Goal: Task Accomplishment & Management: Use online tool/utility

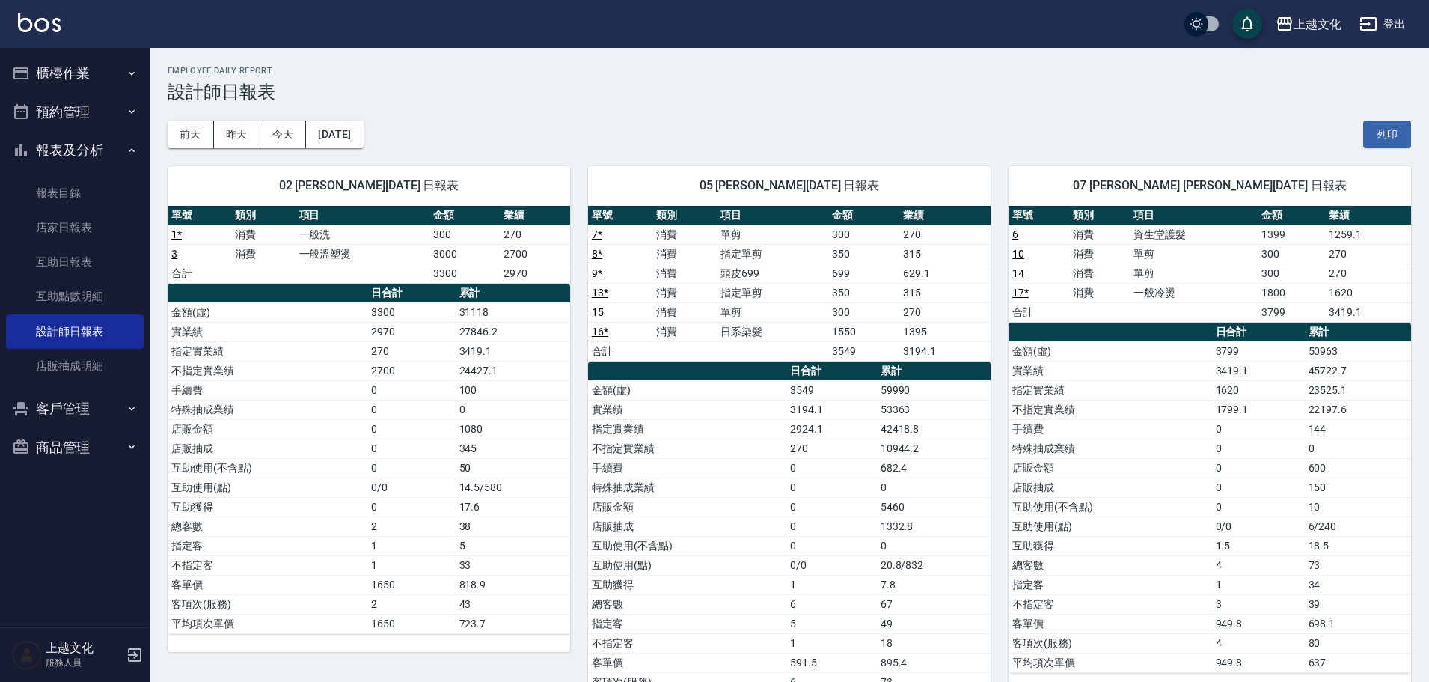
scroll to position [299, 0]
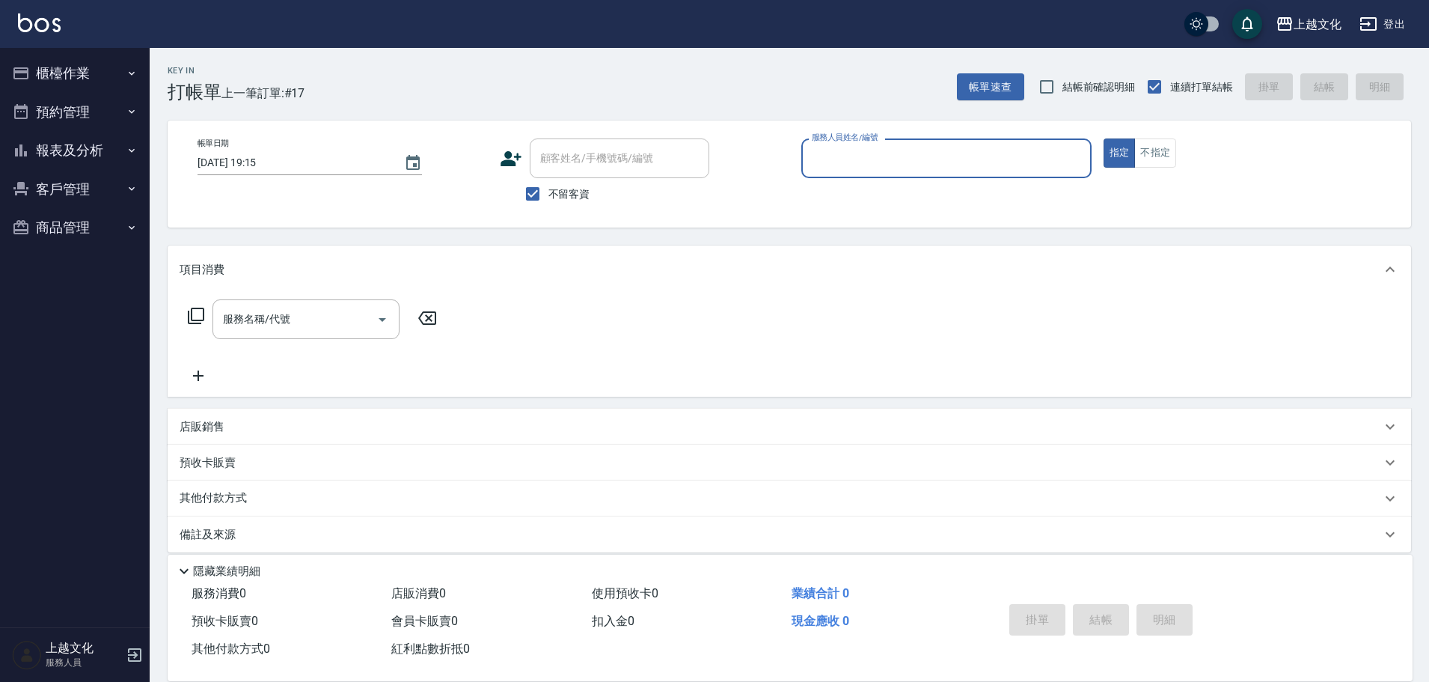
click at [887, 165] on input "服務人員姓名/編號" at bounding box center [946, 158] width 277 height 26
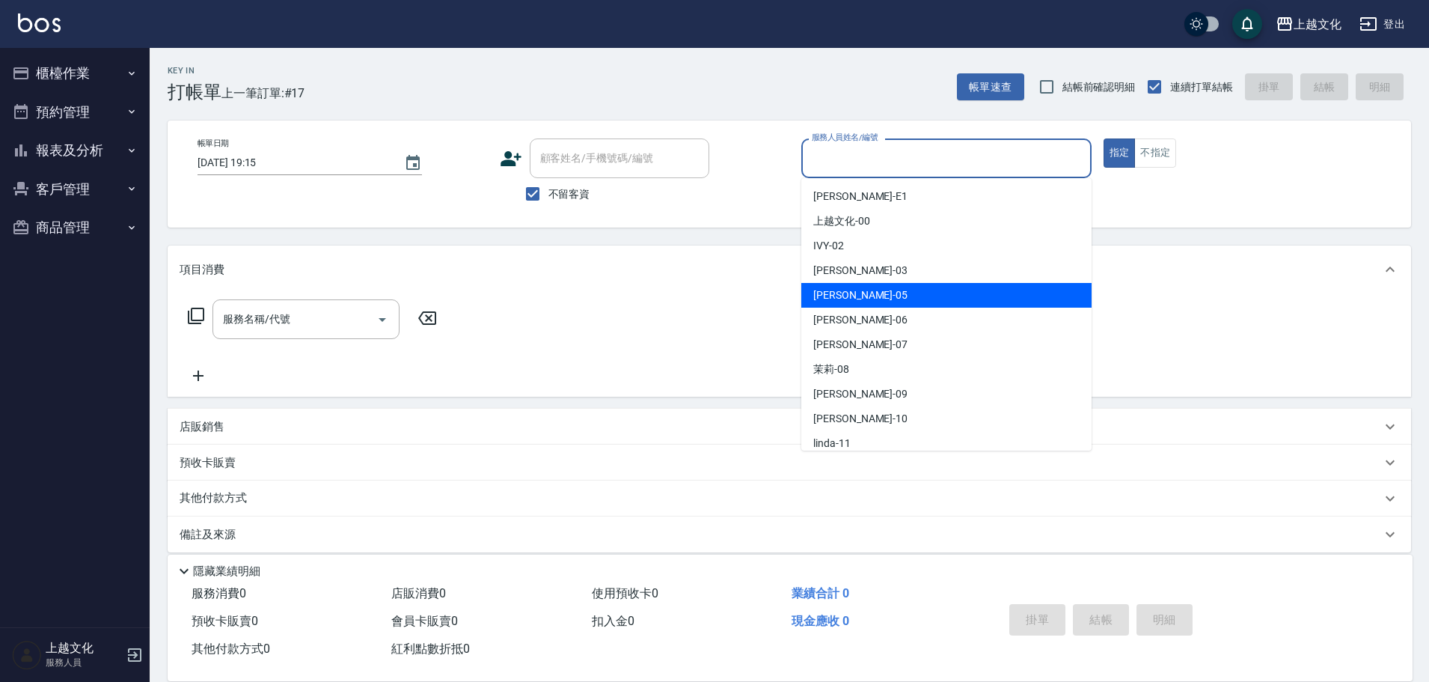
click at [883, 286] on div "[PERSON_NAME] -05" at bounding box center [946, 295] width 290 height 25
type input "[PERSON_NAME]-05"
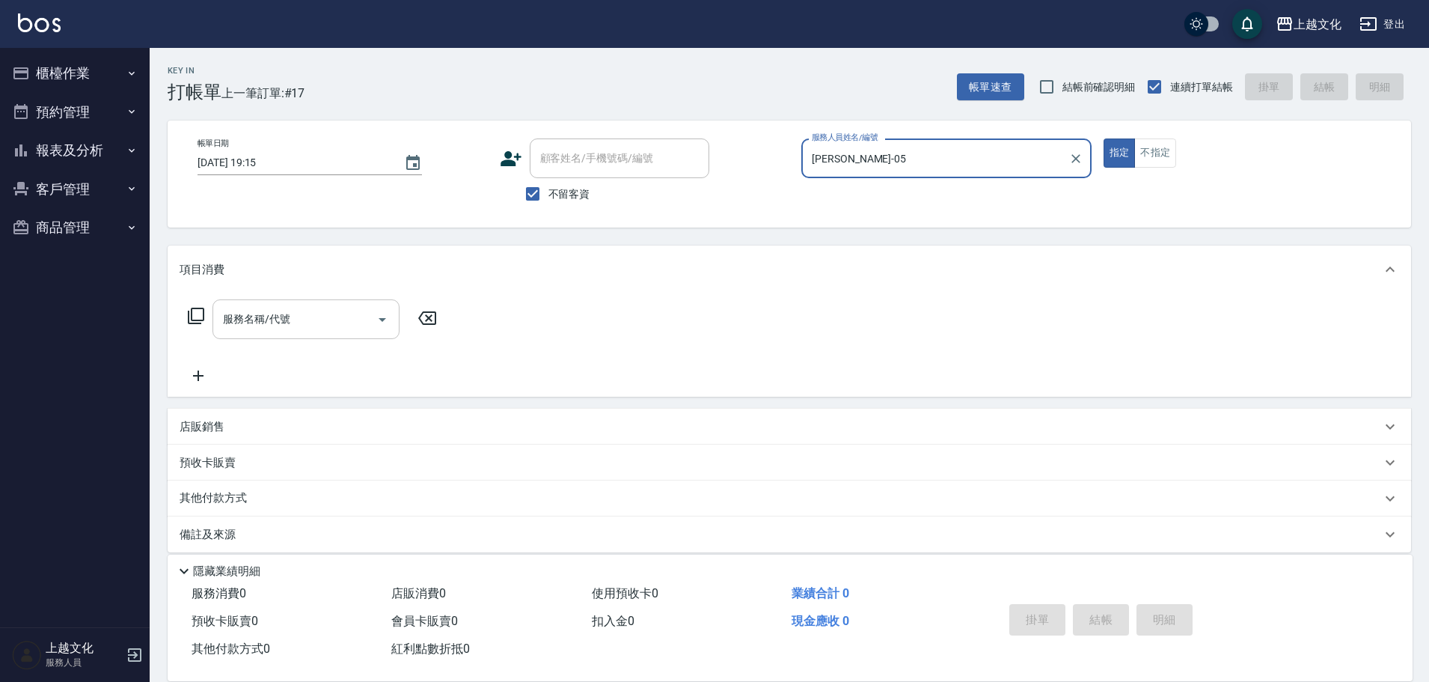
click at [329, 329] on input "服務名稱/代號" at bounding box center [294, 319] width 151 height 26
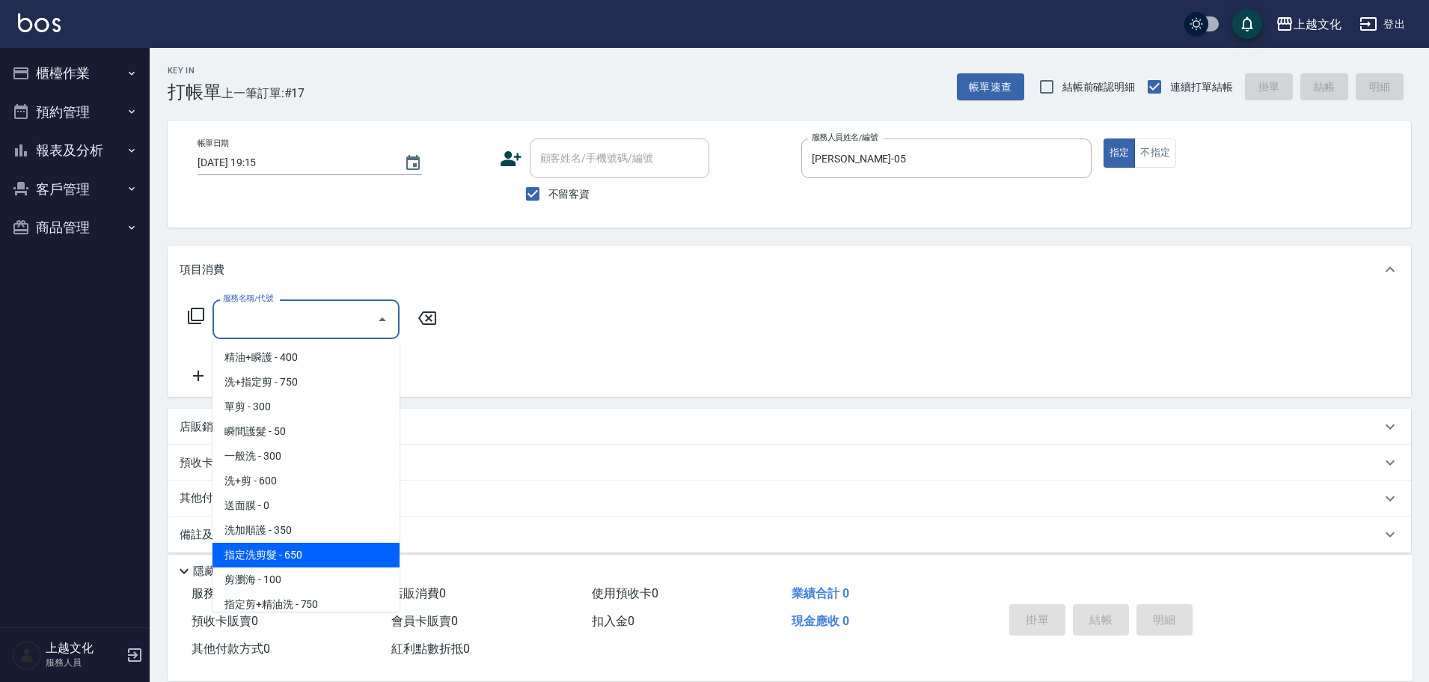
click at [314, 551] on span "指定洗剪髮 - 650" at bounding box center [306, 554] width 187 height 25
type input "指定洗剪髮(201)"
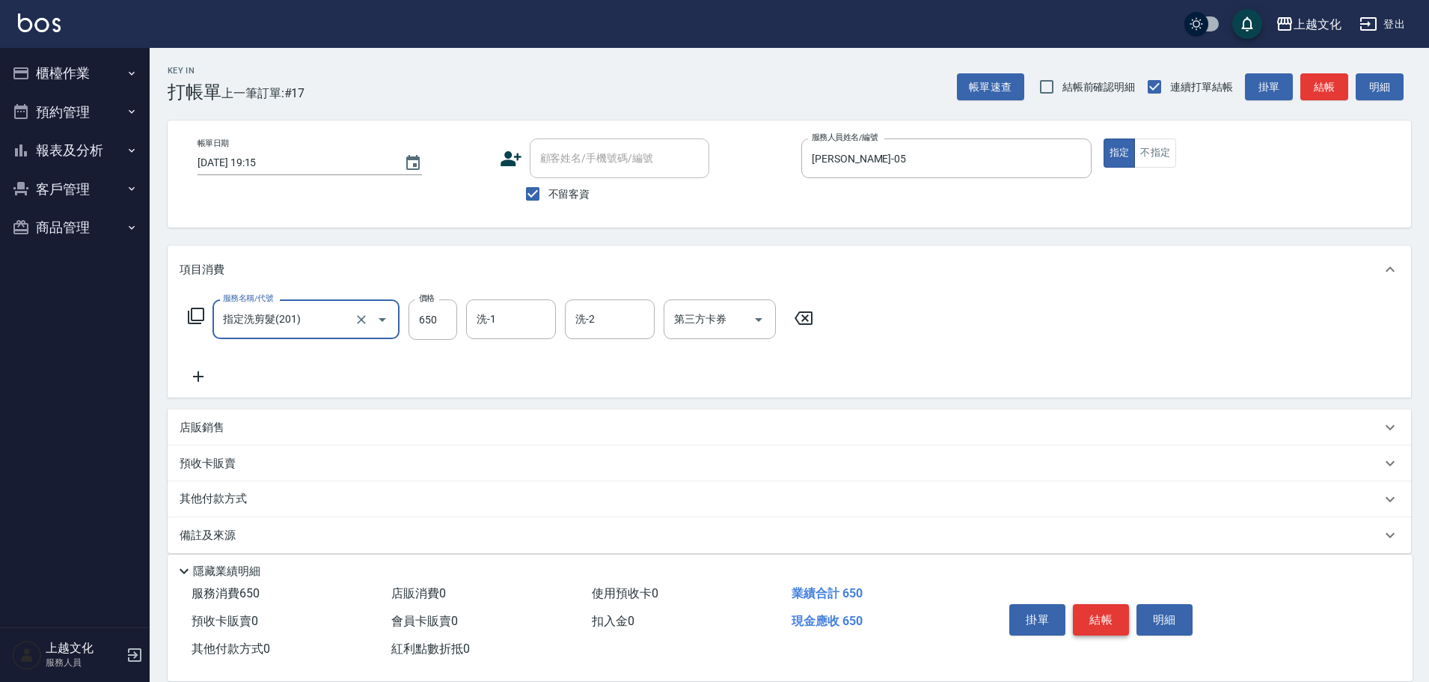
click at [1078, 620] on button "結帳" at bounding box center [1101, 619] width 56 height 31
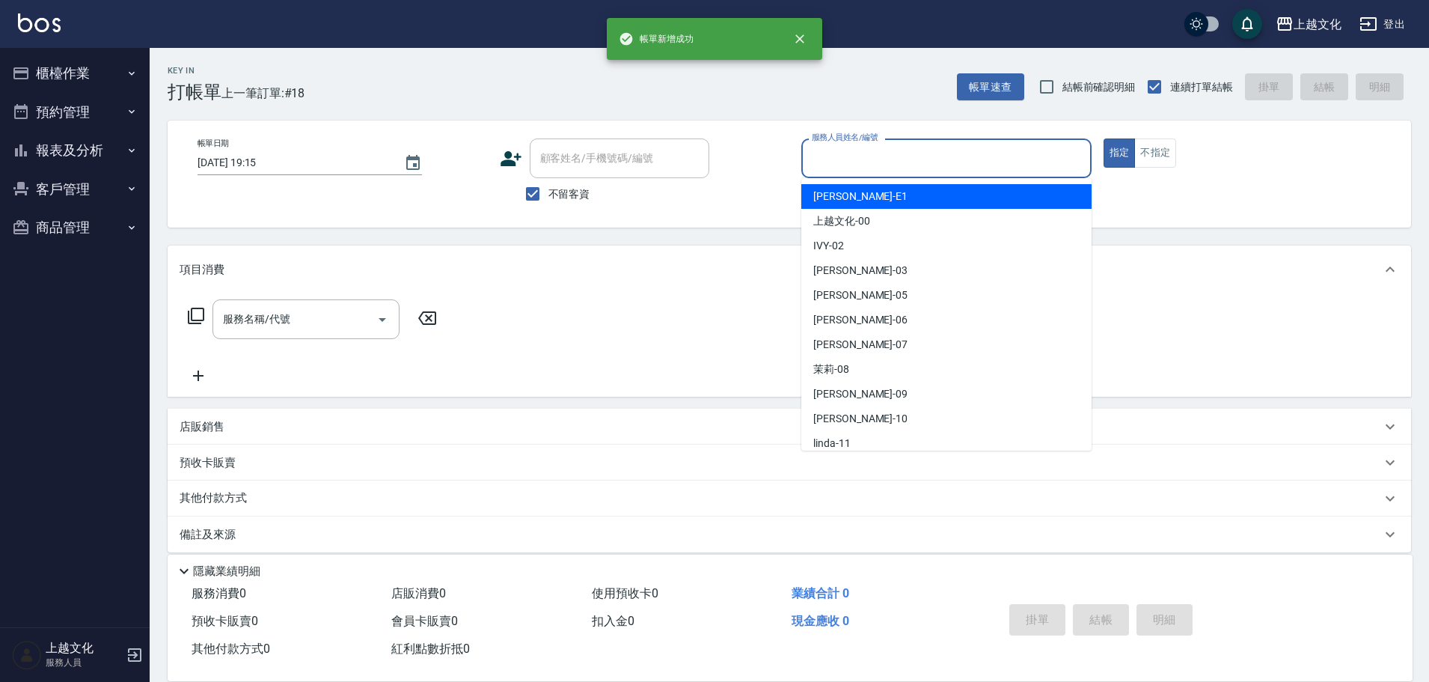
click at [885, 159] on input "服務人員姓名/編號" at bounding box center [946, 158] width 277 height 26
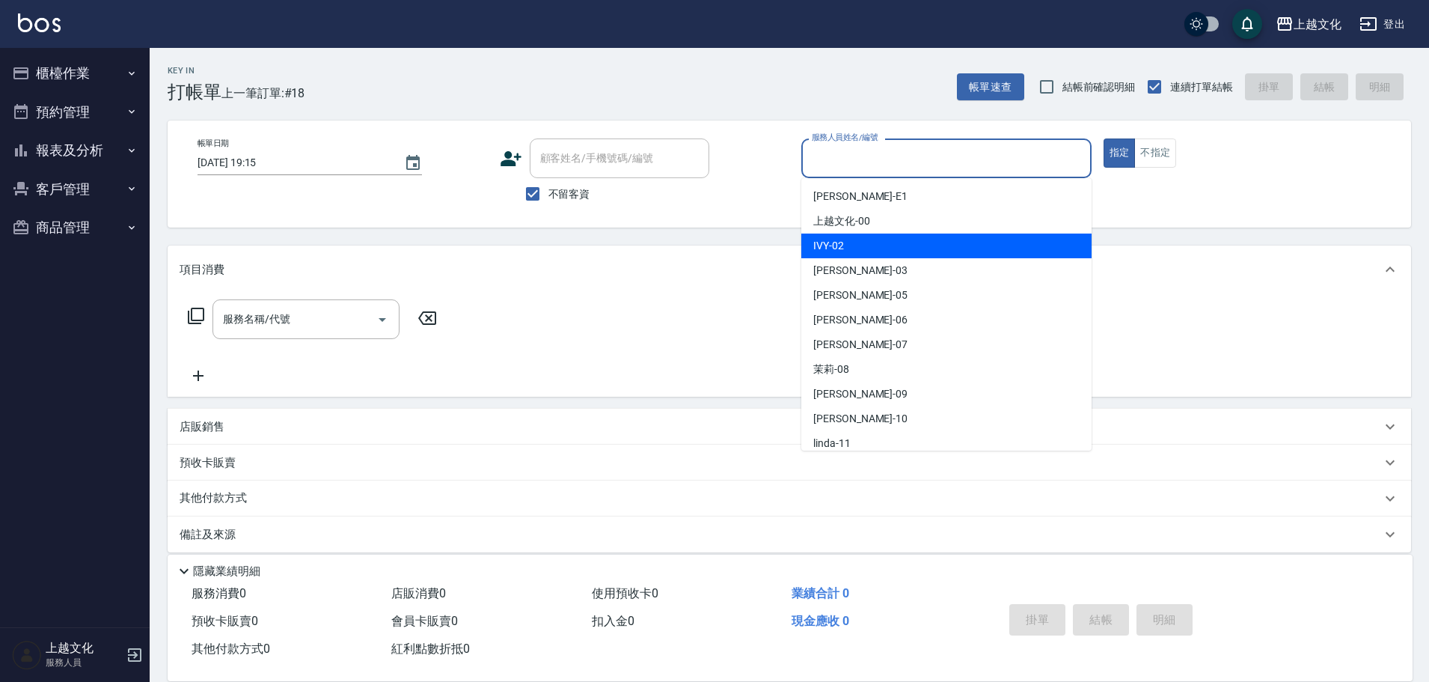
click at [871, 242] on div "IVY -02" at bounding box center [946, 245] width 290 height 25
type input "IVY-02"
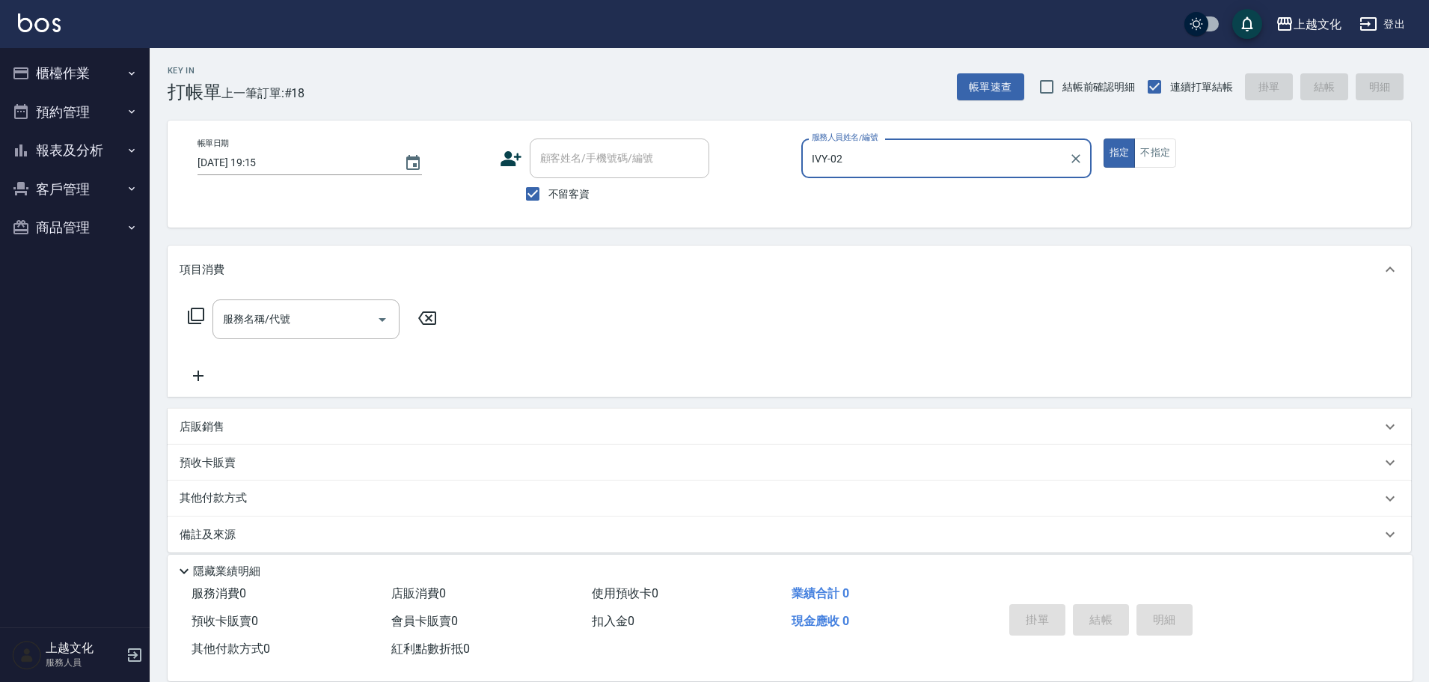
drag, startPoint x: 1161, startPoint y: 155, endPoint x: 894, endPoint y: 171, distance: 266.8
click at [1160, 154] on button "不指定" at bounding box center [1155, 152] width 42 height 29
click at [195, 316] on icon at bounding box center [196, 316] width 18 height 18
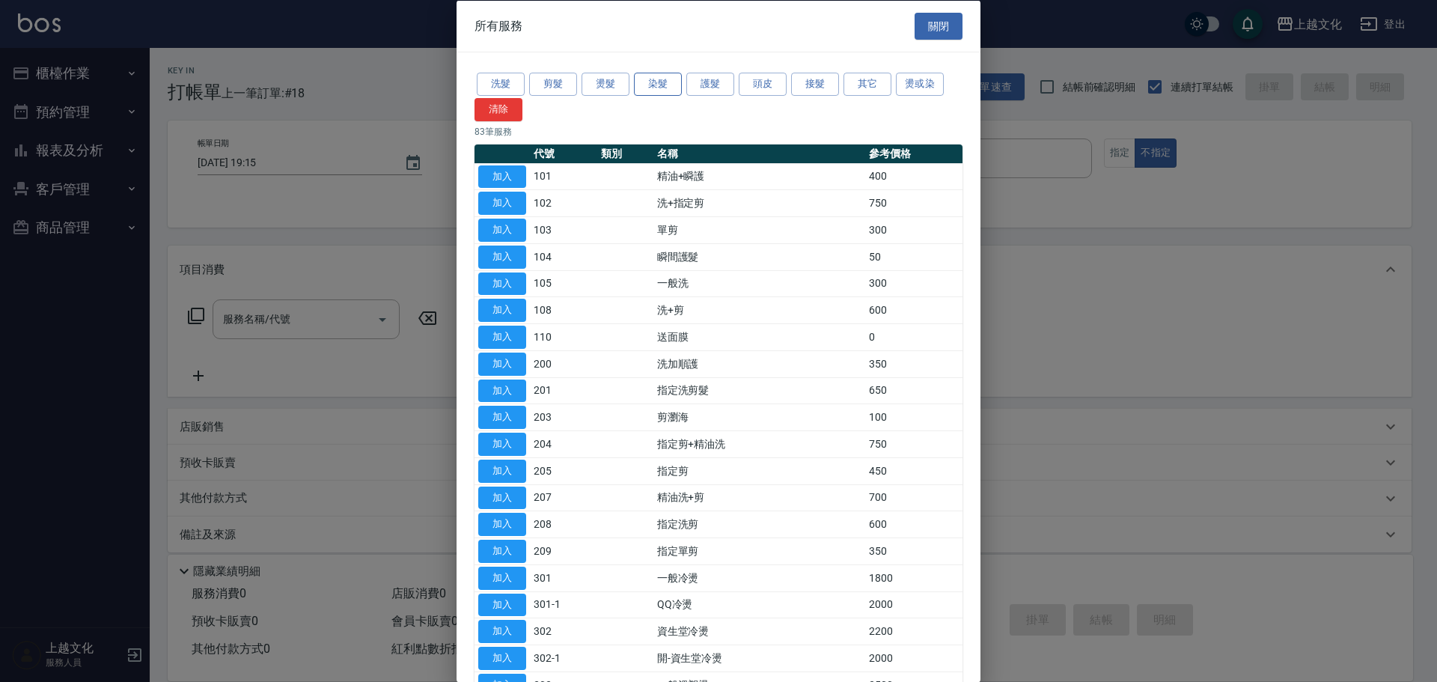
drag, startPoint x: 662, startPoint y: 82, endPoint x: 638, endPoint y: 101, distance: 31.4
click at [661, 82] on button "染髮" at bounding box center [658, 84] width 48 height 23
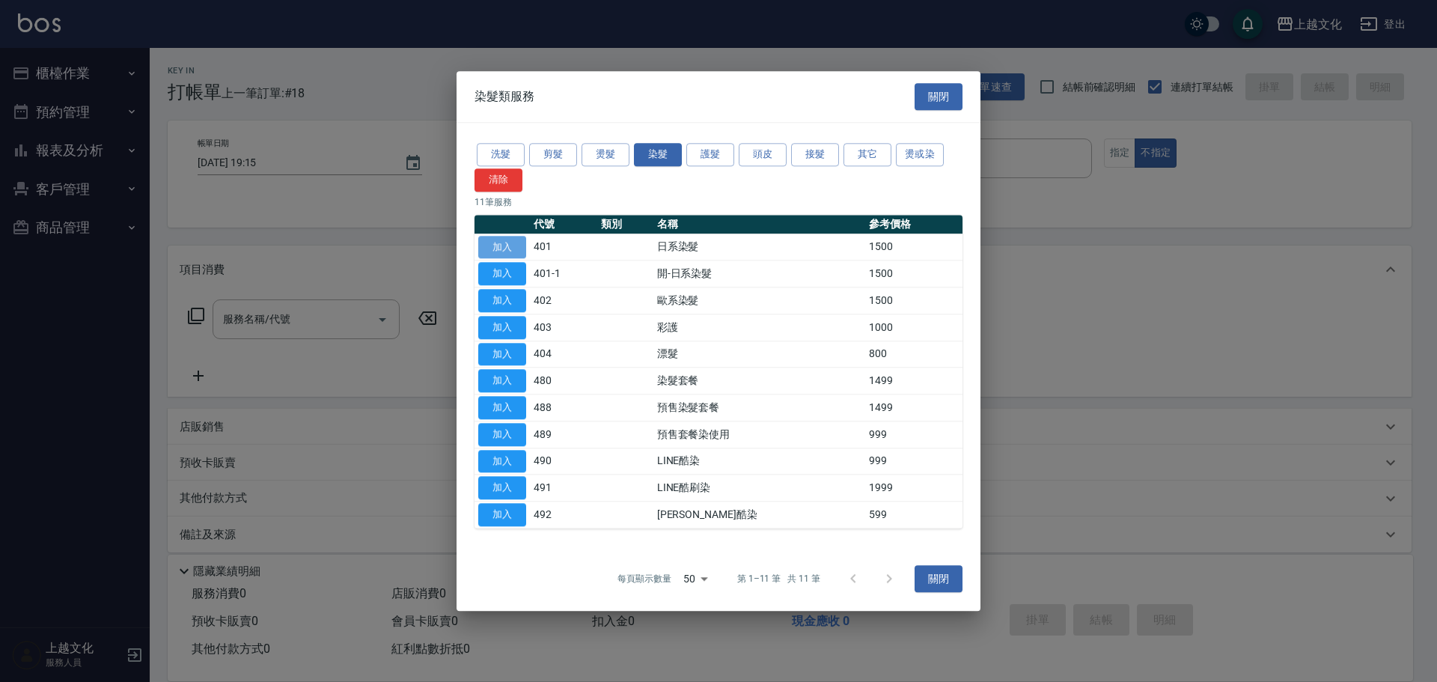
click at [504, 248] on button "加入" at bounding box center [502, 247] width 48 height 23
type input "日系染髮(401)"
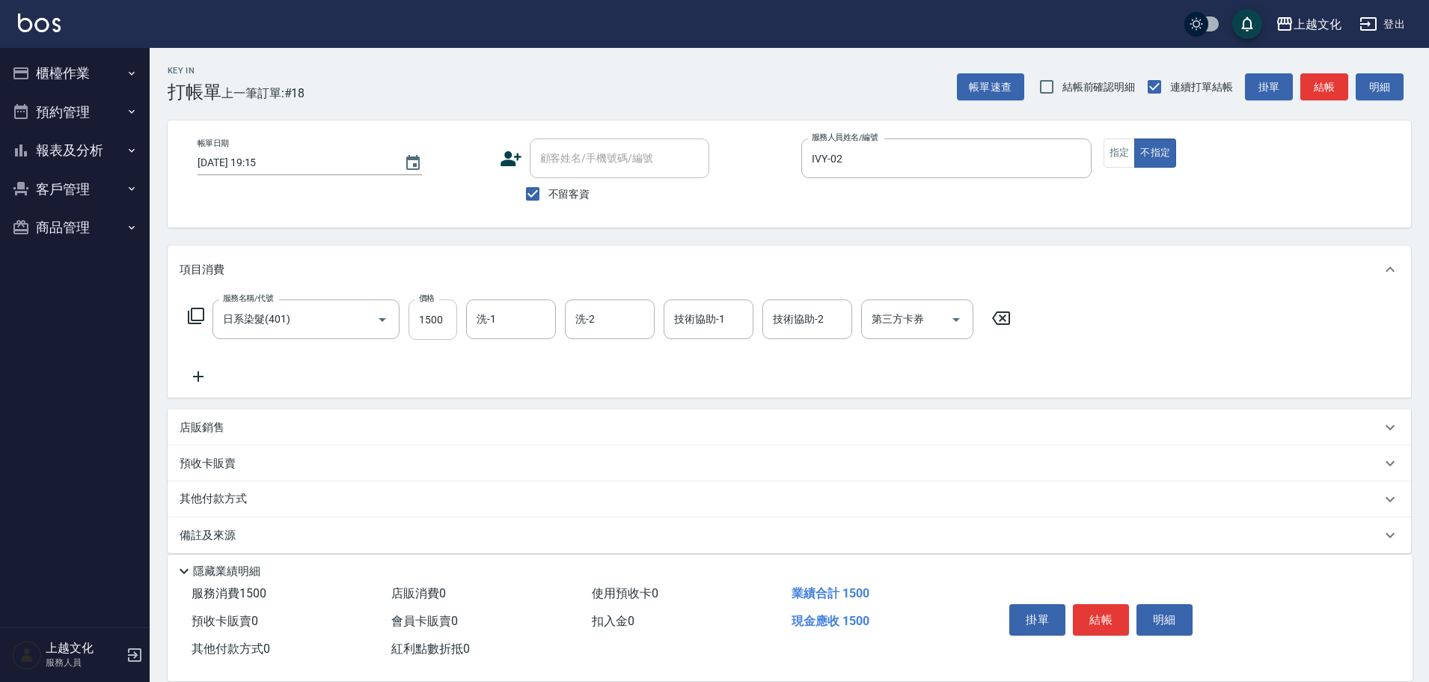
click at [441, 328] on input "1500" at bounding box center [433, 319] width 49 height 40
type input "2800"
click at [1101, 617] on button "結帳" at bounding box center [1101, 619] width 56 height 31
click at [1101, 617] on div "掛單 結帳 明細" at bounding box center [1100, 621] width 195 height 47
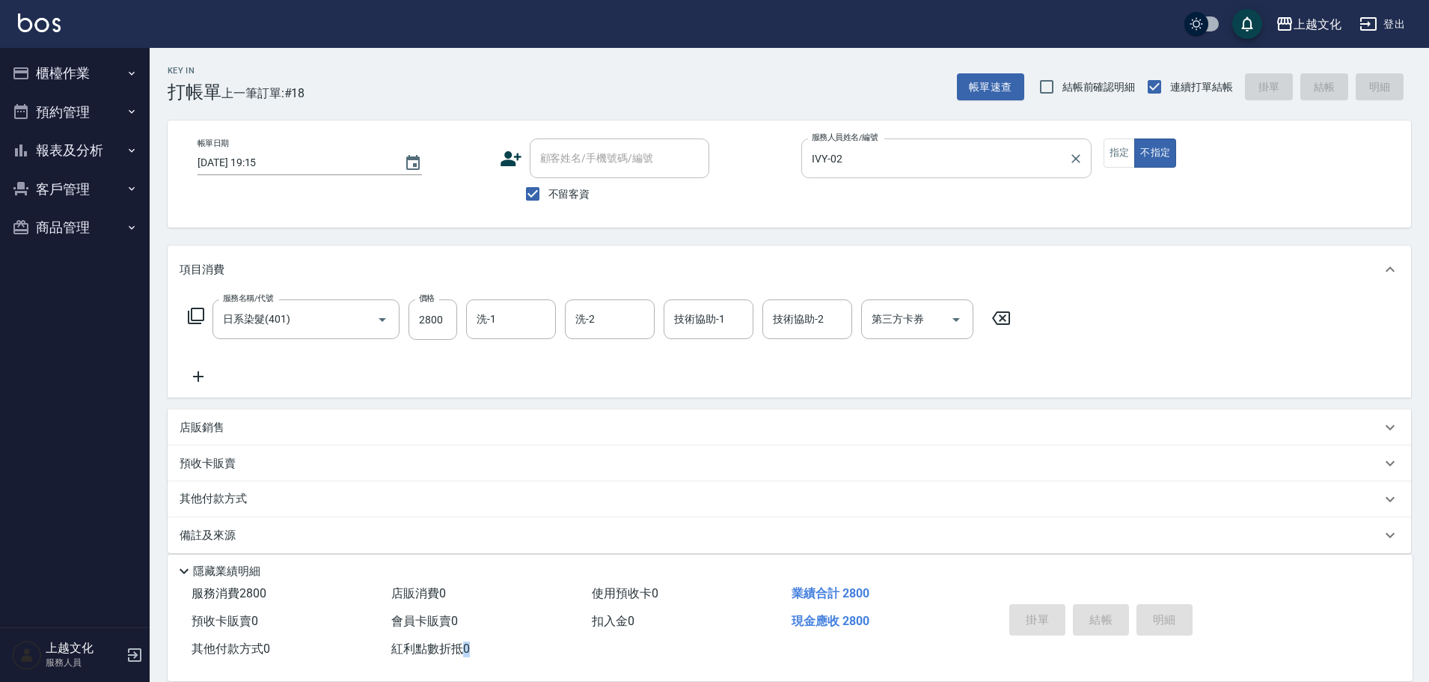
type input "2025/08/14 19:16"
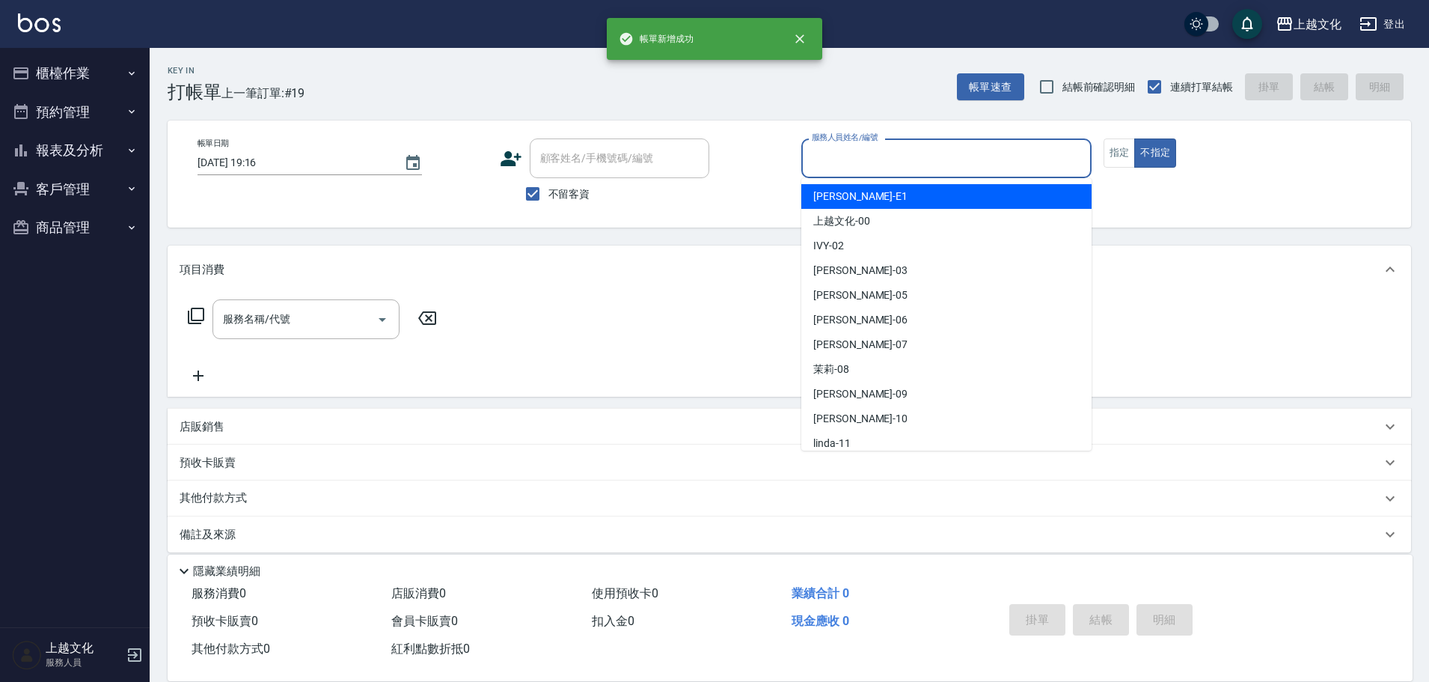
click at [930, 161] on input "服務人員姓名/編號" at bounding box center [946, 158] width 277 height 26
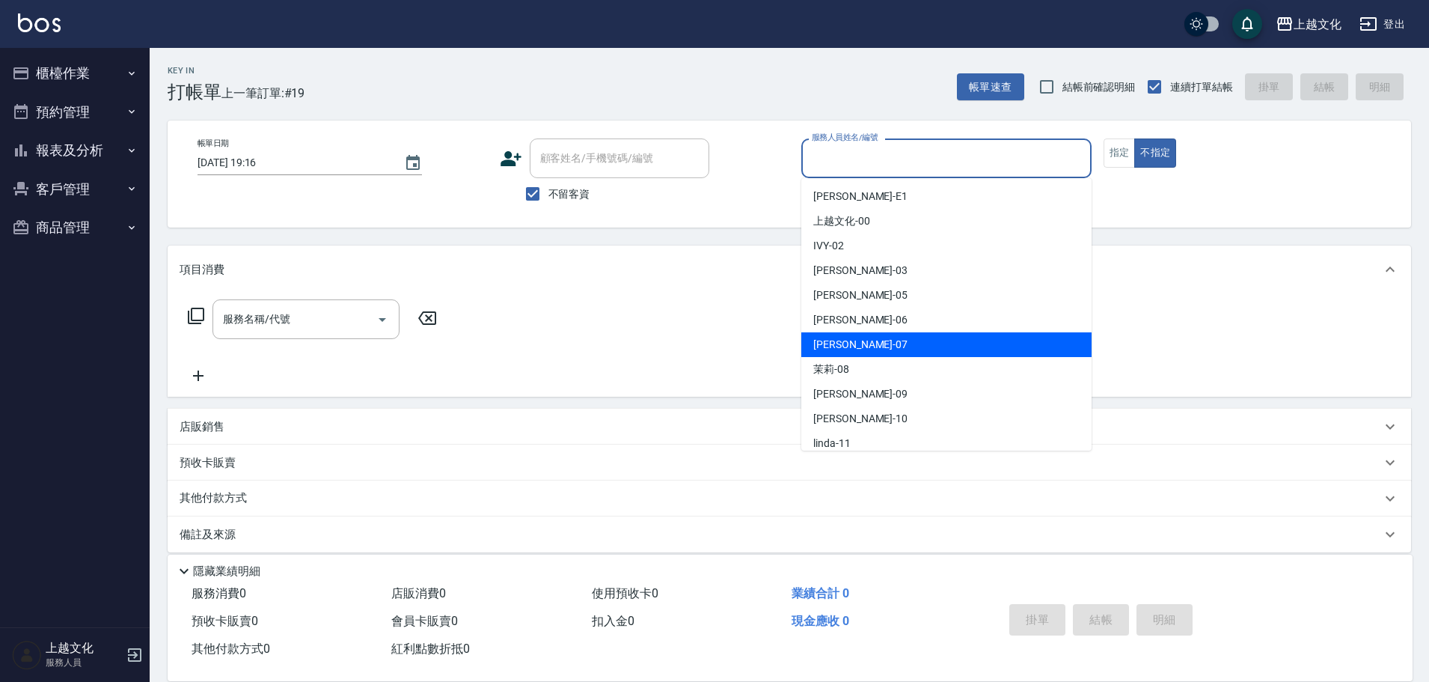
click at [869, 347] on div "LIN -07" at bounding box center [946, 344] width 290 height 25
type input "LIN-07"
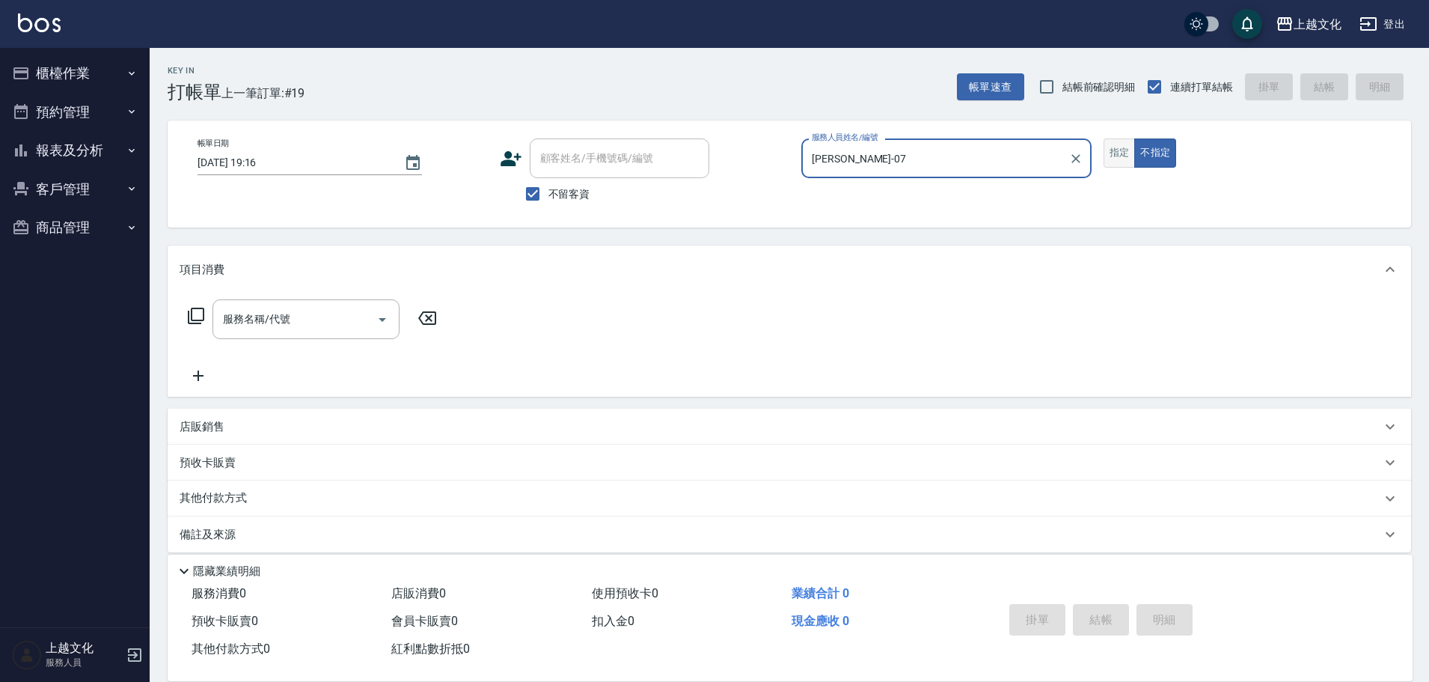
click at [1111, 157] on button "指定" at bounding box center [1120, 152] width 32 height 29
click at [263, 325] on input "服務名稱/代號" at bounding box center [294, 319] width 151 height 26
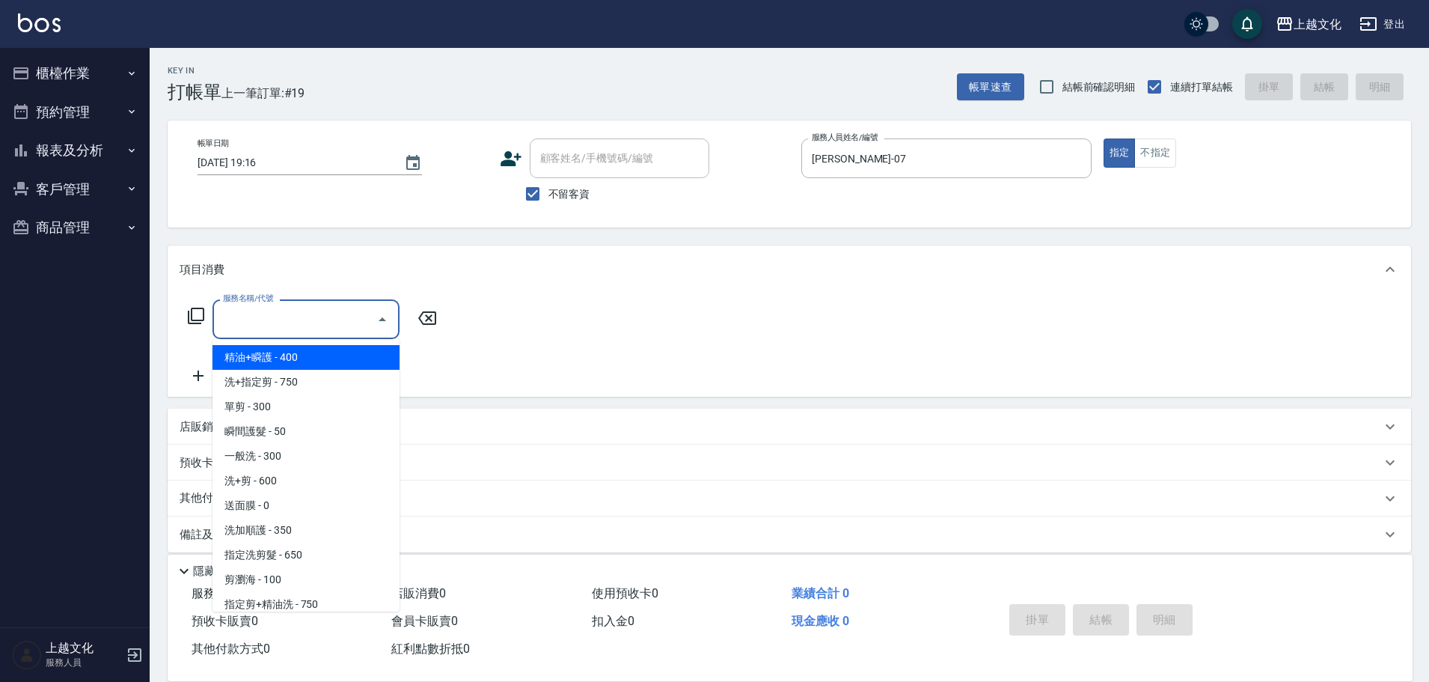
click at [306, 362] on span "精油+瞬護 - 400" at bounding box center [306, 357] width 187 height 25
click at [307, 363] on div "服務名稱/代號 服務名稱/代號" at bounding box center [313, 341] width 266 height 85
type input "精油+瞬護(101)"
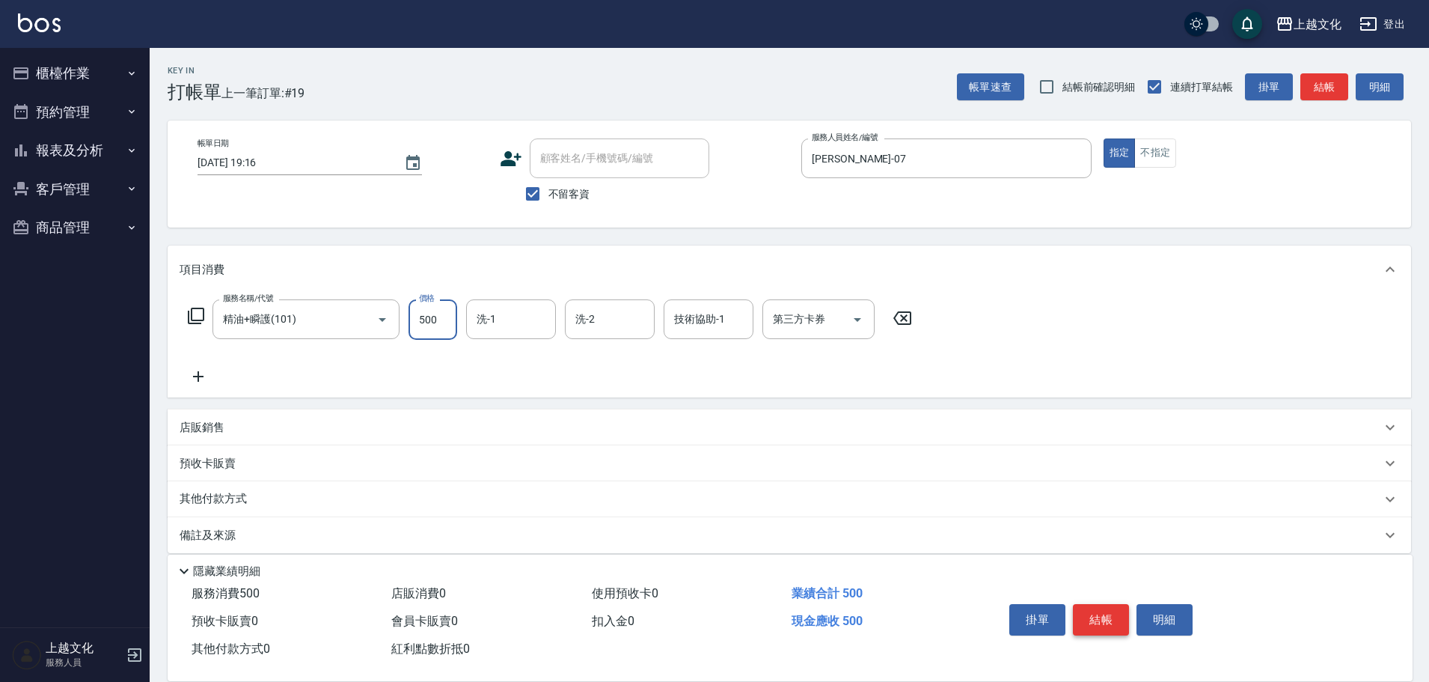
type input "500"
click at [1099, 617] on button "結帳" at bounding box center [1101, 619] width 56 height 31
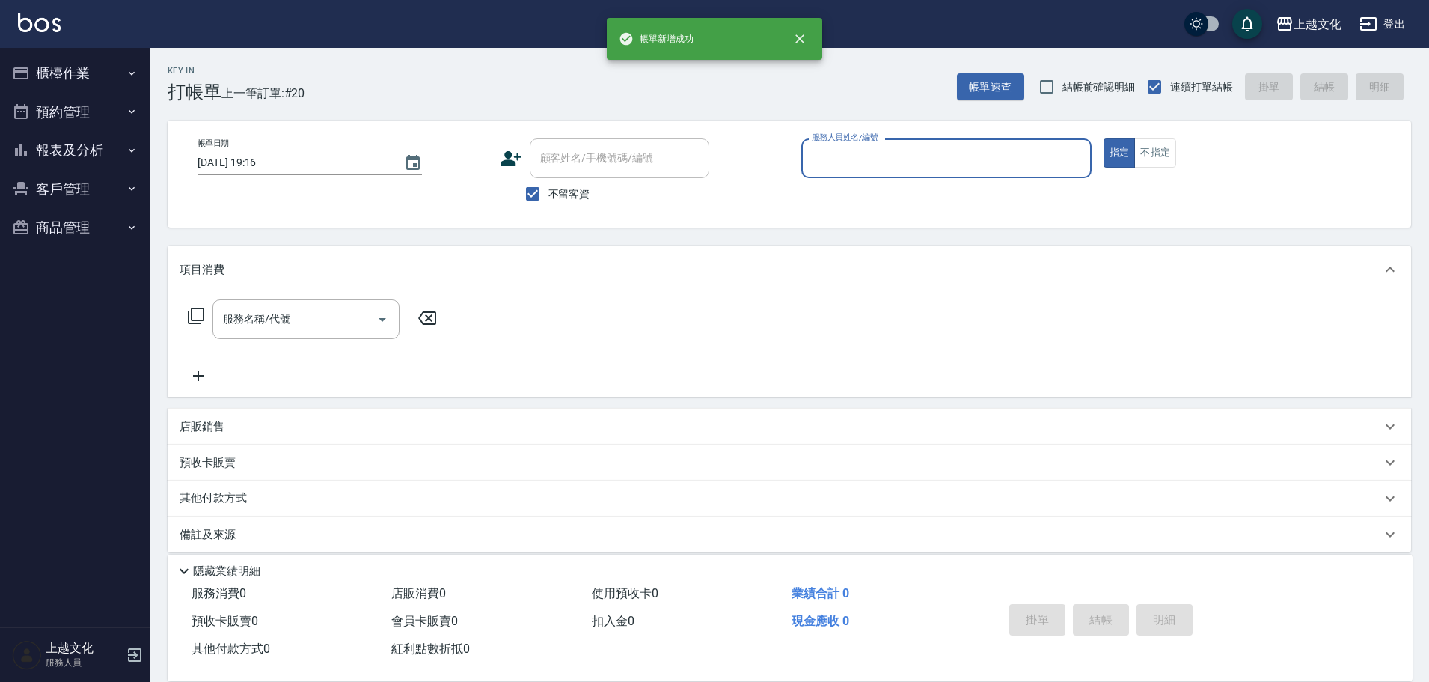
click at [923, 162] on input "服務人員姓名/編號" at bounding box center [946, 158] width 277 height 26
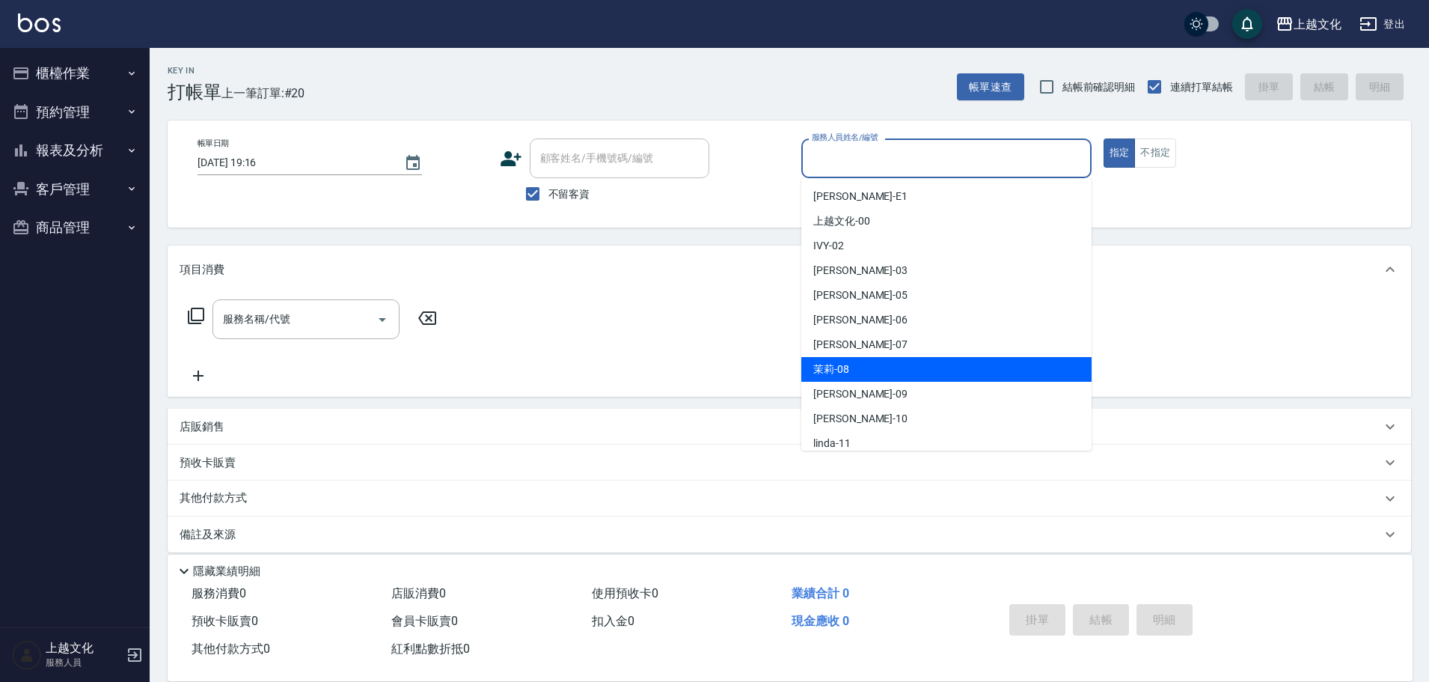
click at [871, 357] on div "茉莉 -08" at bounding box center [946, 369] width 290 height 25
type input "茉莉-08"
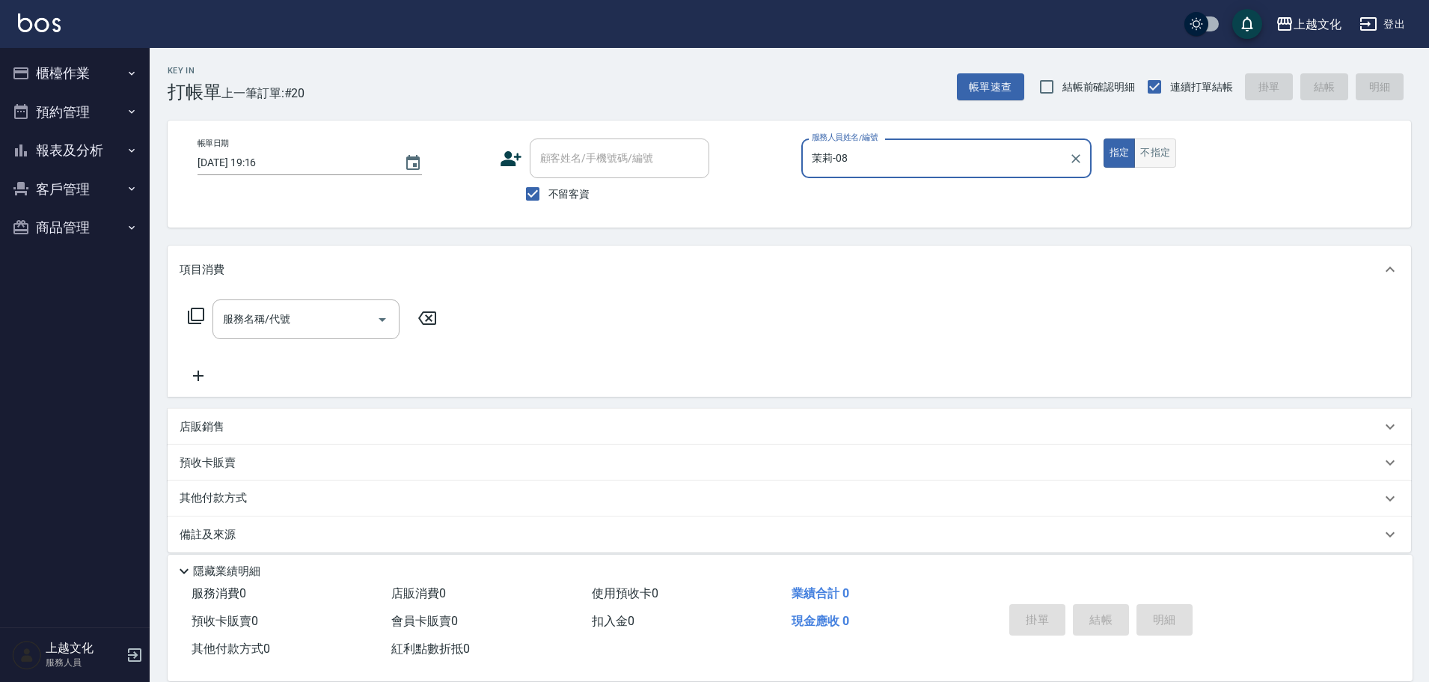
click at [1168, 154] on button "不指定" at bounding box center [1155, 152] width 42 height 29
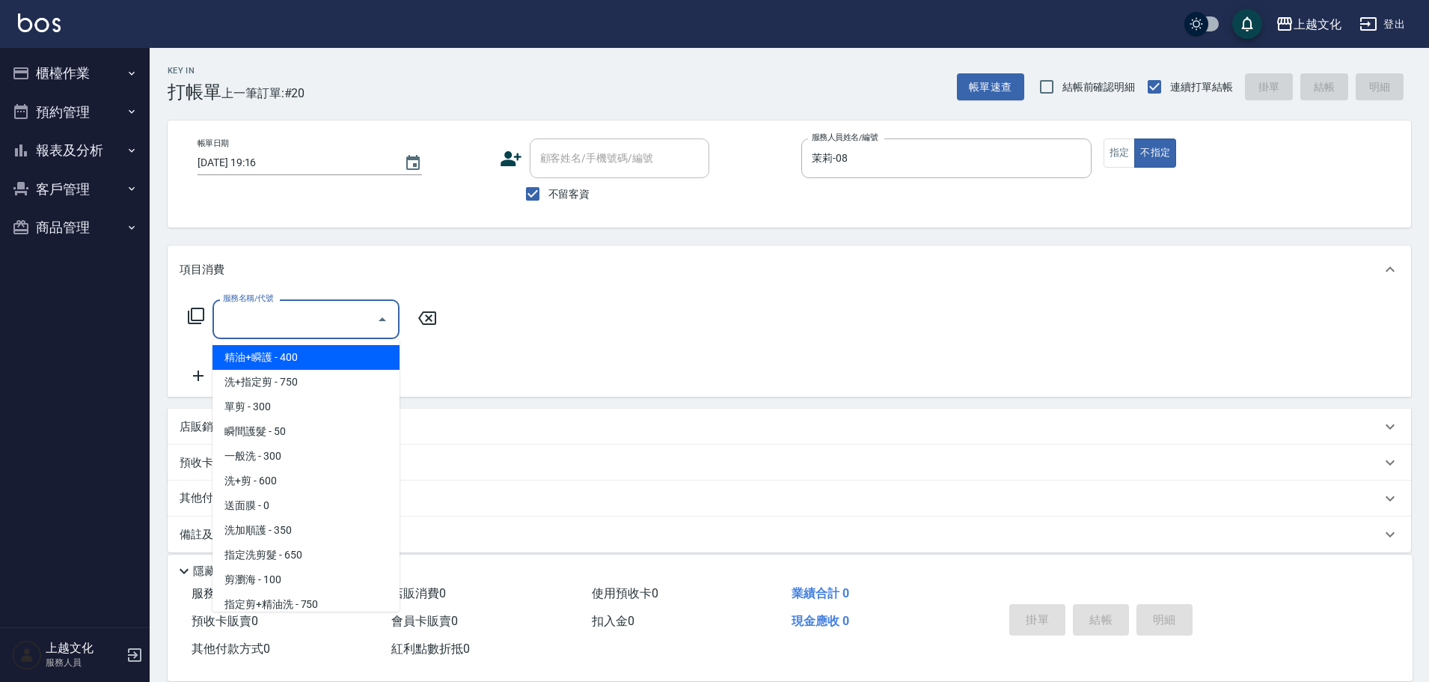
click at [263, 323] on input "服務名稱/代號" at bounding box center [294, 319] width 151 height 26
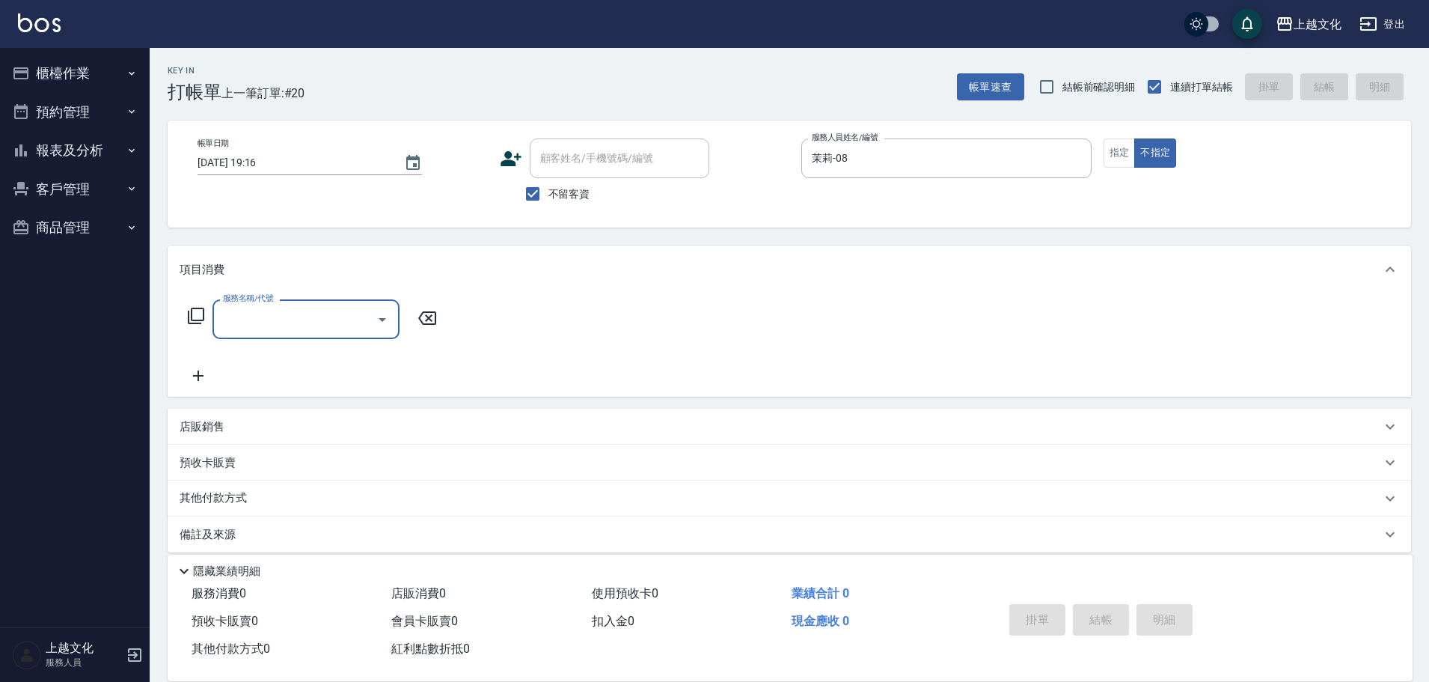
click at [295, 329] on input "服務名稱/代號" at bounding box center [294, 319] width 151 height 26
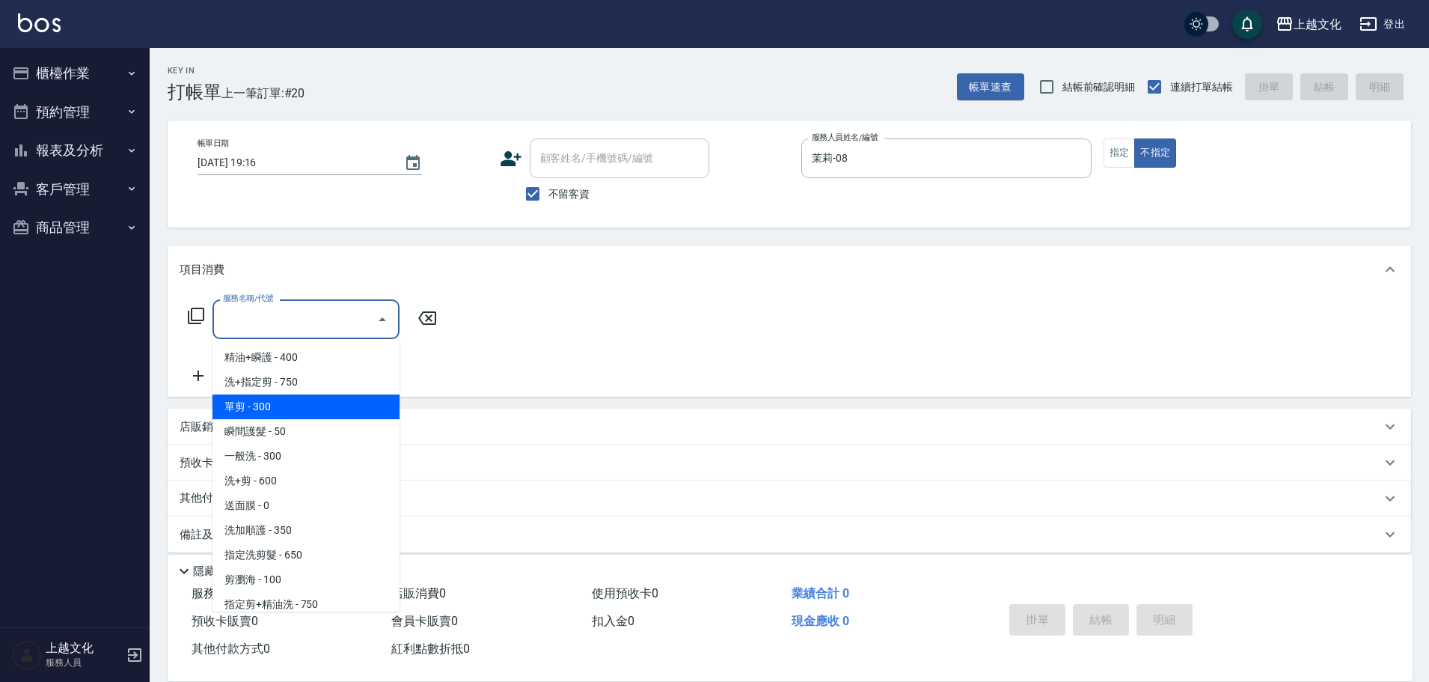
click at [279, 417] on span "單剪 - 300" at bounding box center [306, 406] width 187 height 25
type input "單剪(103)"
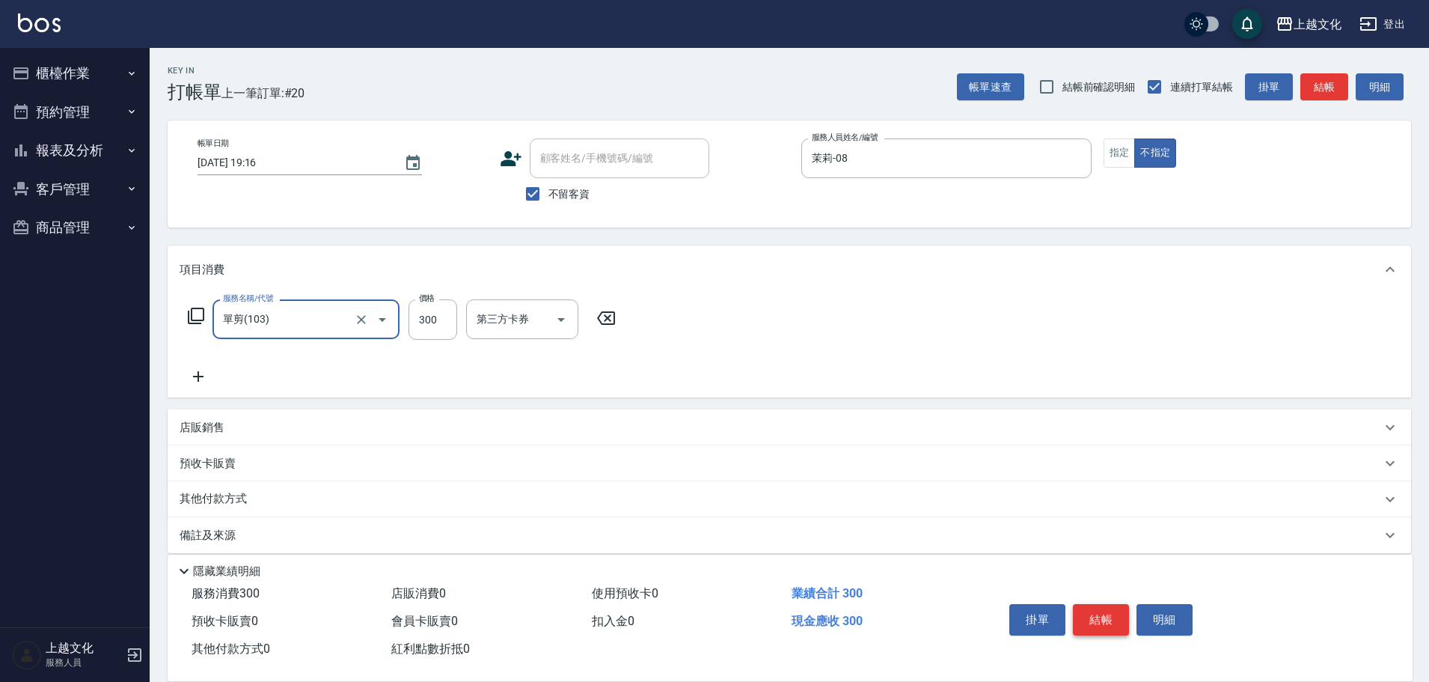
click at [1089, 606] on button "結帳" at bounding box center [1101, 619] width 56 height 31
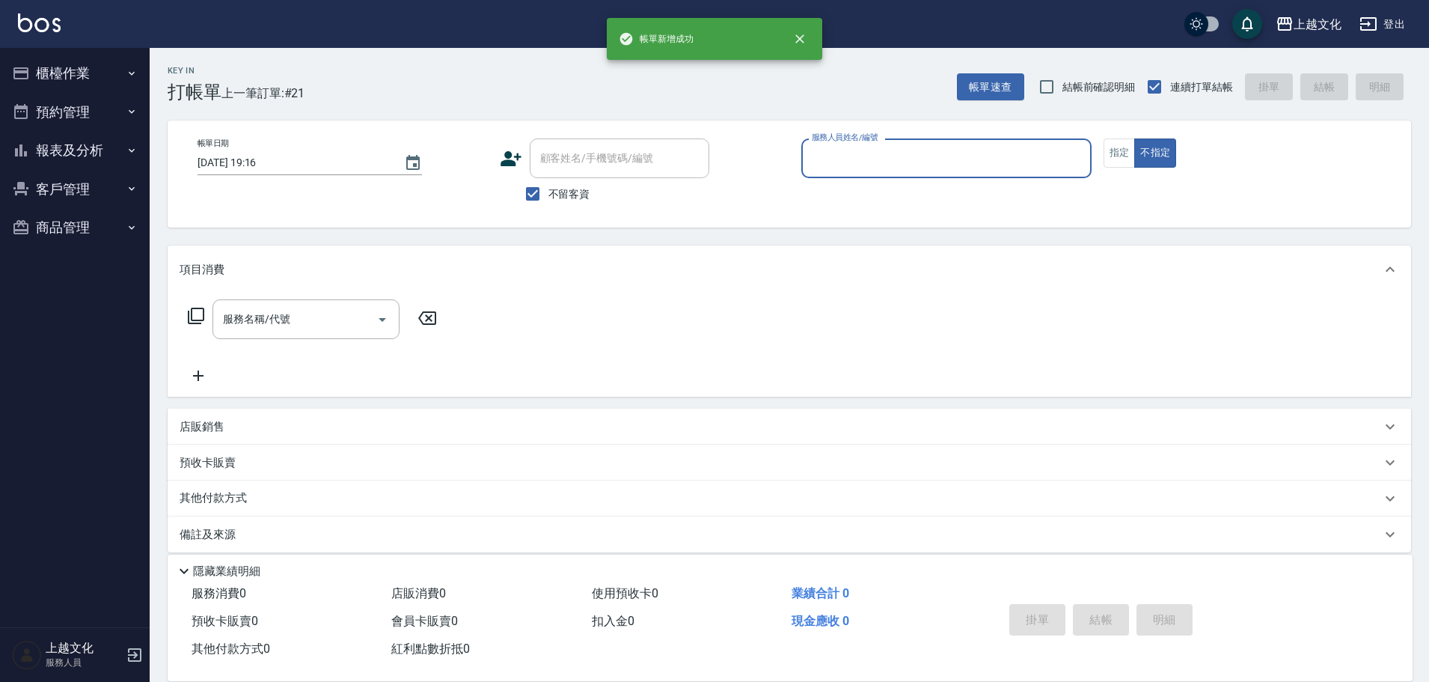
click at [881, 159] on input "服務人員姓名/編號" at bounding box center [946, 158] width 277 height 26
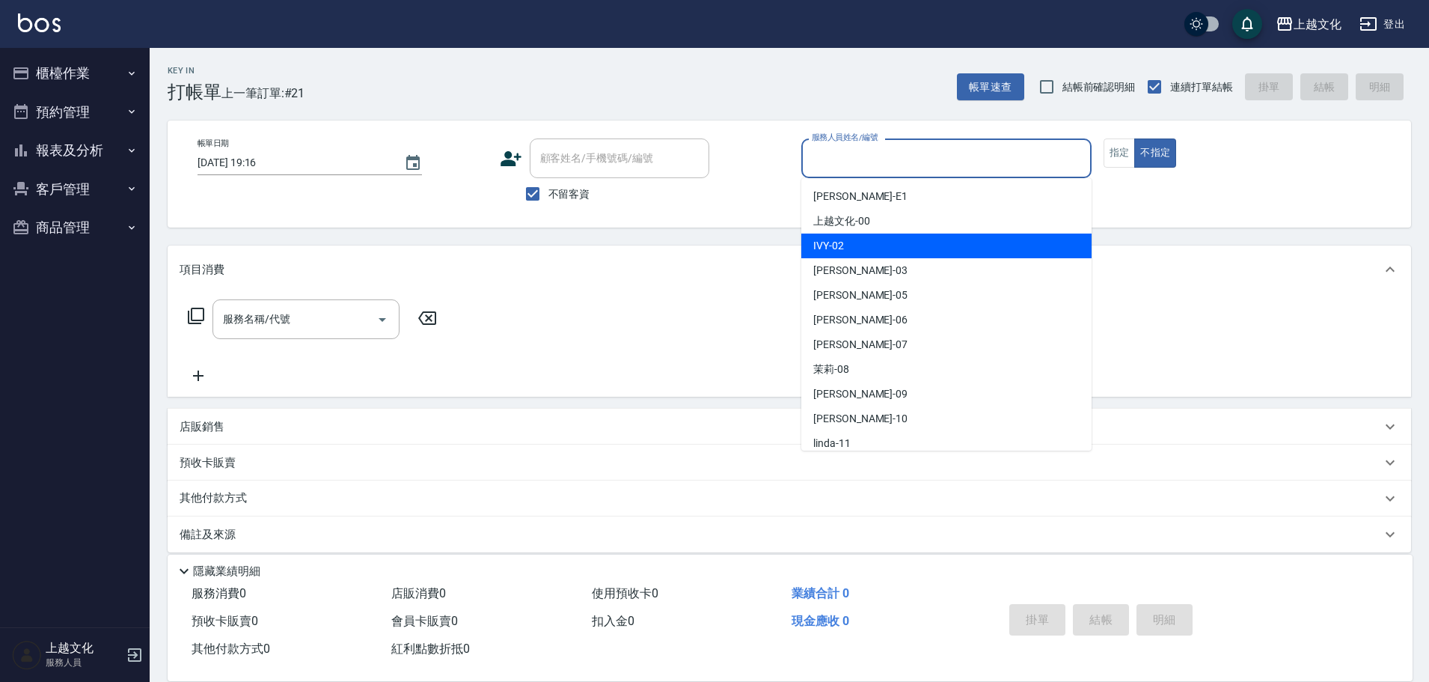
click at [873, 237] on div "IVY -02" at bounding box center [946, 245] width 290 height 25
type input "IVY-02"
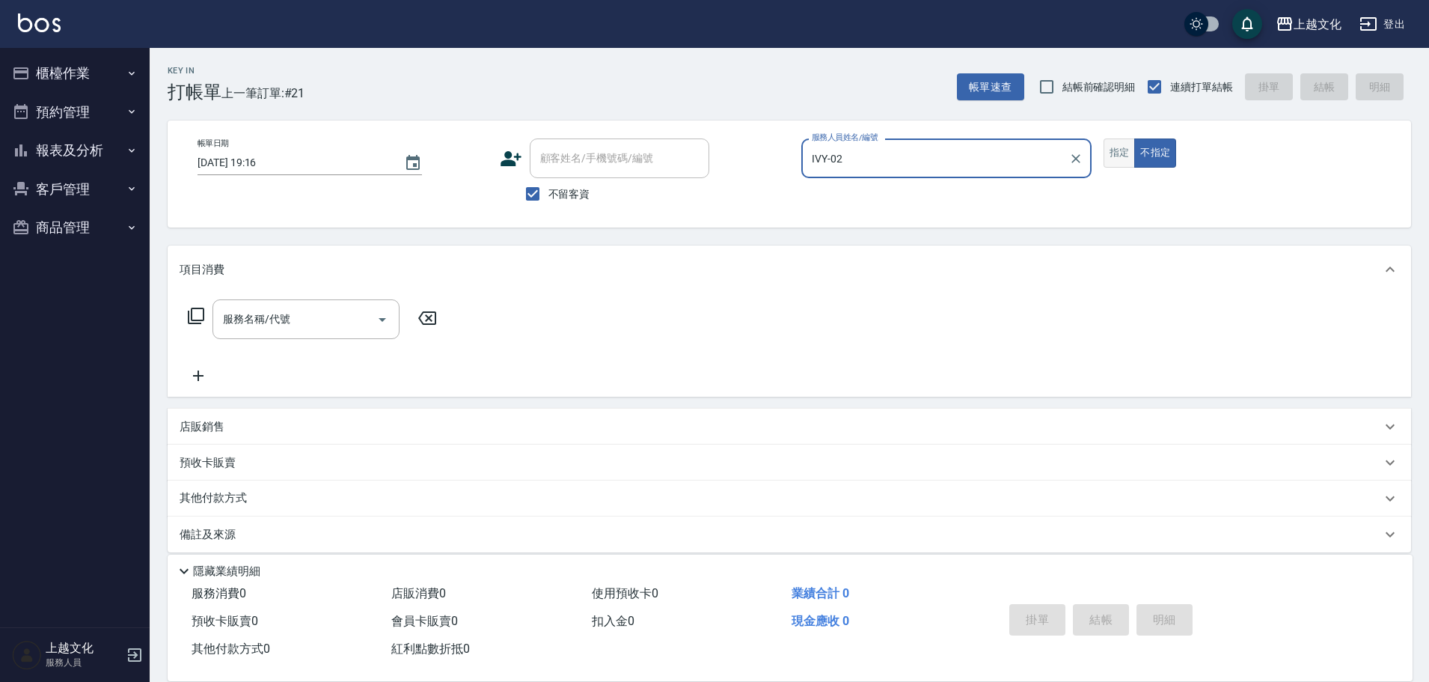
click at [1116, 157] on button "指定" at bounding box center [1120, 152] width 32 height 29
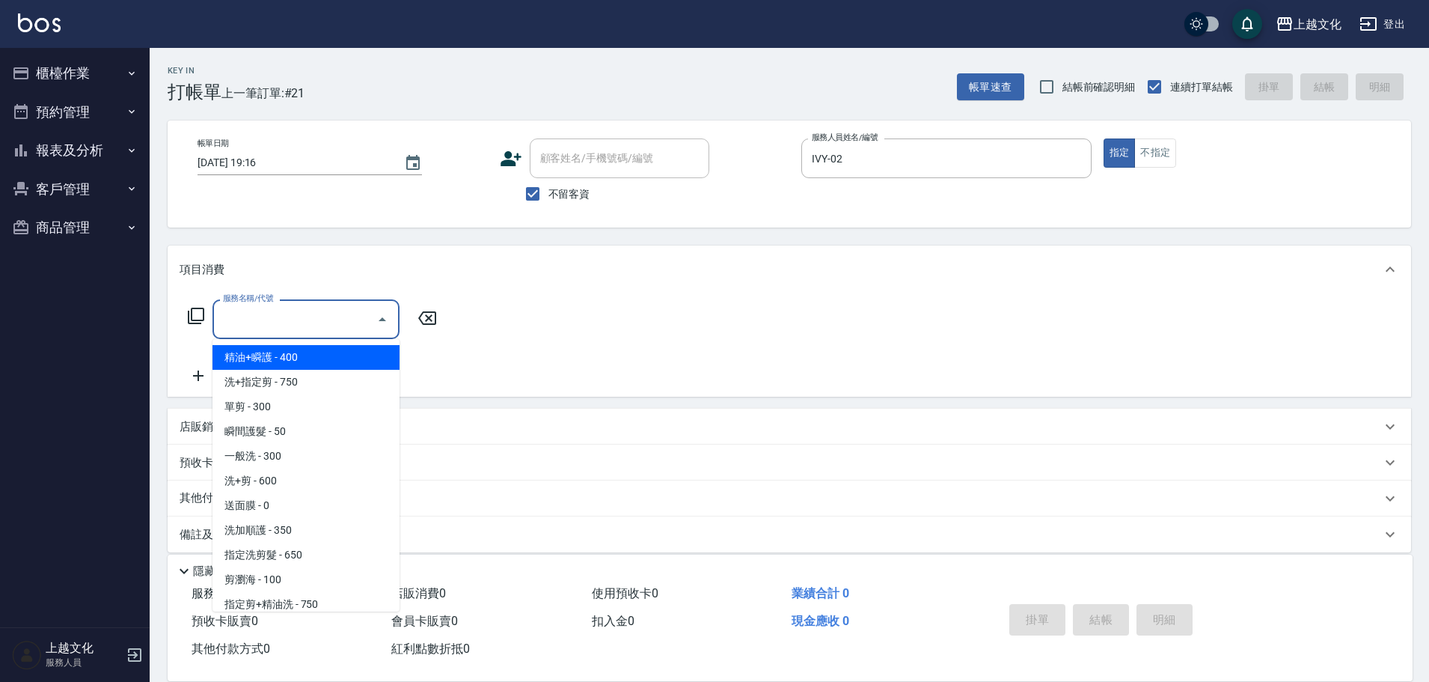
click at [303, 320] on input "服務名稱/代號" at bounding box center [294, 319] width 151 height 26
click at [303, 367] on span "精油+瞬護 - 400" at bounding box center [306, 357] width 187 height 25
type input "精油+瞬護(101)"
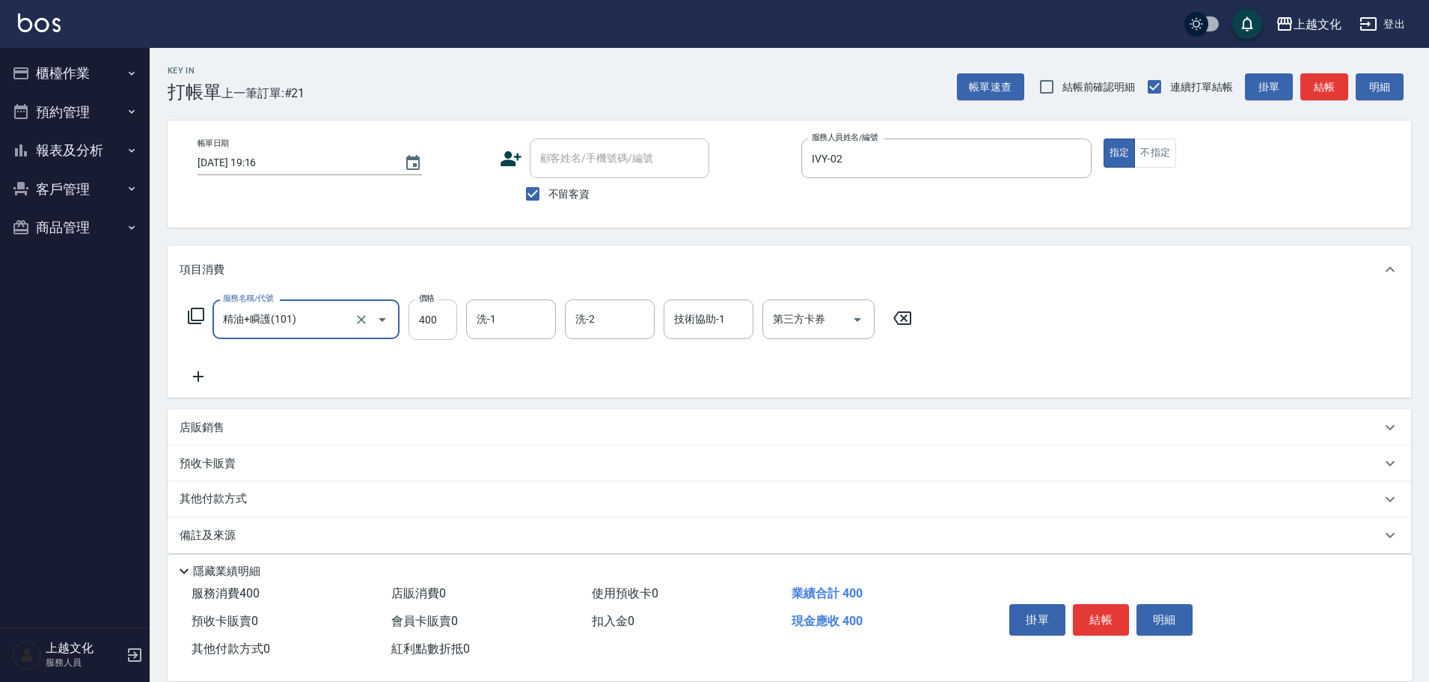
click at [421, 334] on input "400" at bounding box center [433, 319] width 49 height 40
type input "500"
click at [1097, 615] on button "結帳" at bounding box center [1101, 619] width 56 height 31
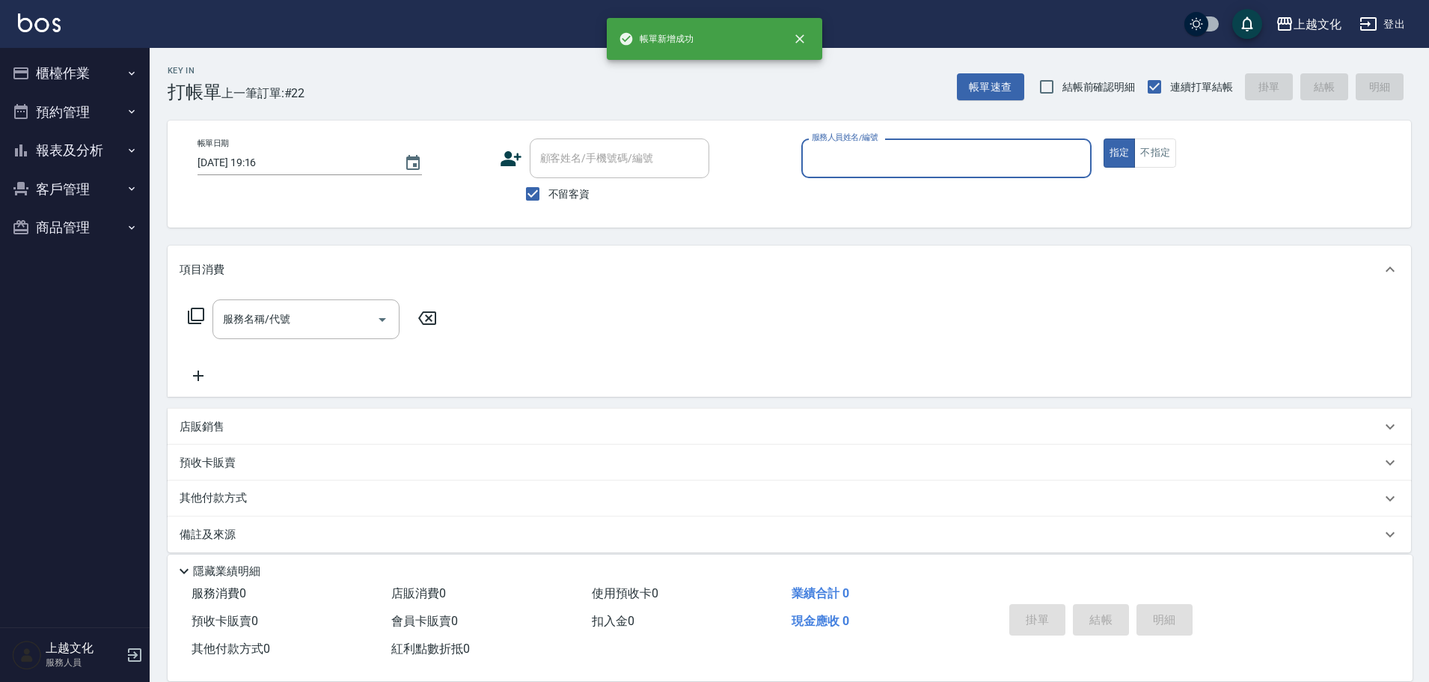
drag, startPoint x: 896, startPoint y: 165, endPoint x: 897, endPoint y: 173, distance: 8.3
click at [896, 164] on input "服務人員姓名/編號" at bounding box center [946, 158] width 277 height 26
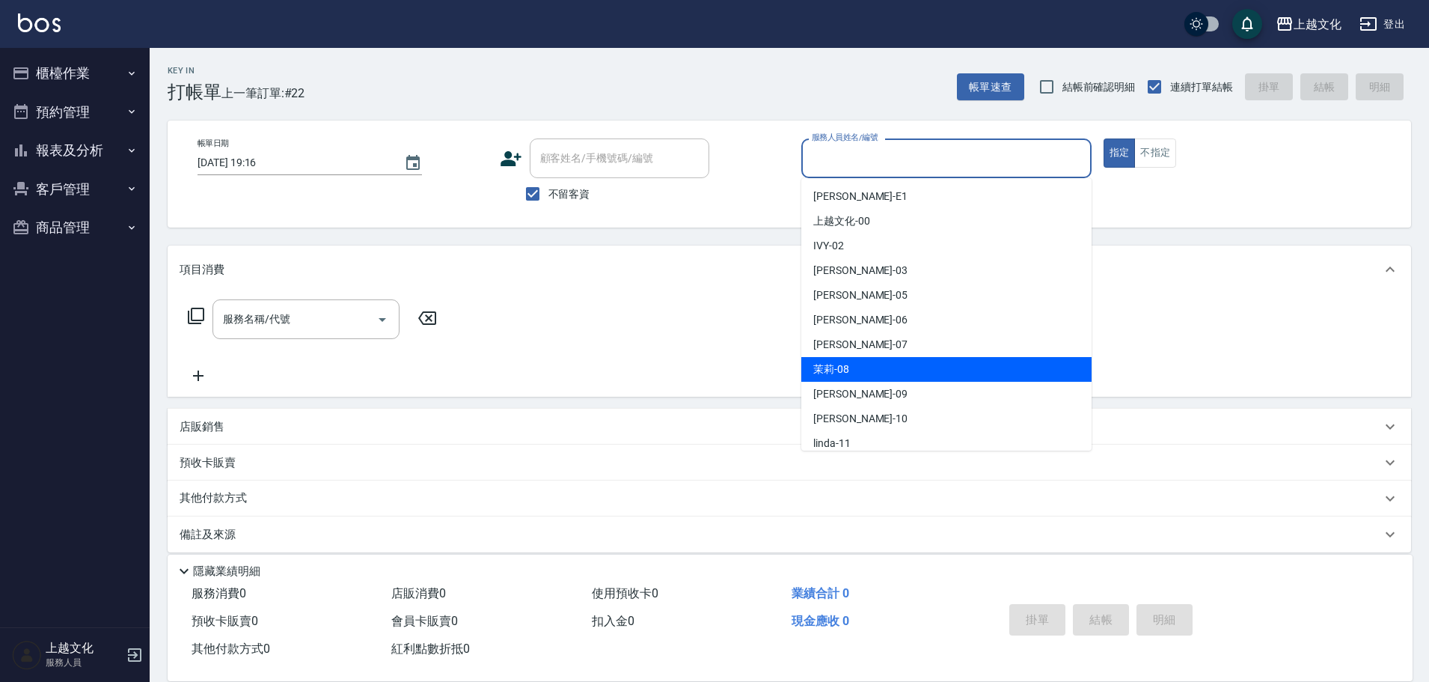
click at [875, 362] on div "茉莉 -08" at bounding box center [946, 369] width 290 height 25
click at [875, 362] on div "服務名稱/代號 服務名稱/代號" at bounding box center [790, 344] width 1244 height 103
type input "茉莉-08"
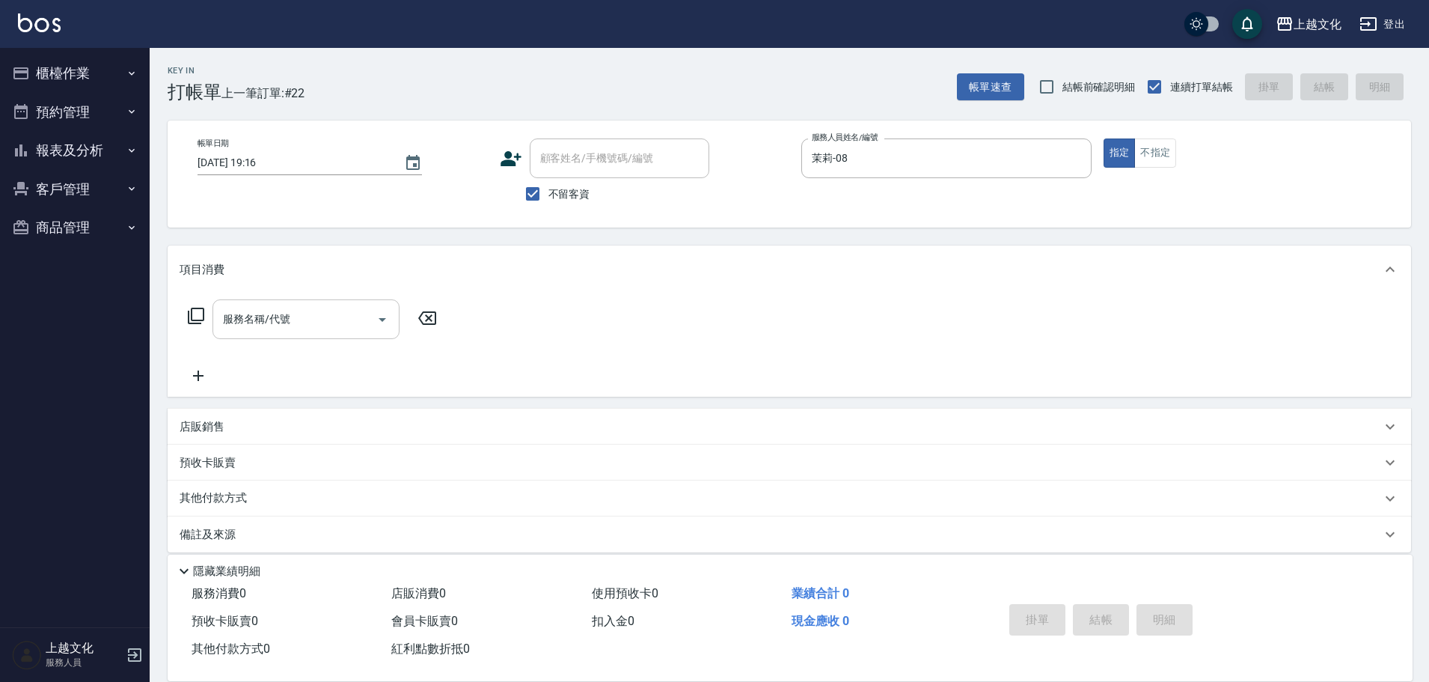
click at [263, 327] on input "服務名稱/代號" at bounding box center [294, 319] width 151 height 26
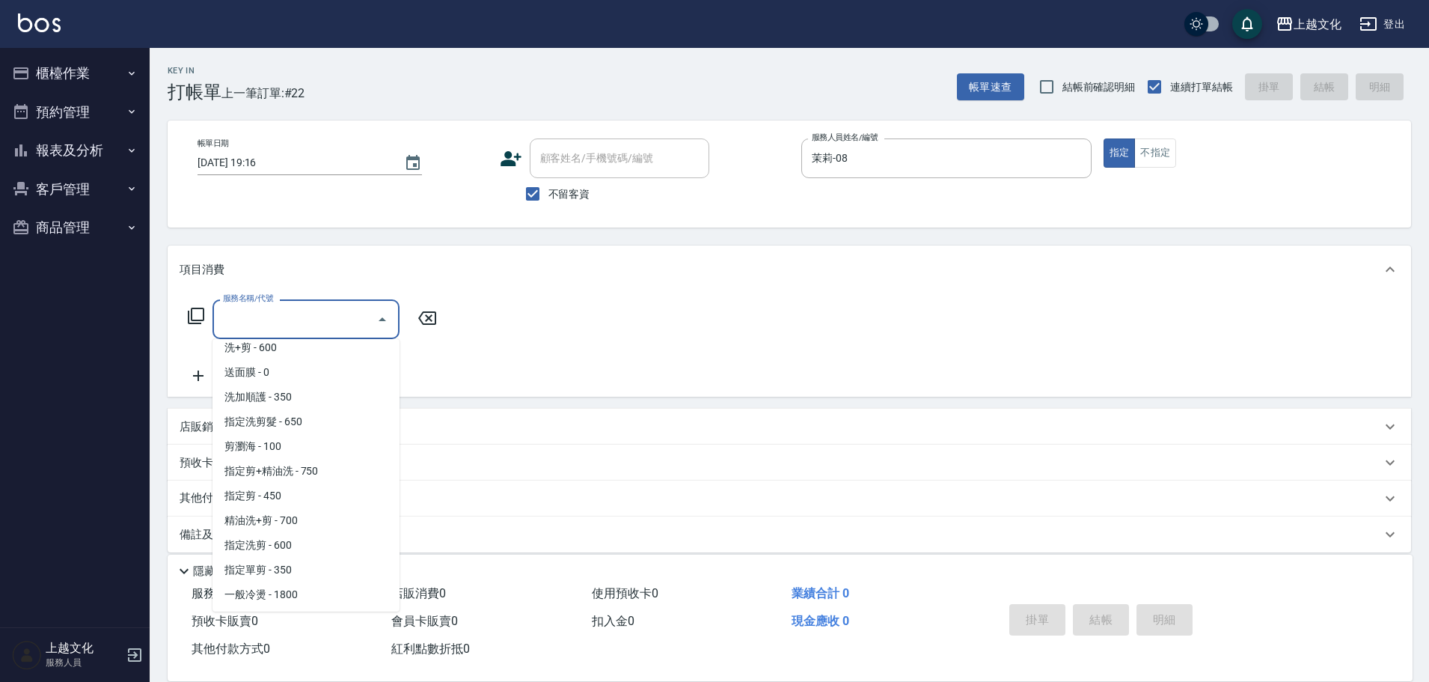
scroll to position [150, 0]
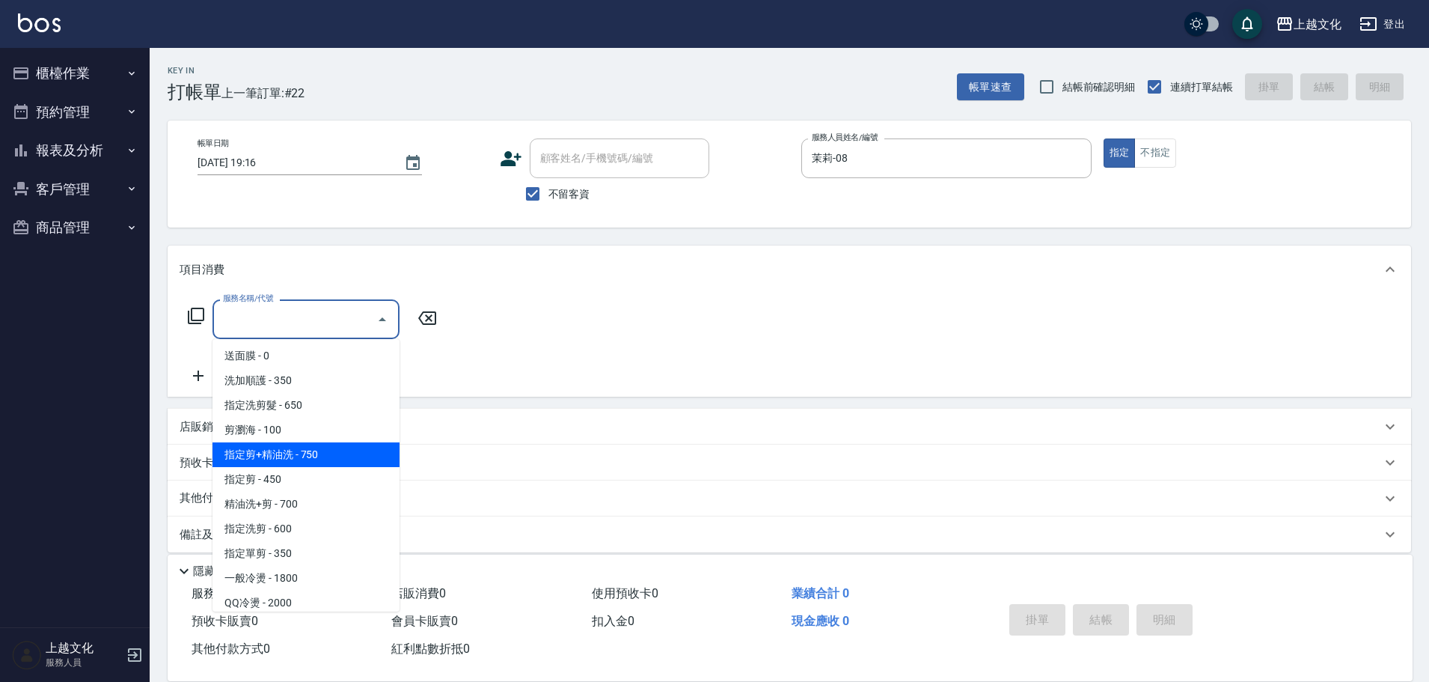
click at [320, 447] on span "指定剪+精油洗 - 750" at bounding box center [306, 454] width 187 height 25
type input "指定剪+精油洗(204)"
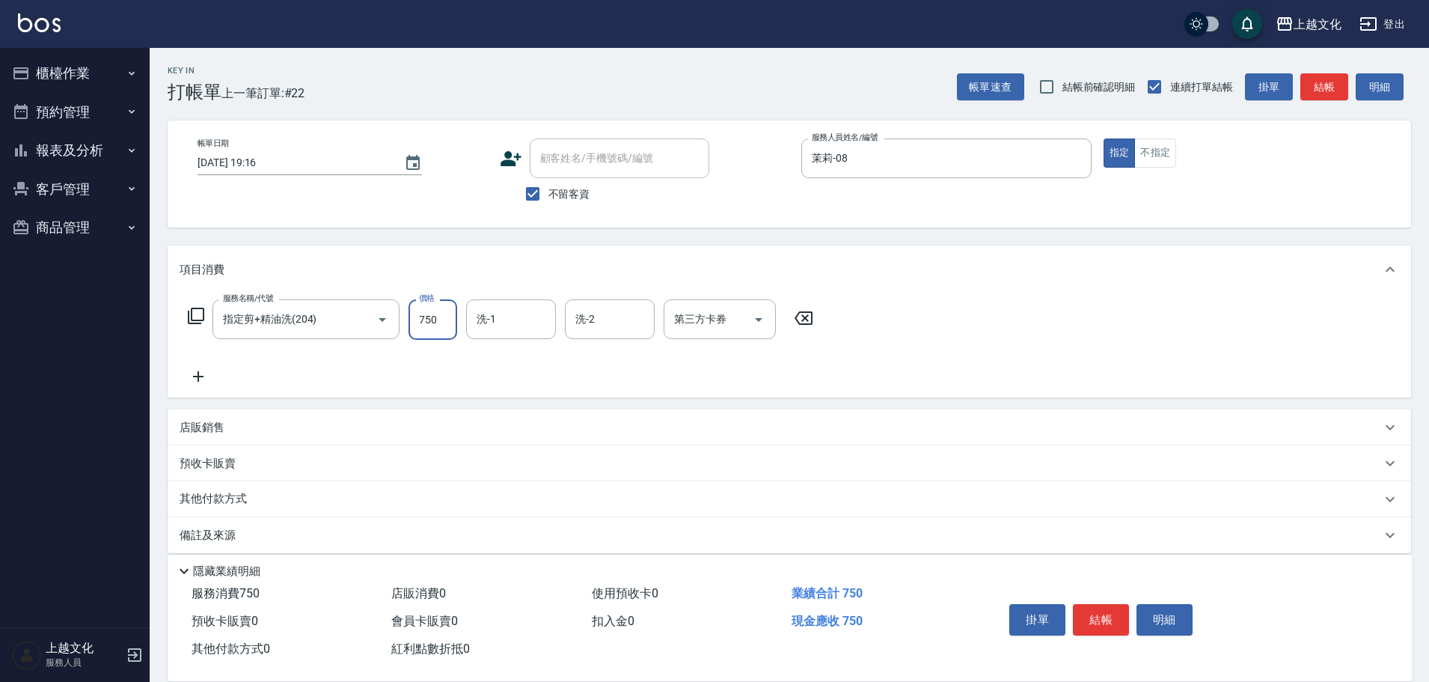
click at [443, 324] on input "750" at bounding box center [433, 319] width 49 height 40
type input "850"
click at [200, 375] on icon at bounding box center [198, 376] width 37 height 18
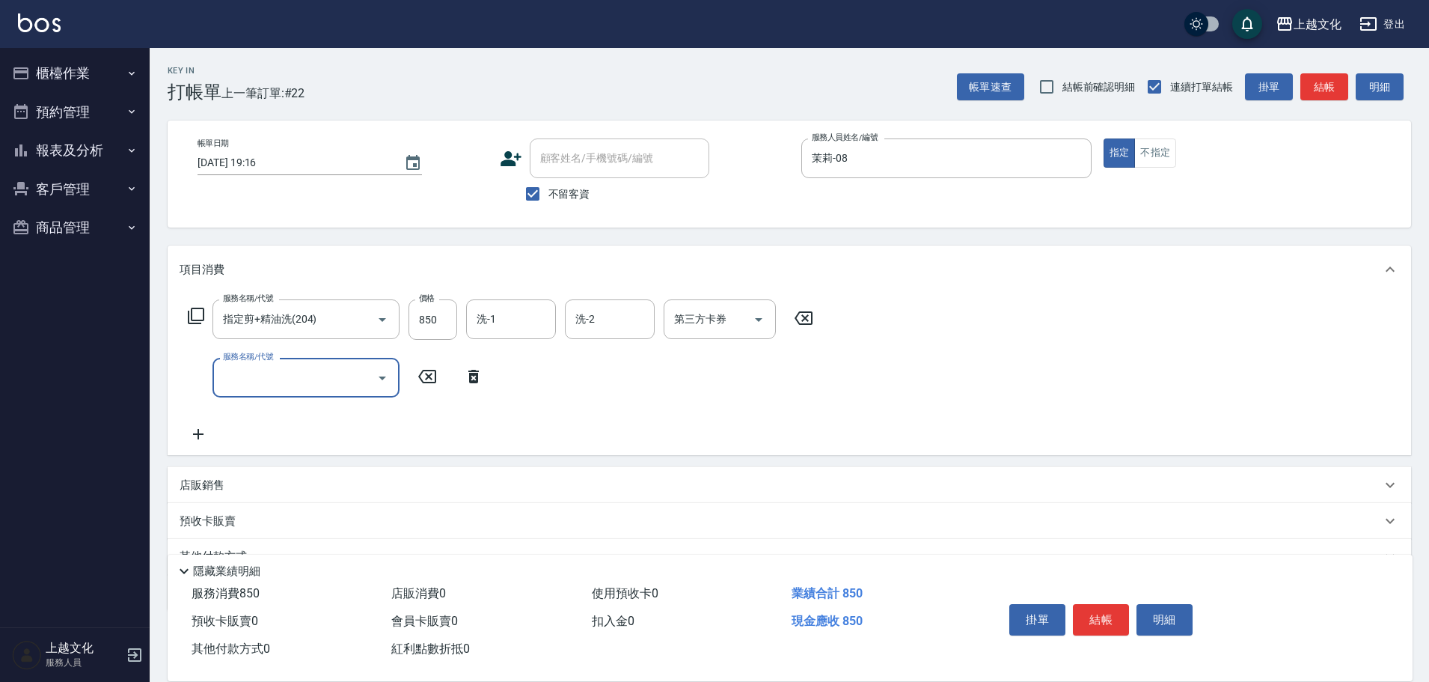
drag, startPoint x: 253, startPoint y: 376, endPoint x: 272, endPoint y: 372, distance: 19.1
click at [254, 376] on input "服務名稱/代號" at bounding box center [294, 377] width 151 height 26
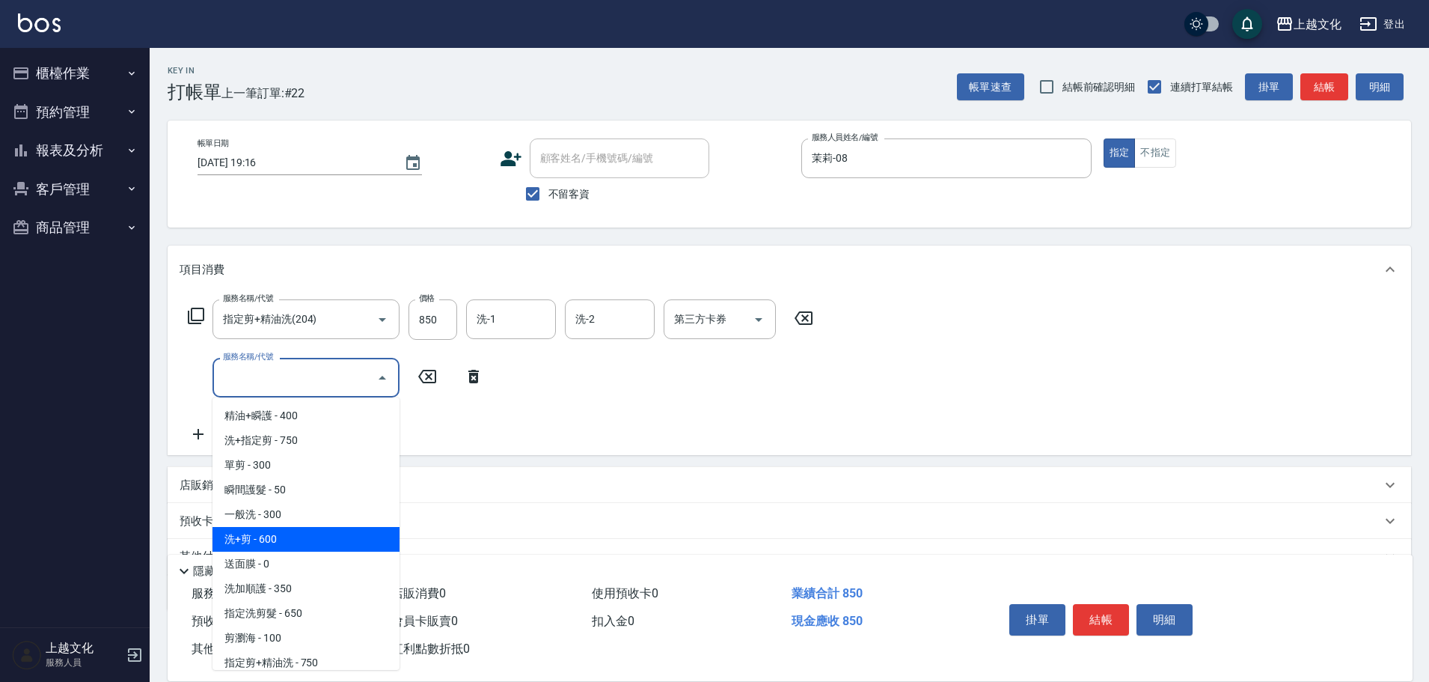
scroll to position [75, 0]
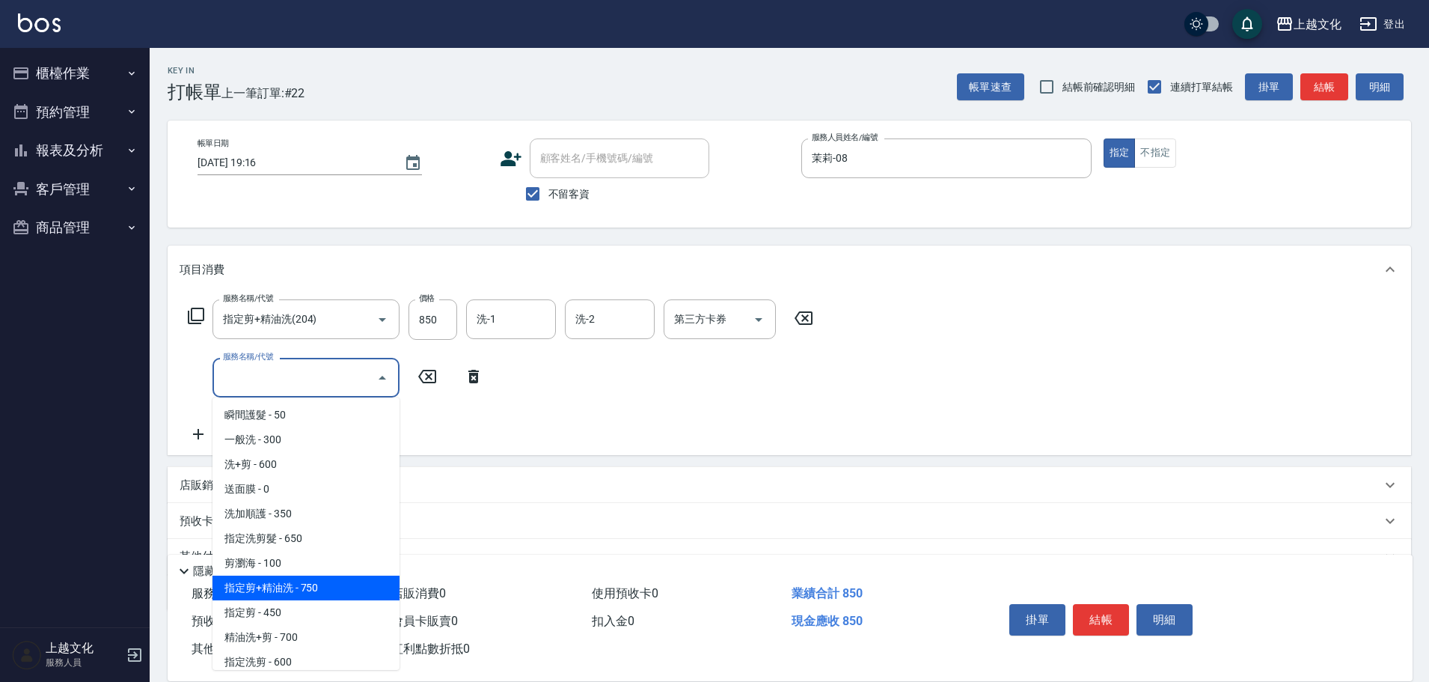
click at [296, 589] on span "指定剪+精油洗 - 750" at bounding box center [306, 587] width 187 height 25
type input "指定剪+精油洗(204)"
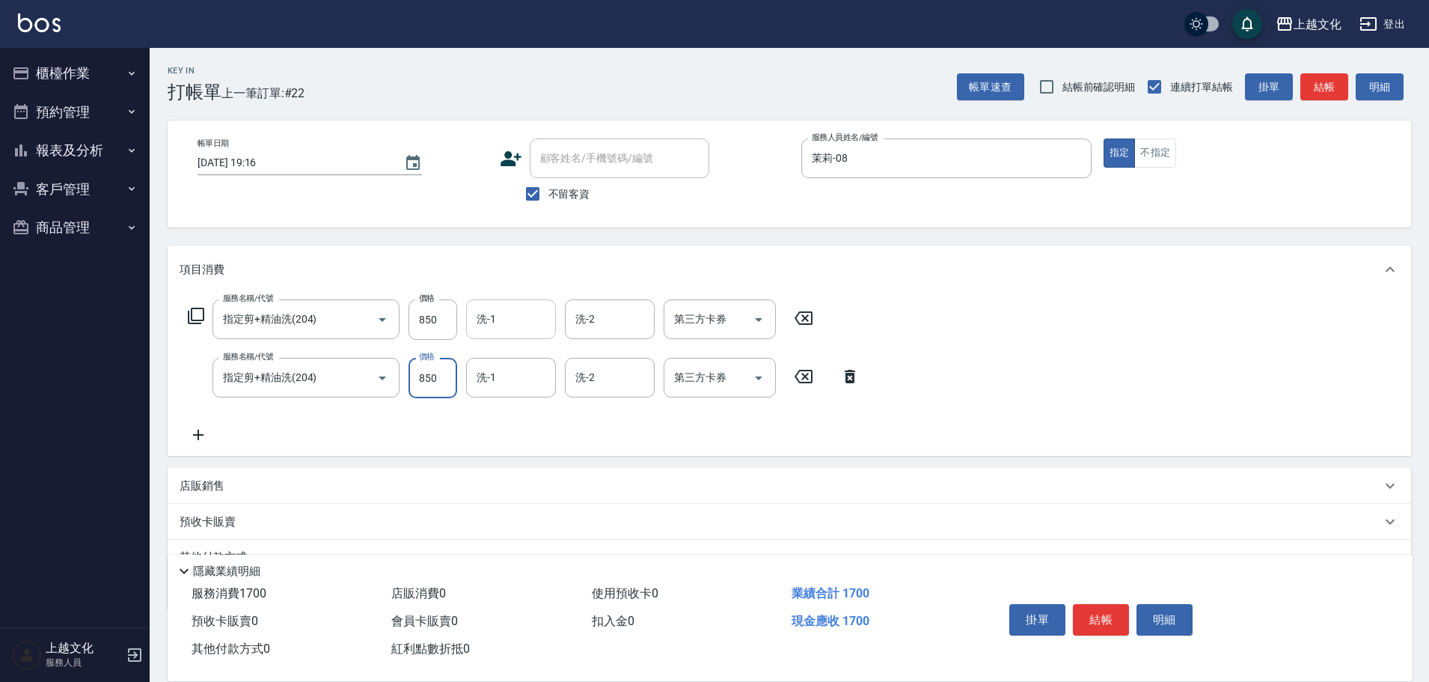
click at [506, 305] on div "洗-1" at bounding box center [511, 319] width 90 height 40
type input "850"
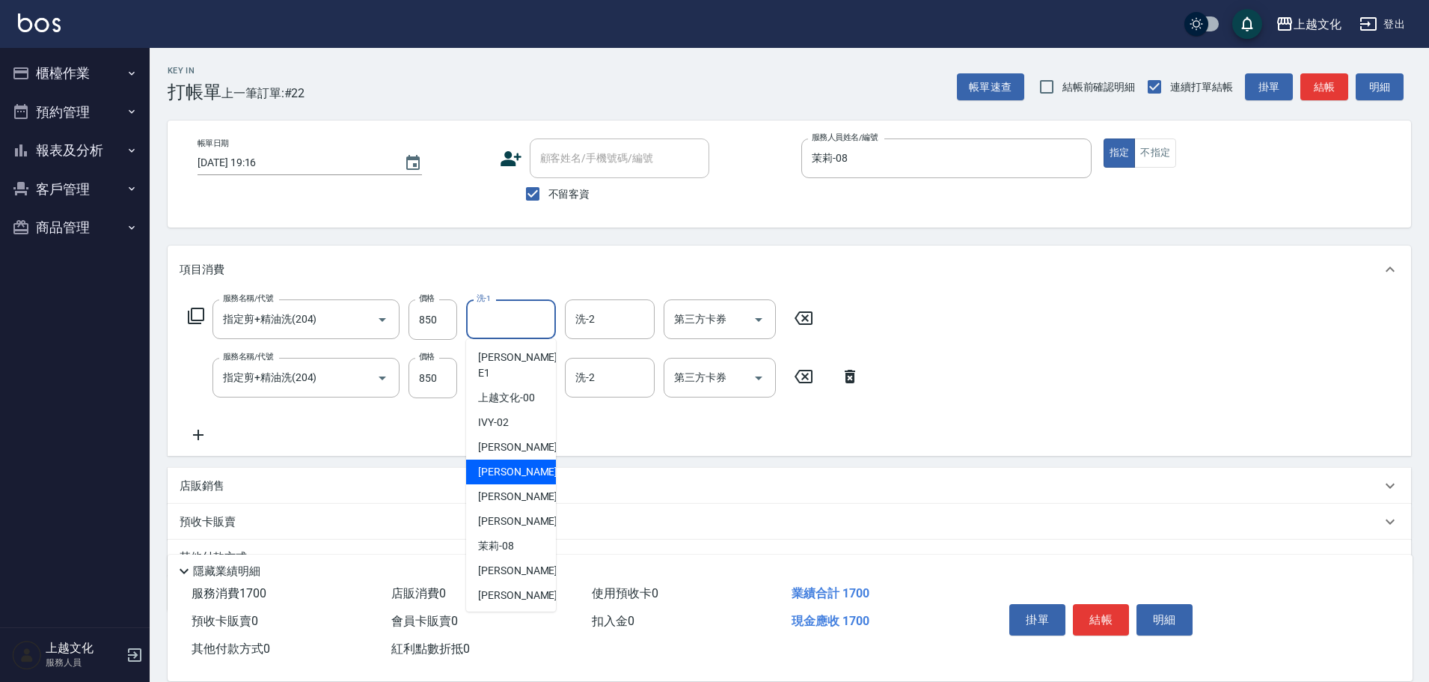
click at [498, 464] on span "EMILY -05" at bounding box center [525, 472] width 94 height 16
type input "EMILY-05"
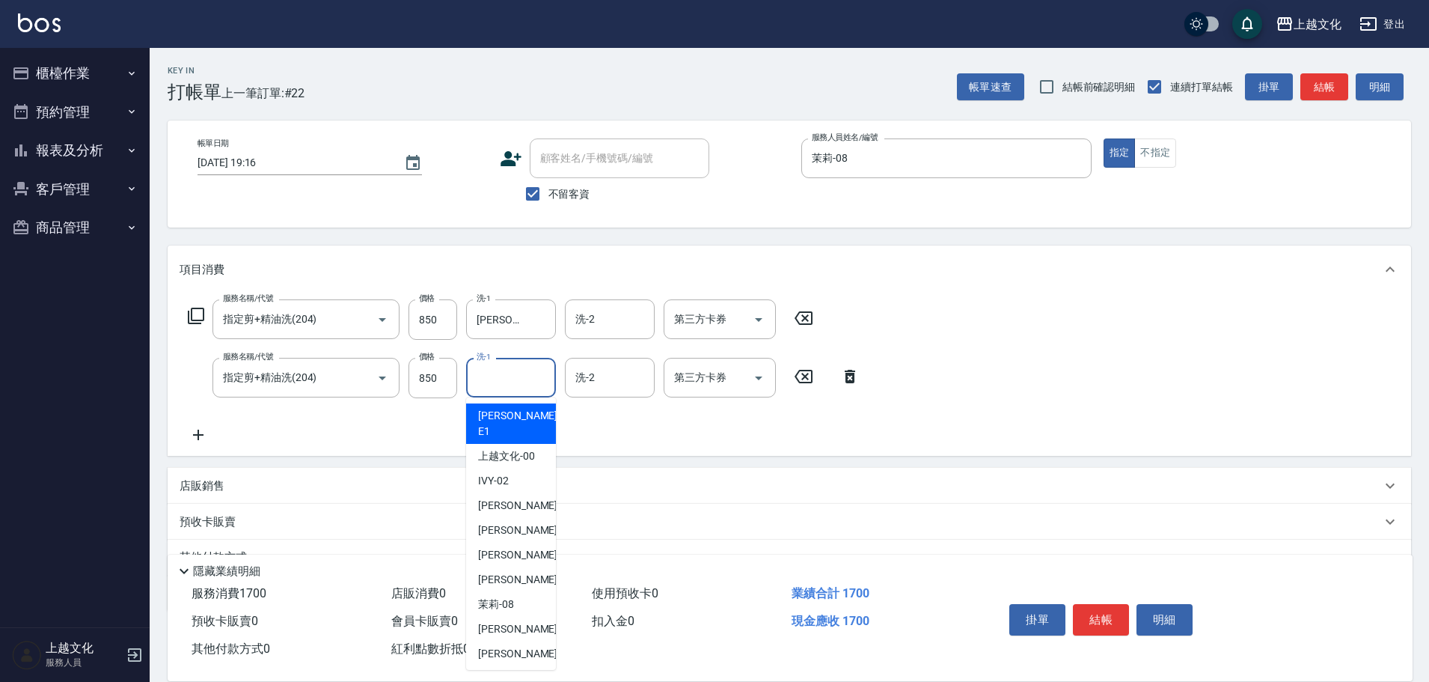
click at [502, 390] on input "洗-1" at bounding box center [511, 377] width 76 height 26
click at [517, 522] on span "EMILY -05" at bounding box center [525, 530] width 94 height 16
type input "EMILY-05"
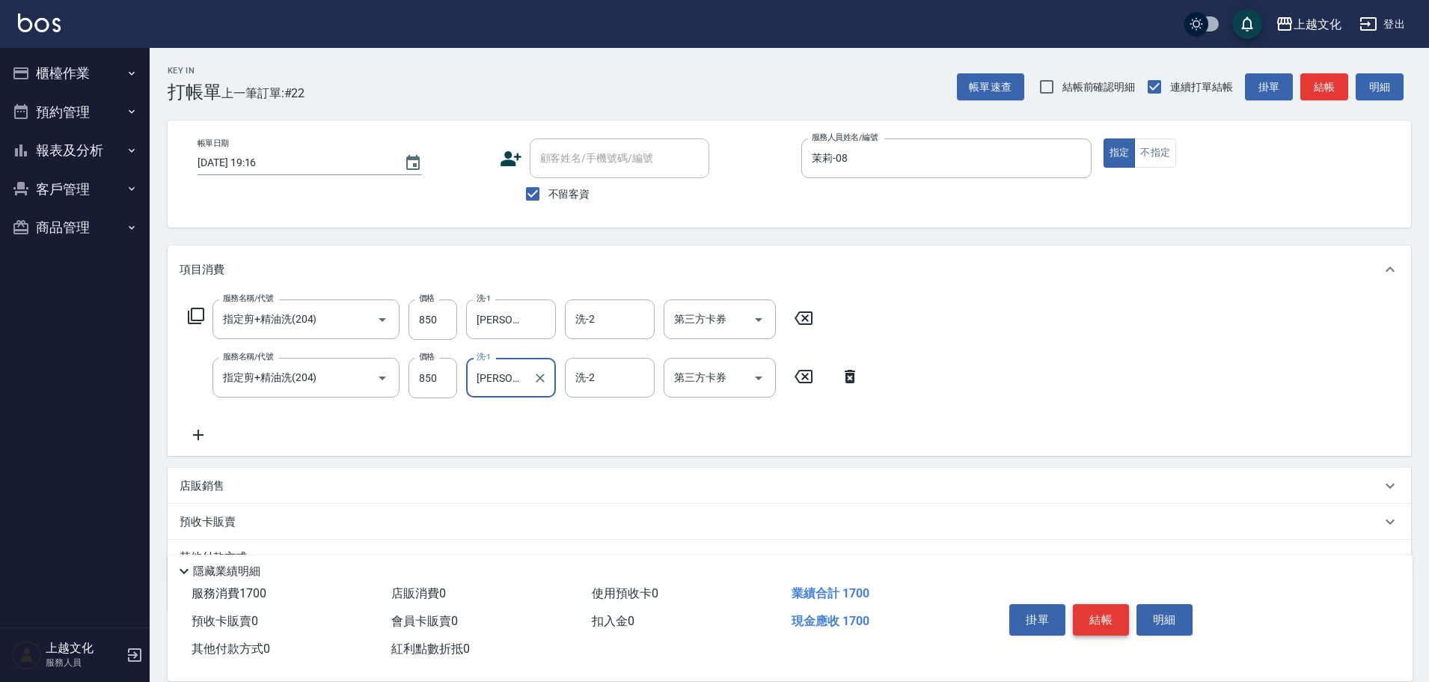
click at [1095, 606] on button "結帳" at bounding box center [1101, 619] width 56 height 31
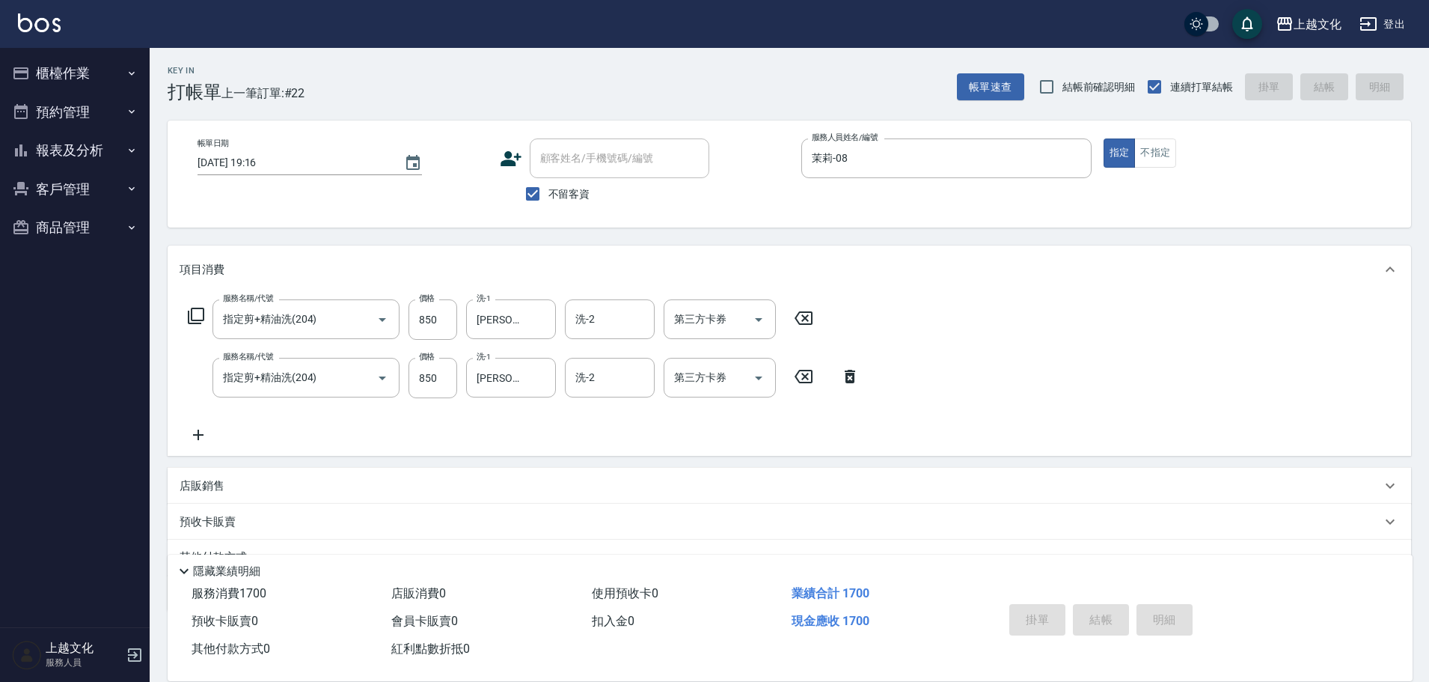
type input "2025/08/14 19:17"
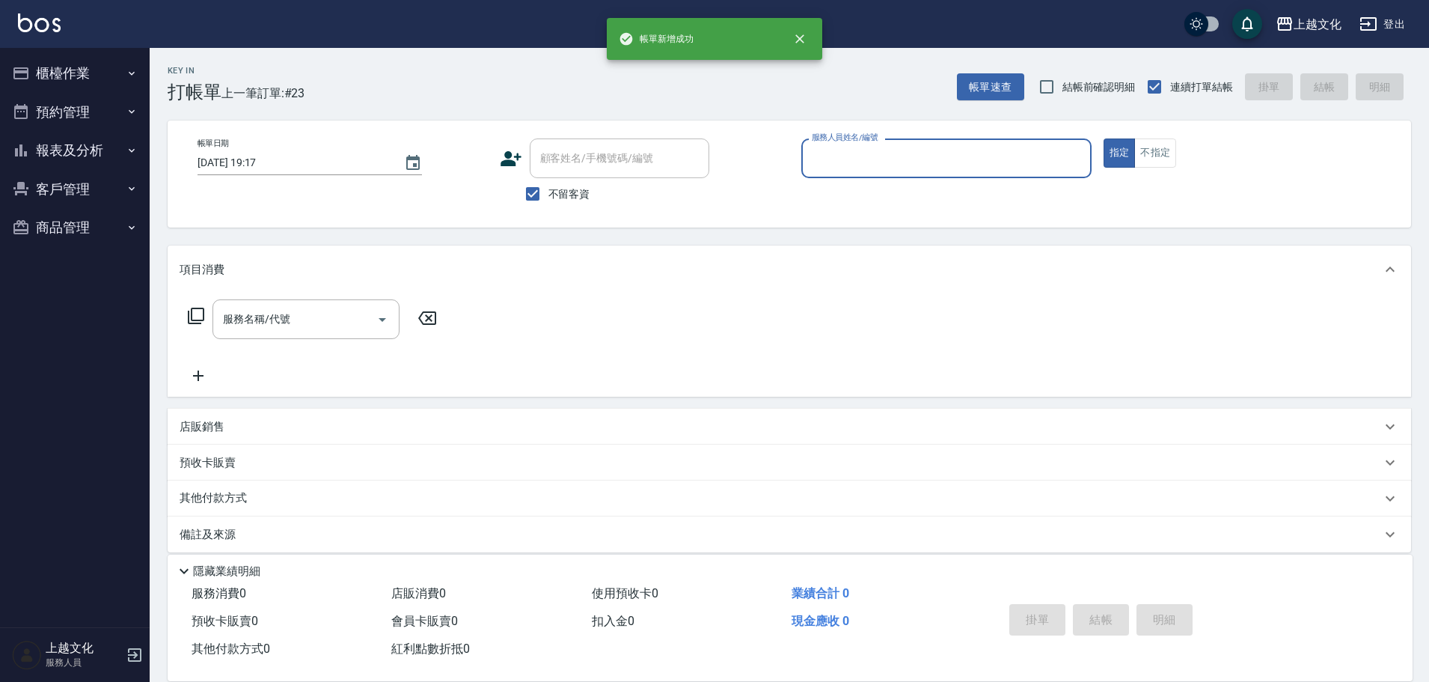
click at [918, 159] on input "服務人員姓名/編號" at bounding box center [946, 158] width 277 height 26
drag, startPoint x: 918, startPoint y: 159, endPoint x: 897, endPoint y: 204, distance: 49.5
click at [918, 159] on input "服務人員姓名/編號" at bounding box center [946, 158] width 277 height 26
click at [864, 173] on div "服務人員姓名/編號" at bounding box center [946, 158] width 290 height 40
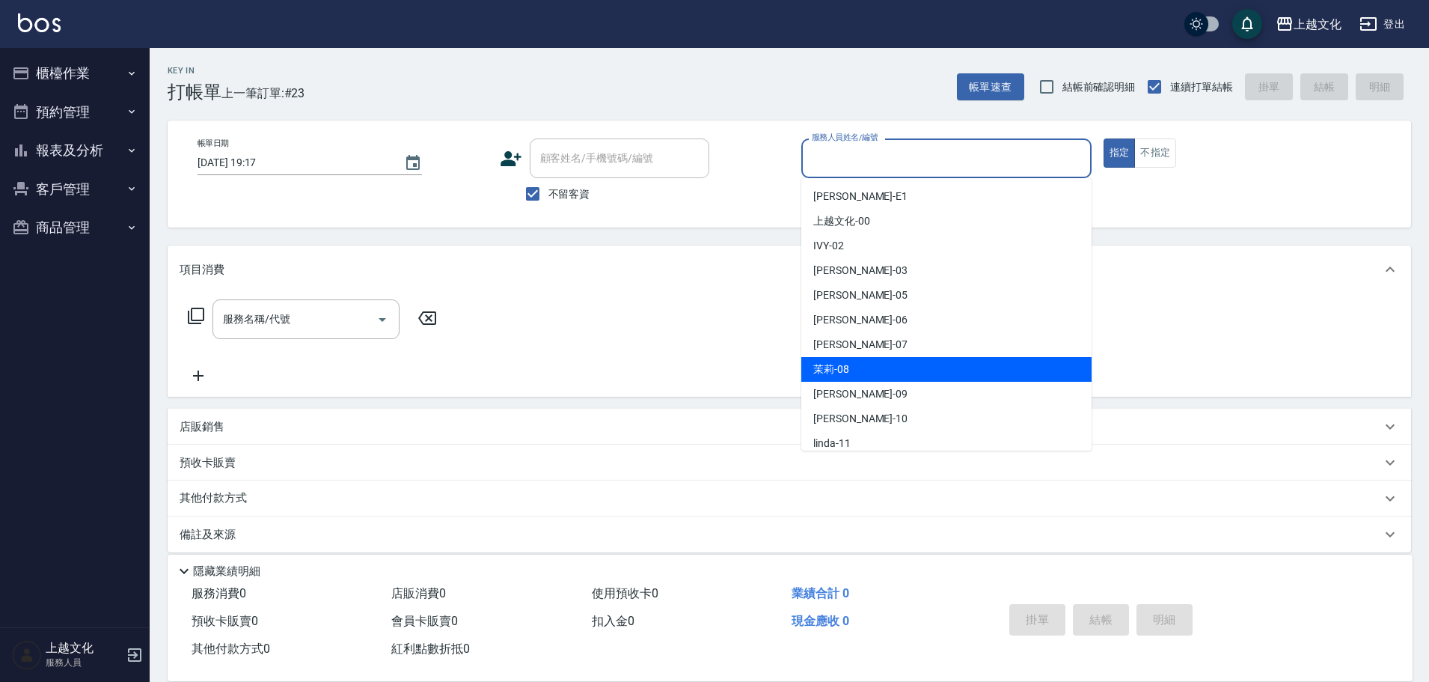
click at [847, 362] on span "茉莉 -08" at bounding box center [831, 369] width 36 height 16
type input "茉莉-08"
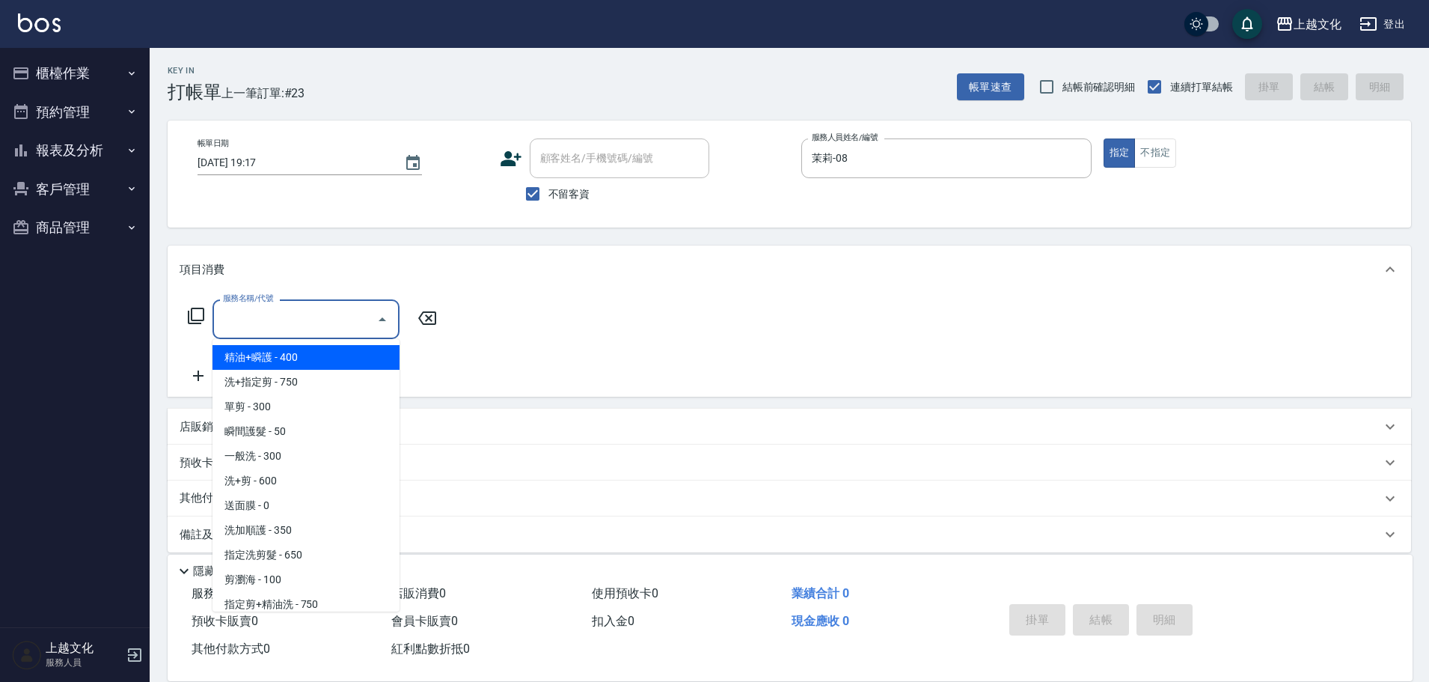
click at [306, 328] on input "服務名稱/代號" at bounding box center [294, 319] width 151 height 26
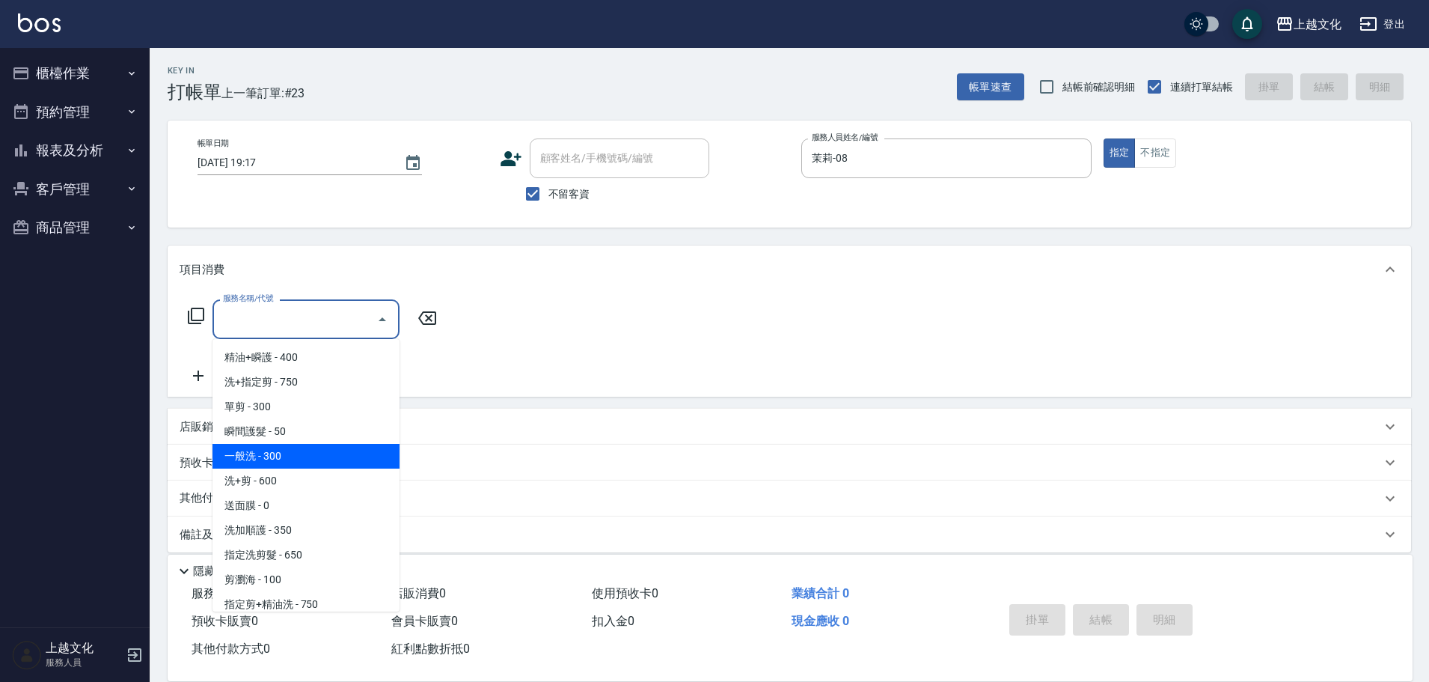
click at [290, 460] on span "一般洗 - 300" at bounding box center [306, 456] width 187 height 25
type input "一般洗(105)"
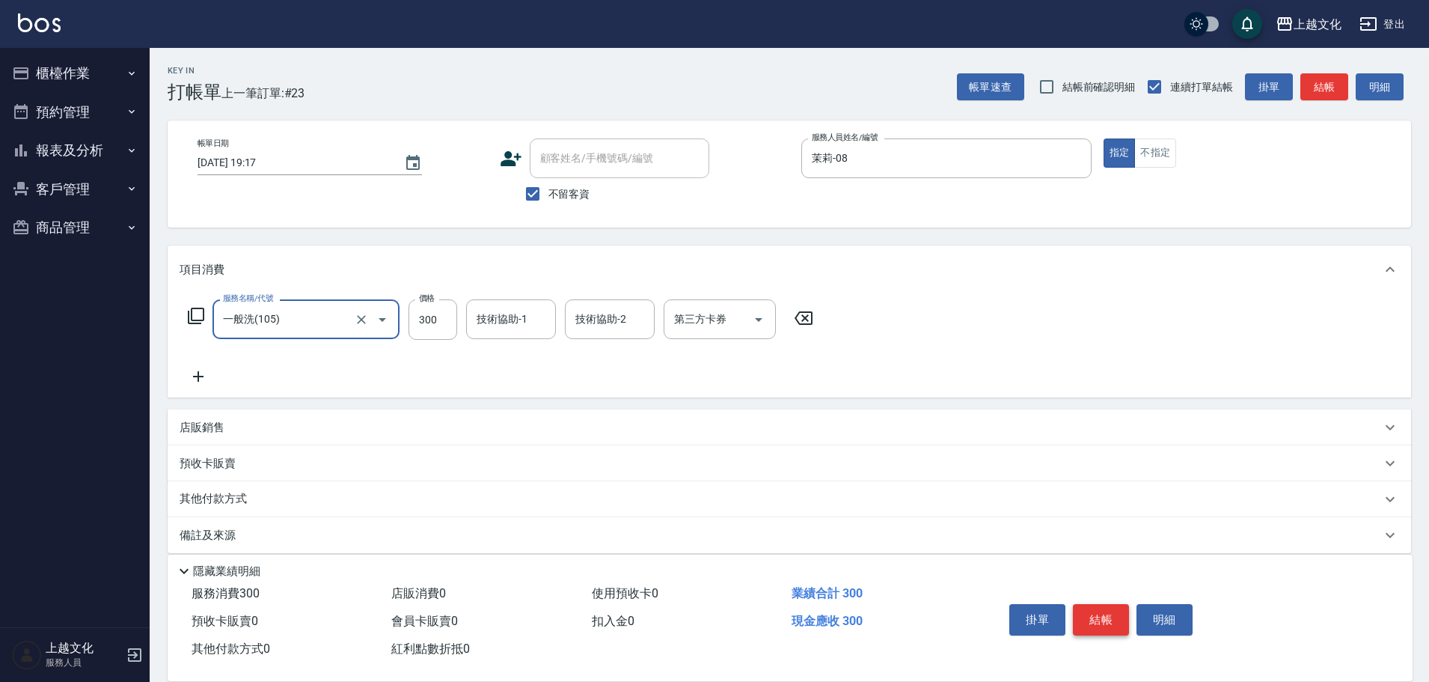
click at [1099, 609] on button "結帳" at bounding box center [1101, 619] width 56 height 31
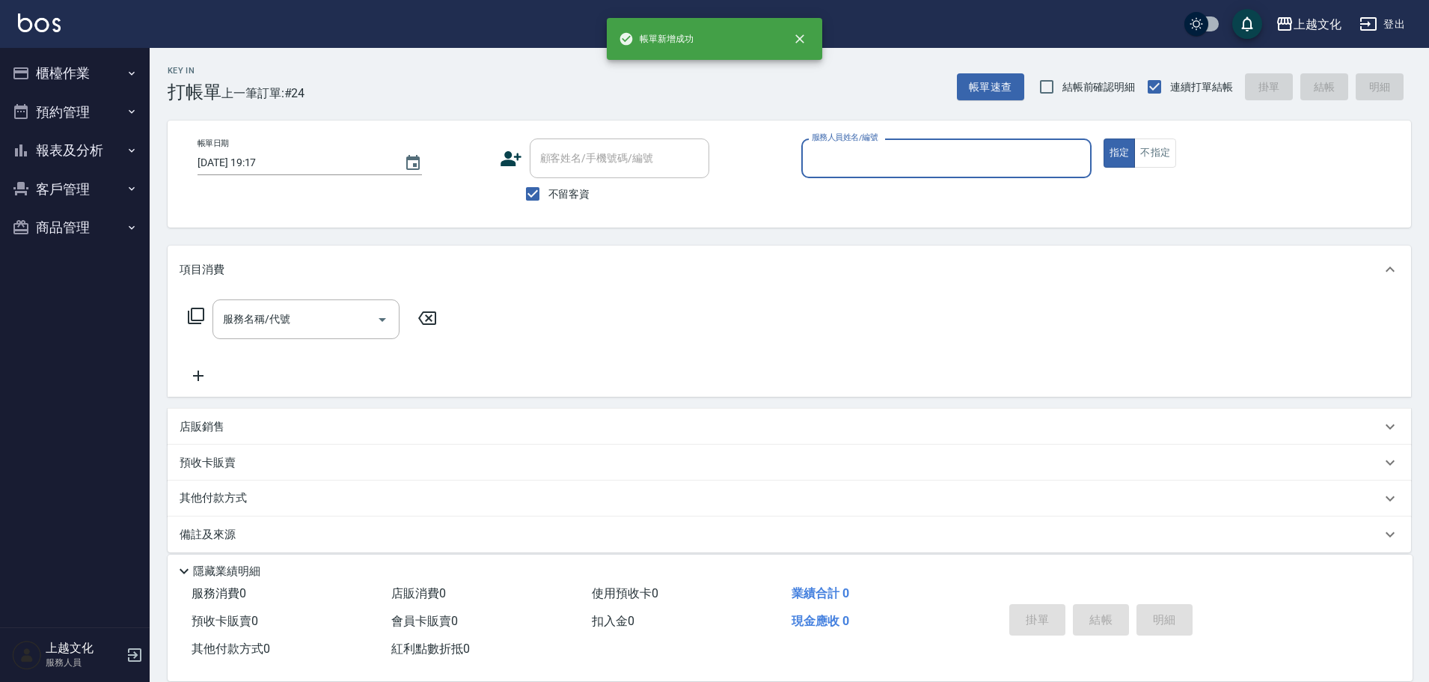
click at [952, 159] on input "服務人員姓名/編號" at bounding box center [946, 158] width 277 height 26
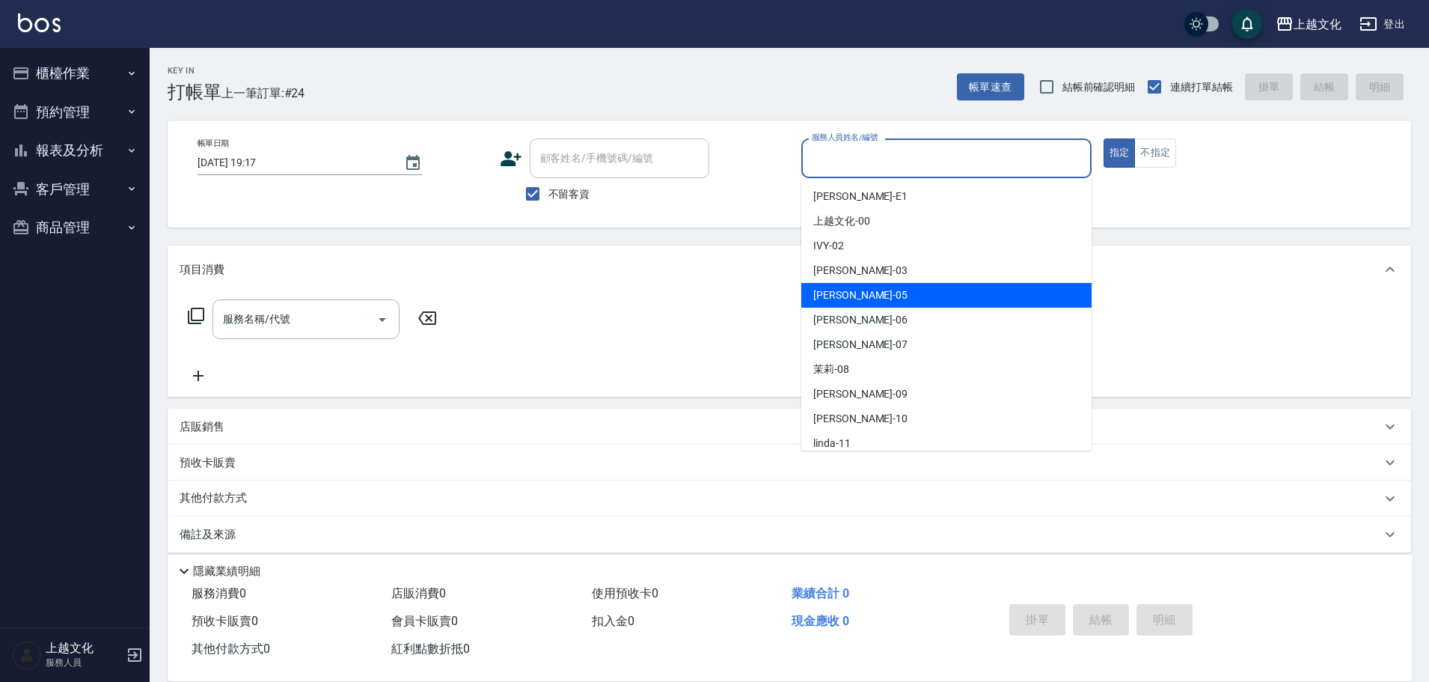
click at [895, 297] on div "EMILY -05" at bounding box center [946, 295] width 290 height 25
type input "EMILY-05"
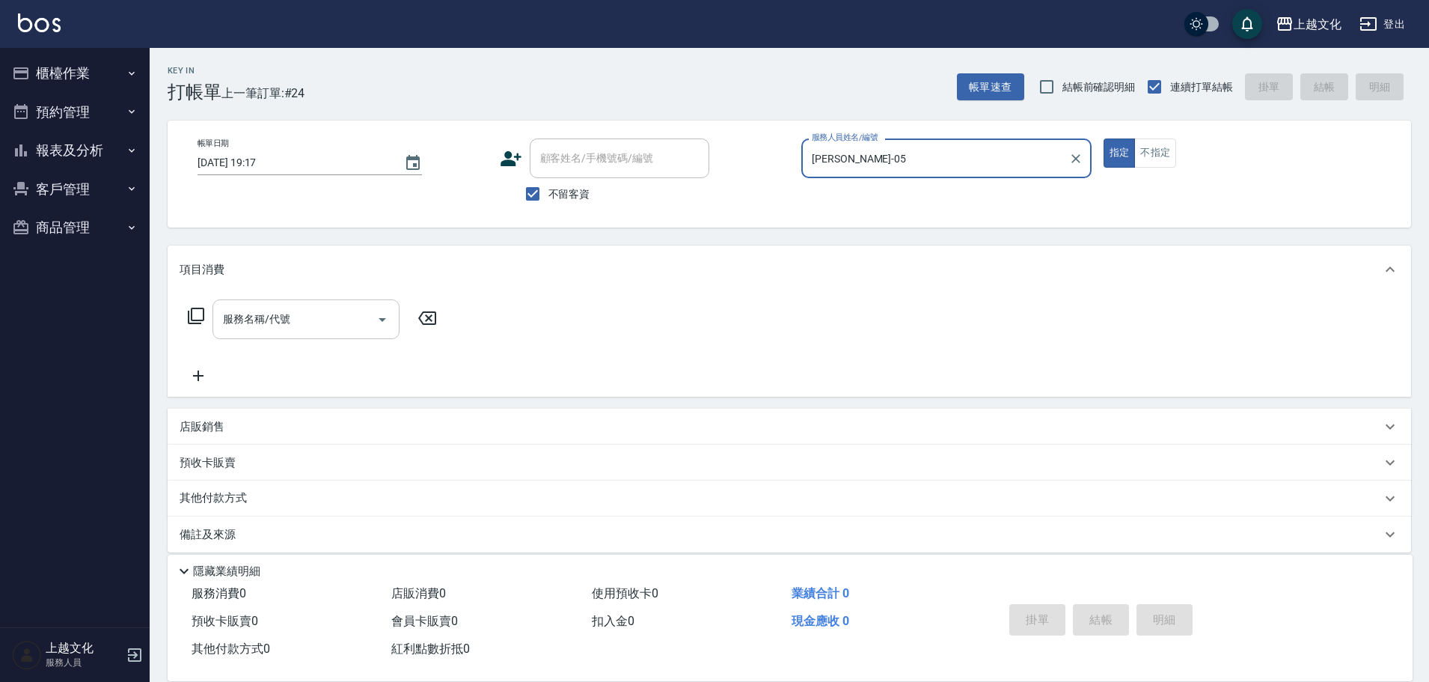
click at [301, 329] on div "服務名稱/代號" at bounding box center [306, 319] width 187 height 40
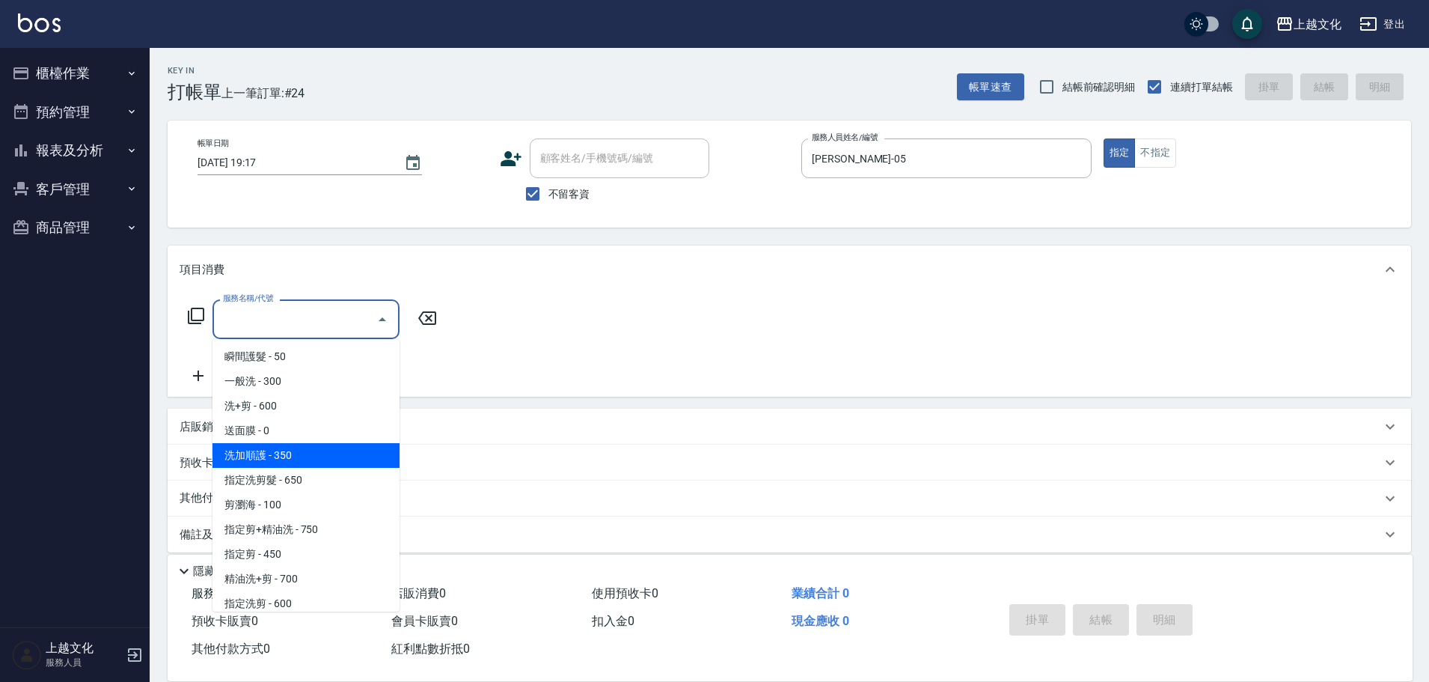
click at [309, 454] on span "洗加順護 - 350" at bounding box center [306, 455] width 187 height 25
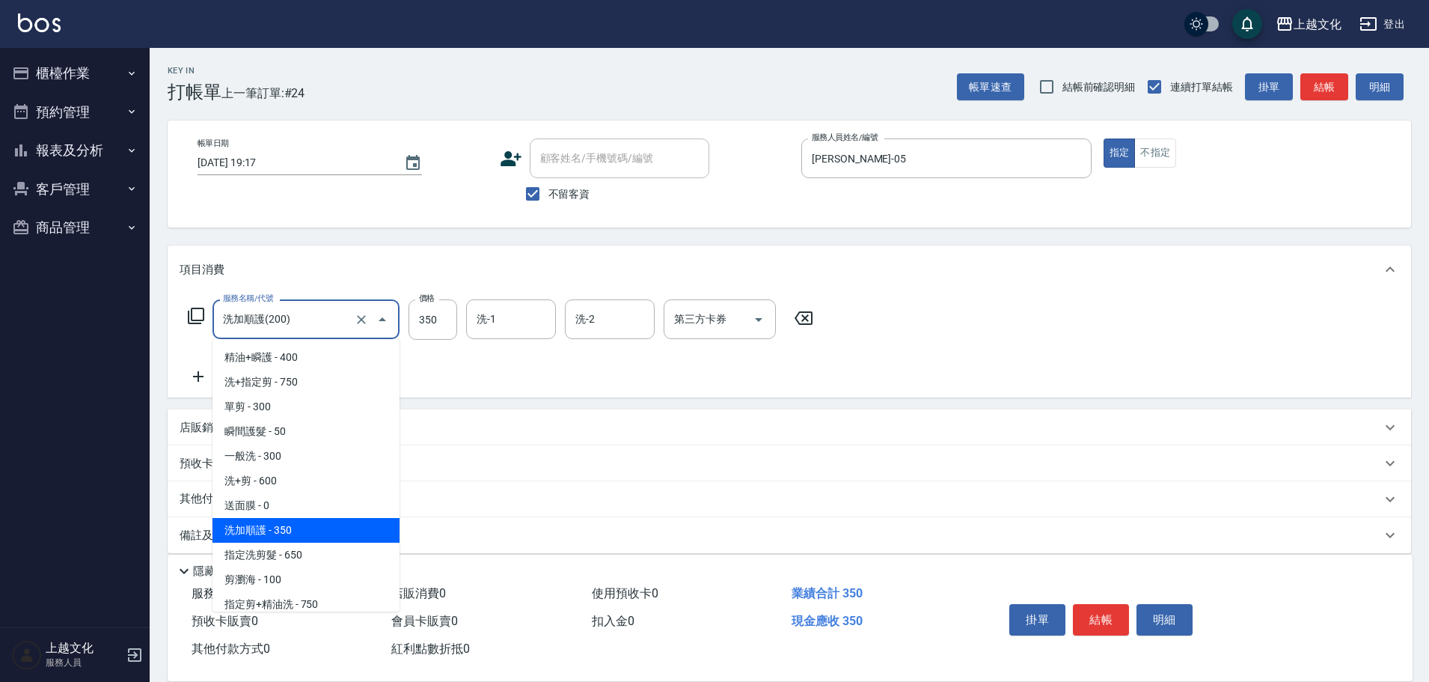
drag, startPoint x: 328, startPoint y: 322, endPoint x: 336, endPoint y: 374, distance: 52.9
click at [328, 322] on input "洗加順護(200)" at bounding box center [285, 319] width 132 height 26
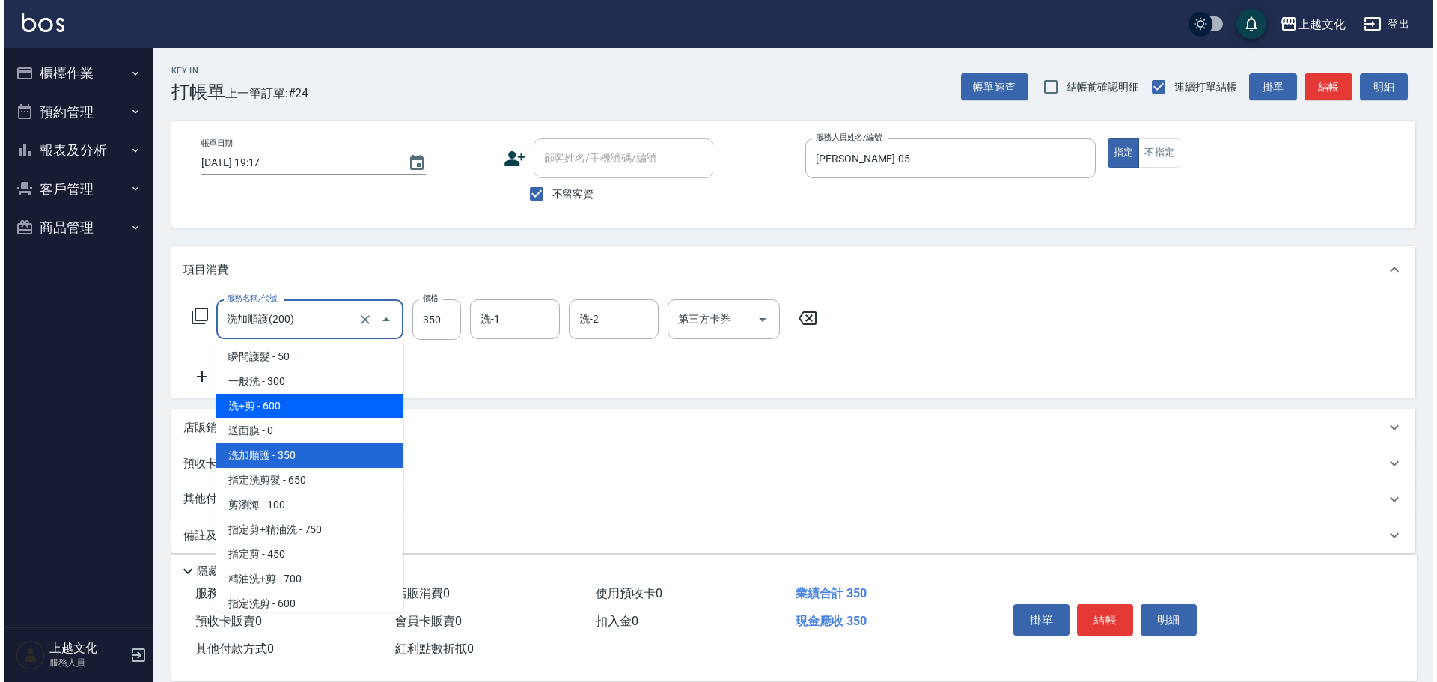
scroll to position [150, 0]
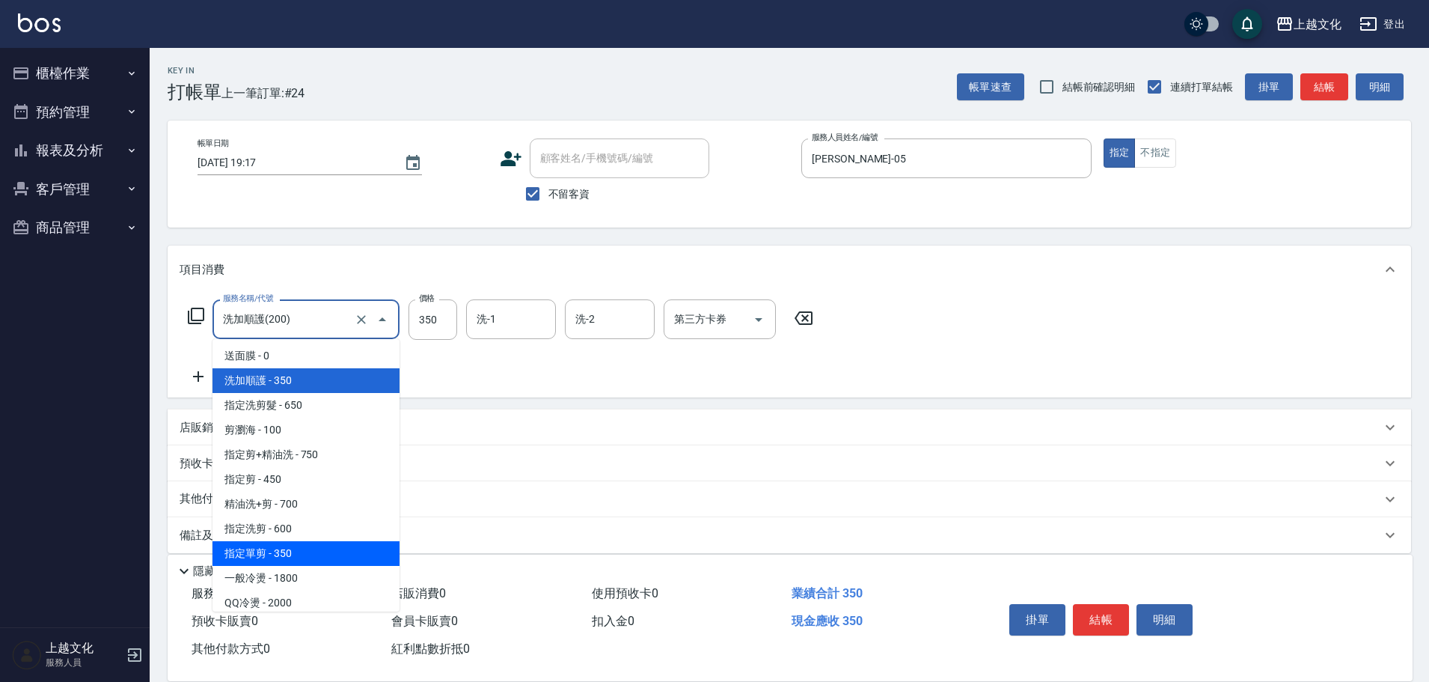
click at [323, 545] on span "指定單剪 - 350" at bounding box center [306, 553] width 187 height 25
type input "指定單剪(209)"
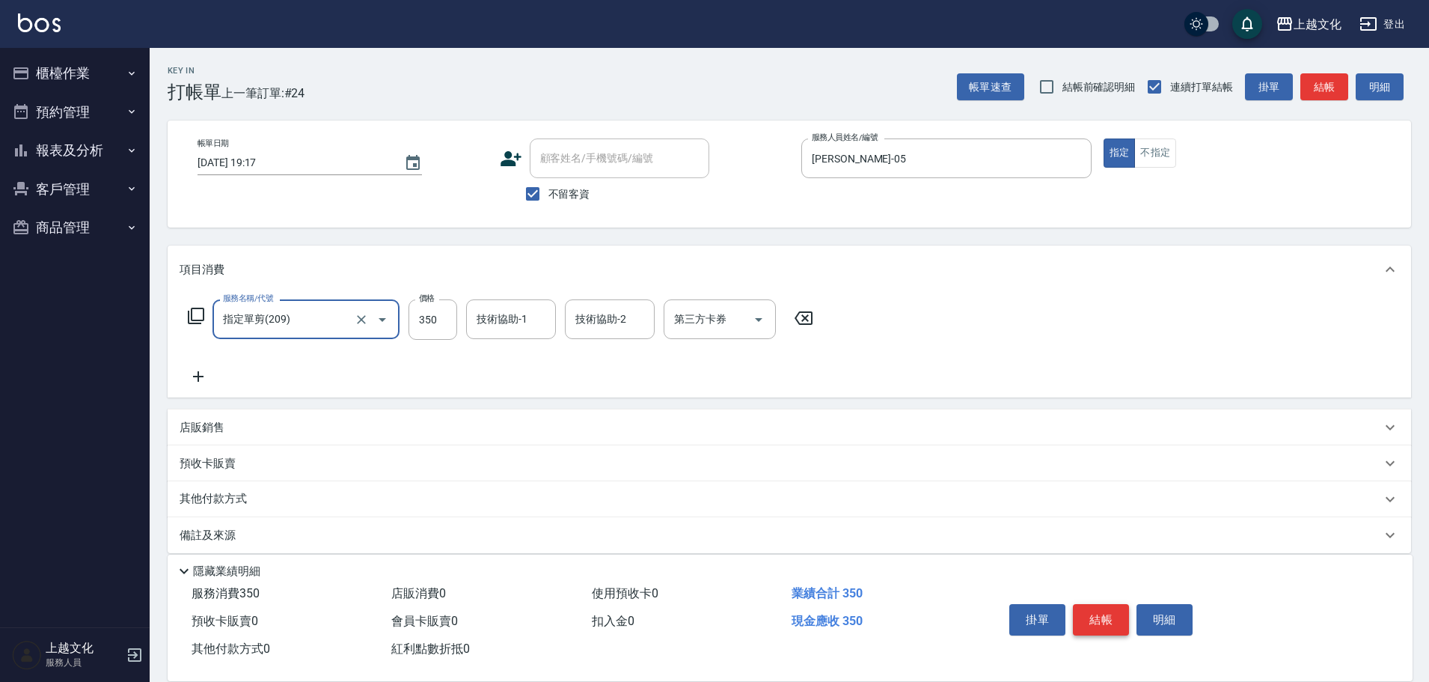
click at [1103, 615] on button "結帳" at bounding box center [1101, 619] width 56 height 31
click at [1103, 615] on div "掛單 結帳 明細" at bounding box center [1100, 621] width 195 height 47
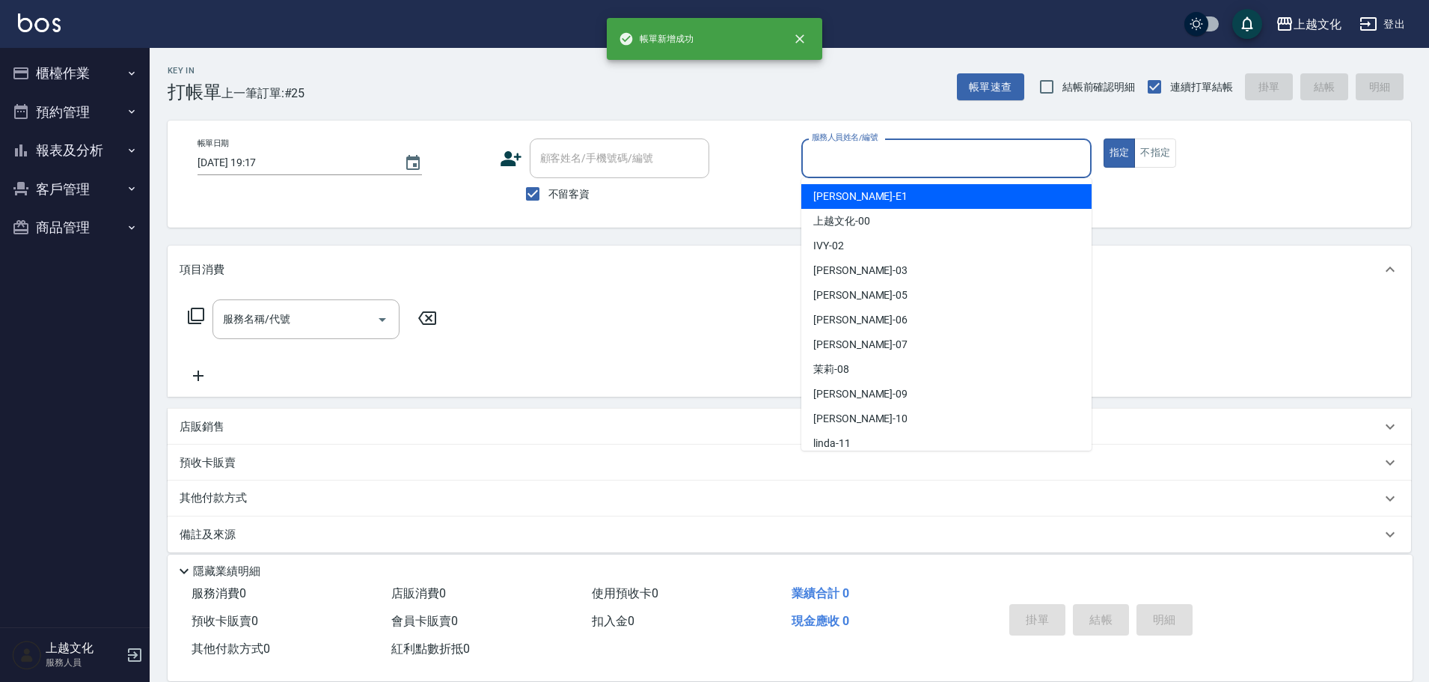
drag, startPoint x: 858, startPoint y: 160, endPoint x: 853, endPoint y: 204, distance: 44.5
click at [858, 159] on input "服務人員姓名/編號" at bounding box center [946, 158] width 277 height 26
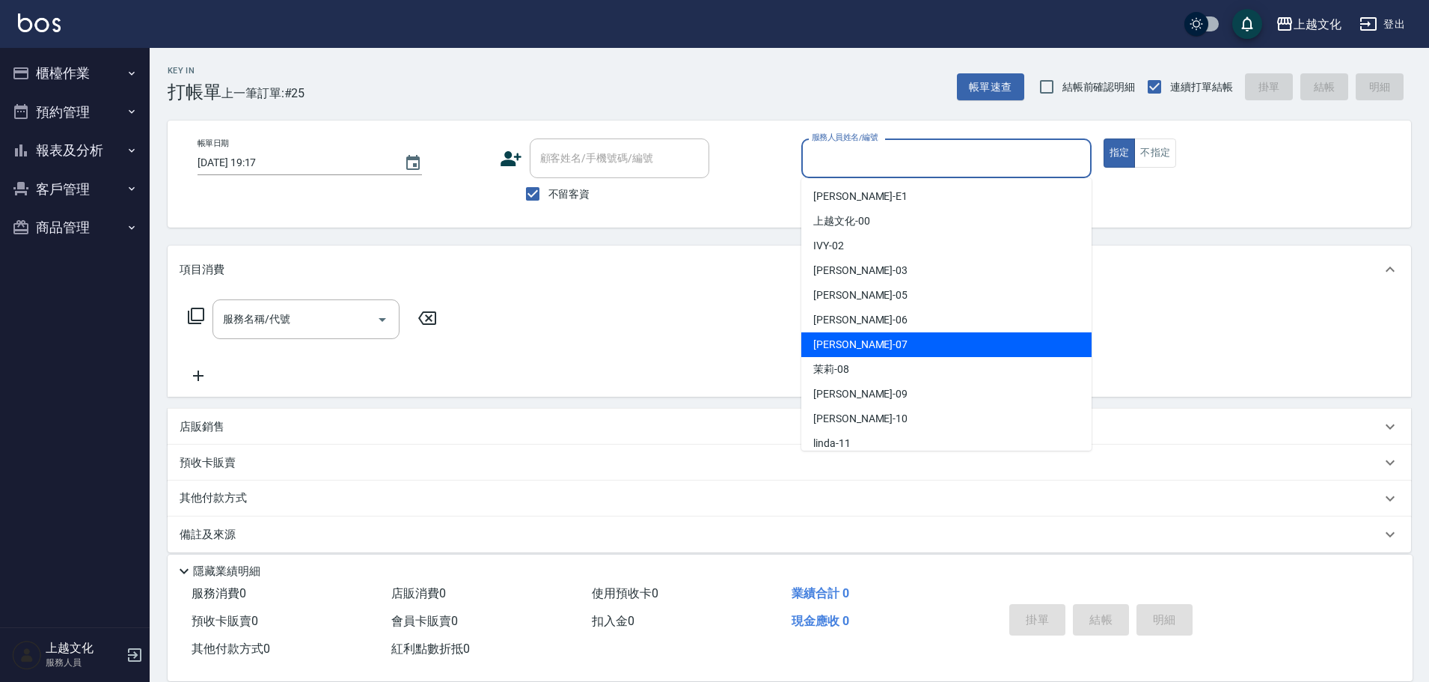
click at [852, 346] on div "LIN -07" at bounding box center [946, 344] width 290 height 25
click at [852, 346] on div "服務名稱/代號 服務名稱/代號" at bounding box center [790, 344] width 1244 height 103
type input "LIN-07"
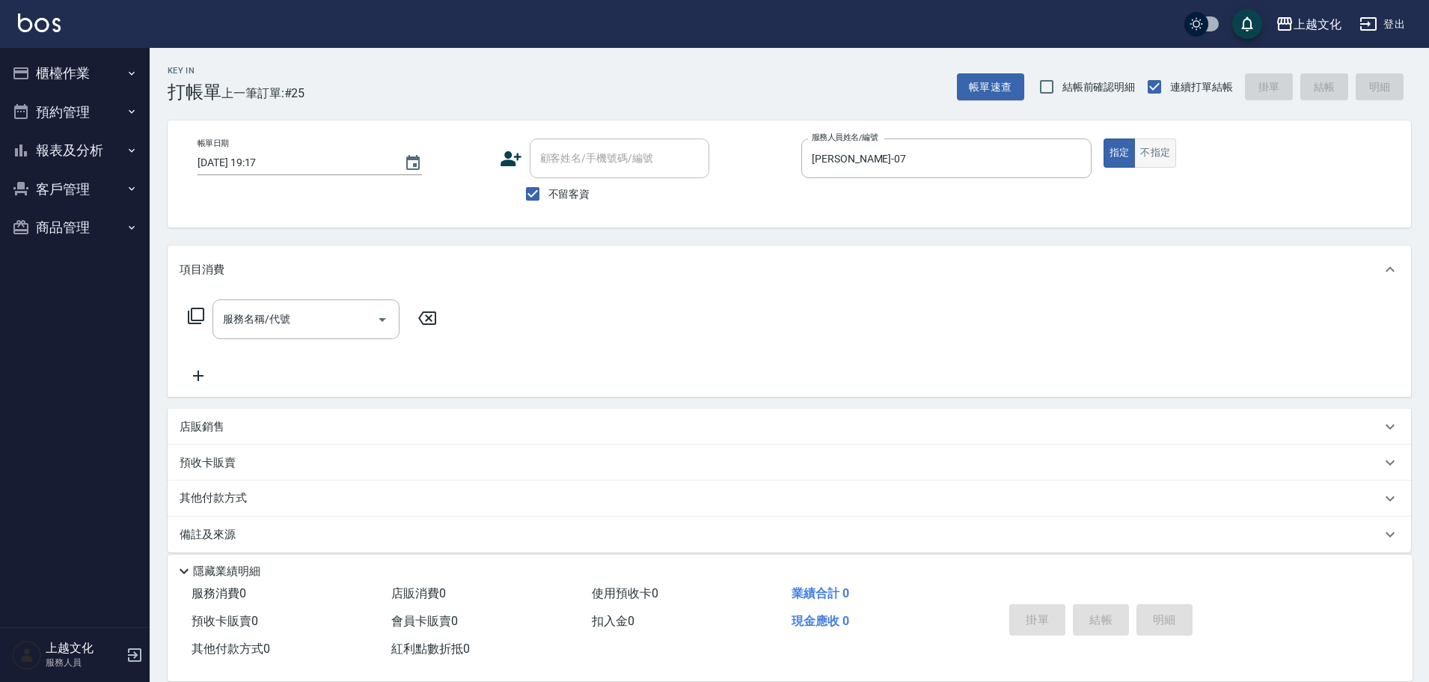
drag, startPoint x: 1146, startPoint y: 154, endPoint x: 580, endPoint y: 189, distance: 567.5
click at [1144, 154] on button "不指定" at bounding box center [1155, 152] width 42 height 29
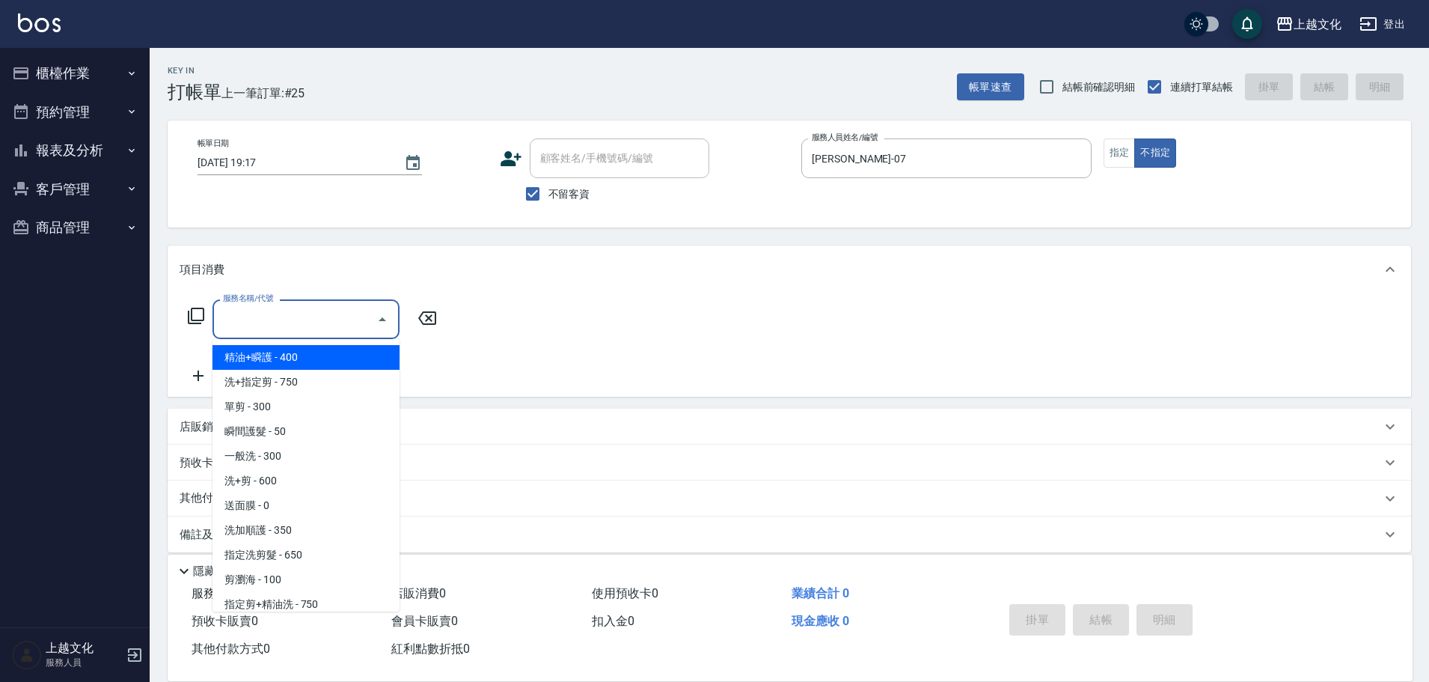
click at [302, 316] on input "服務名稱/代號" at bounding box center [294, 319] width 151 height 26
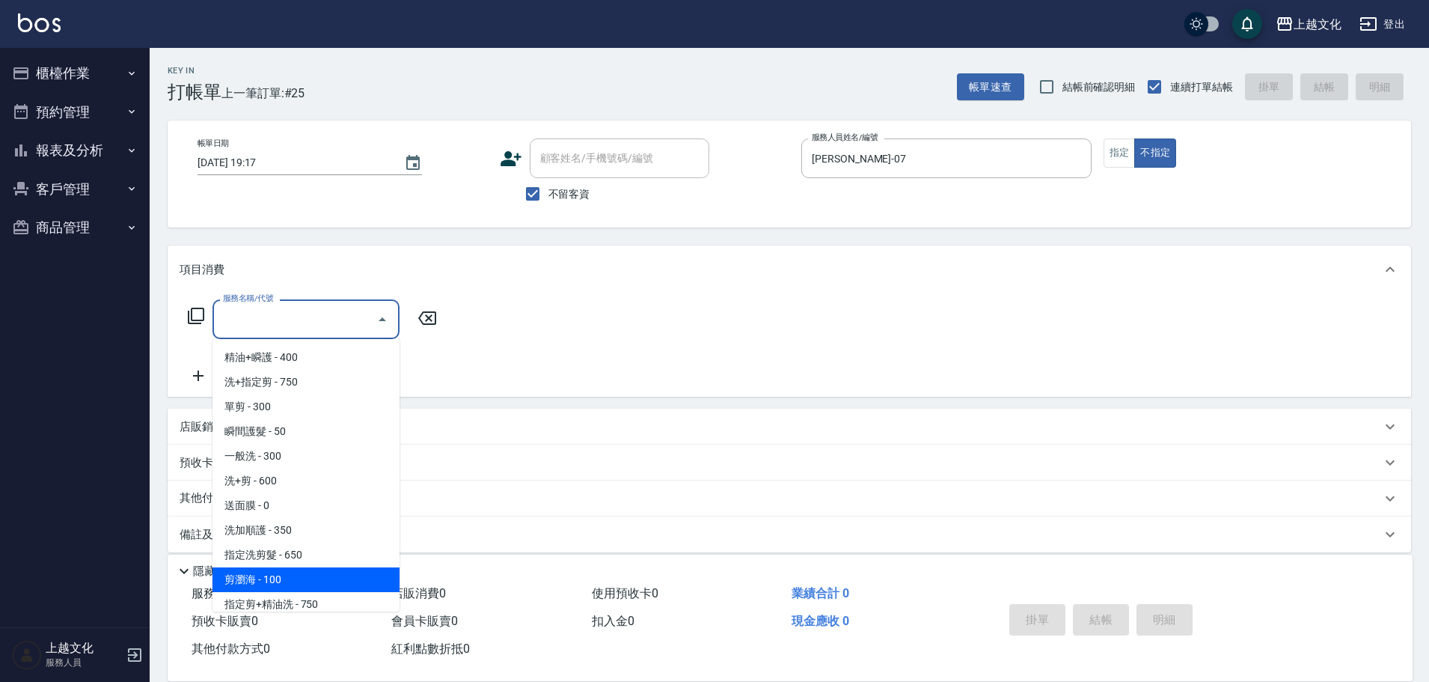
click at [310, 577] on span "剪瀏海 - 100" at bounding box center [306, 579] width 187 height 25
type input "剪瀏海(203)"
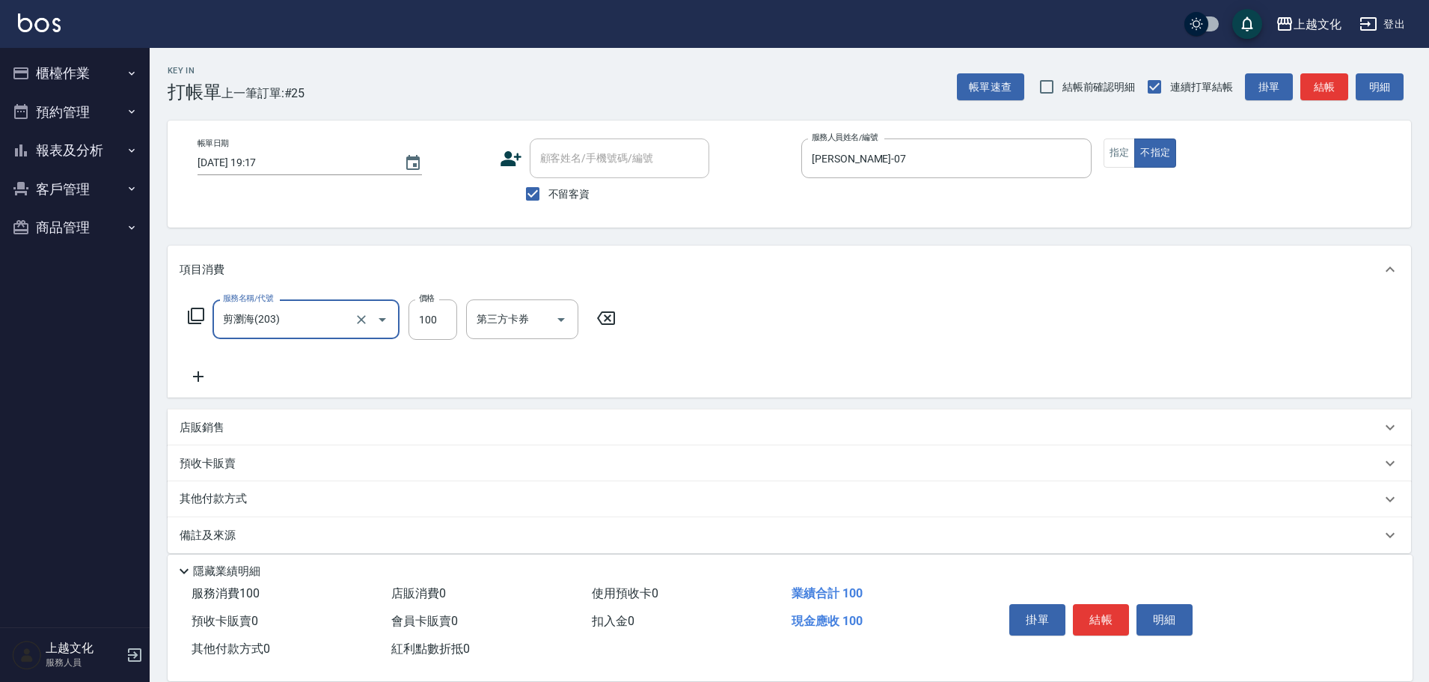
click at [1087, 620] on button "結帳" at bounding box center [1101, 619] width 56 height 31
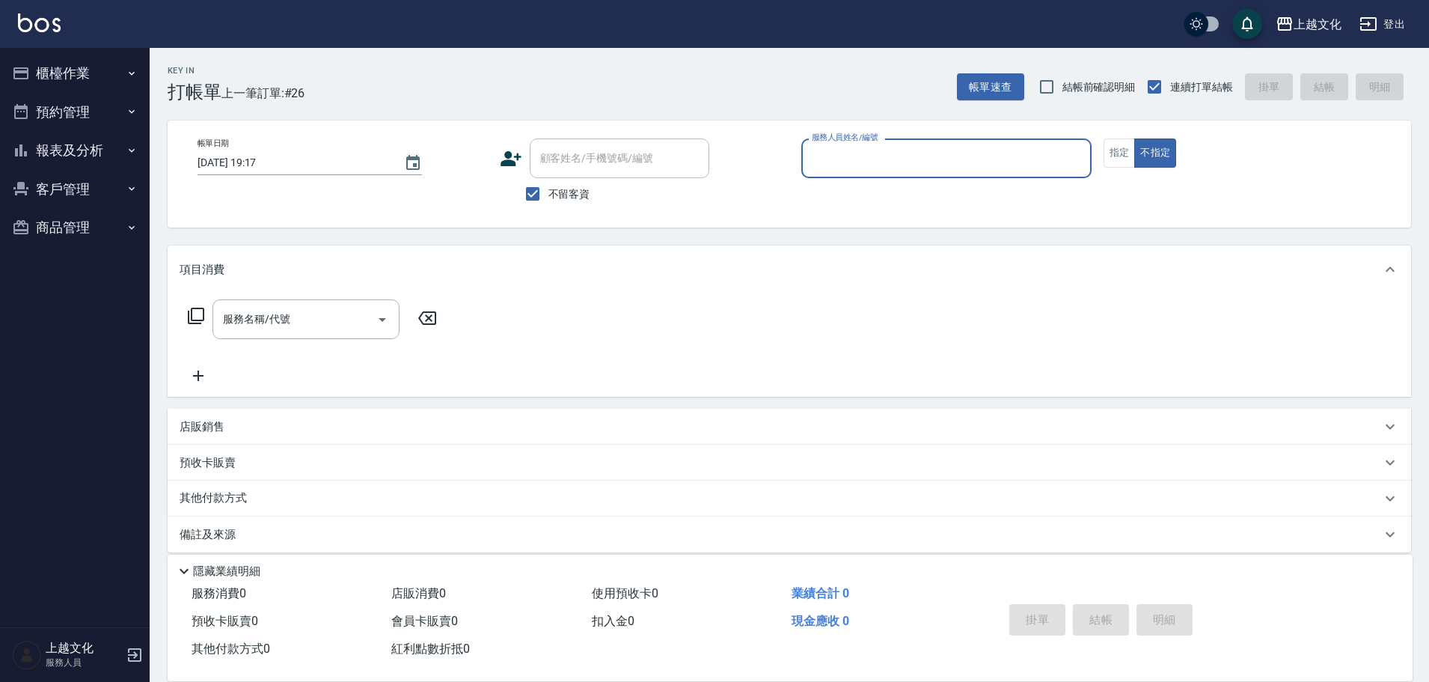
drag, startPoint x: 958, startPoint y: 161, endPoint x: 910, endPoint y: 177, distance: 50.6
click at [953, 163] on input "服務人員姓名/編號" at bounding box center [946, 158] width 277 height 26
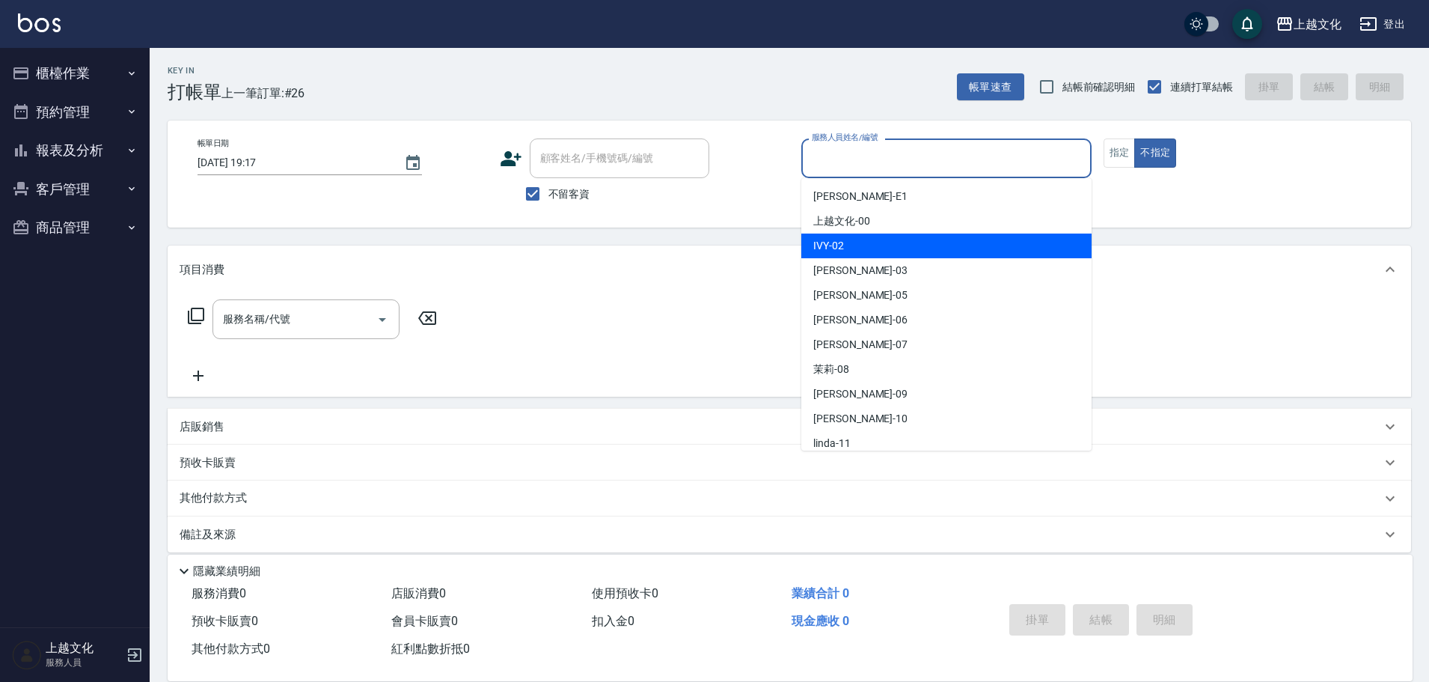
drag, startPoint x: 831, startPoint y: 251, endPoint x: 856, endPoint y: 248, distance: 25.6
click at [831, 250] on span "IVY -02" at bounding box center [828, 246] width 31 height 16
click at [834, 250] on div "項目消費" at bounding box center [790, 269] width 1244 height 48
type input "IVY-02"
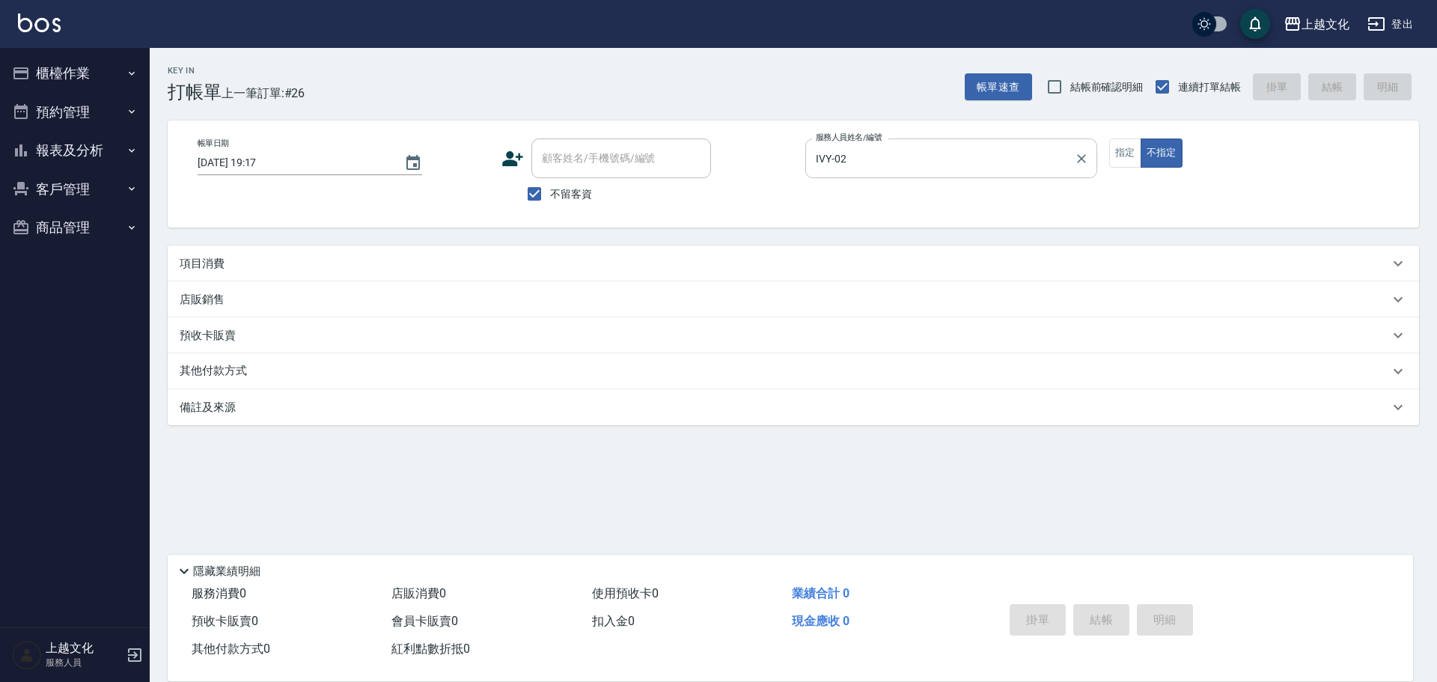
drag, startPoint x: 1114, startPoint y: 153, endPoint x: 890, endPoint y: 165, distance: 224.0
click at [1114, 154] on button "指定" at bounding box center [1125, 152] width 32 height 29
click at [209, 265] on p "項目消費" at bounding box center [202, 264] width 45 height 16
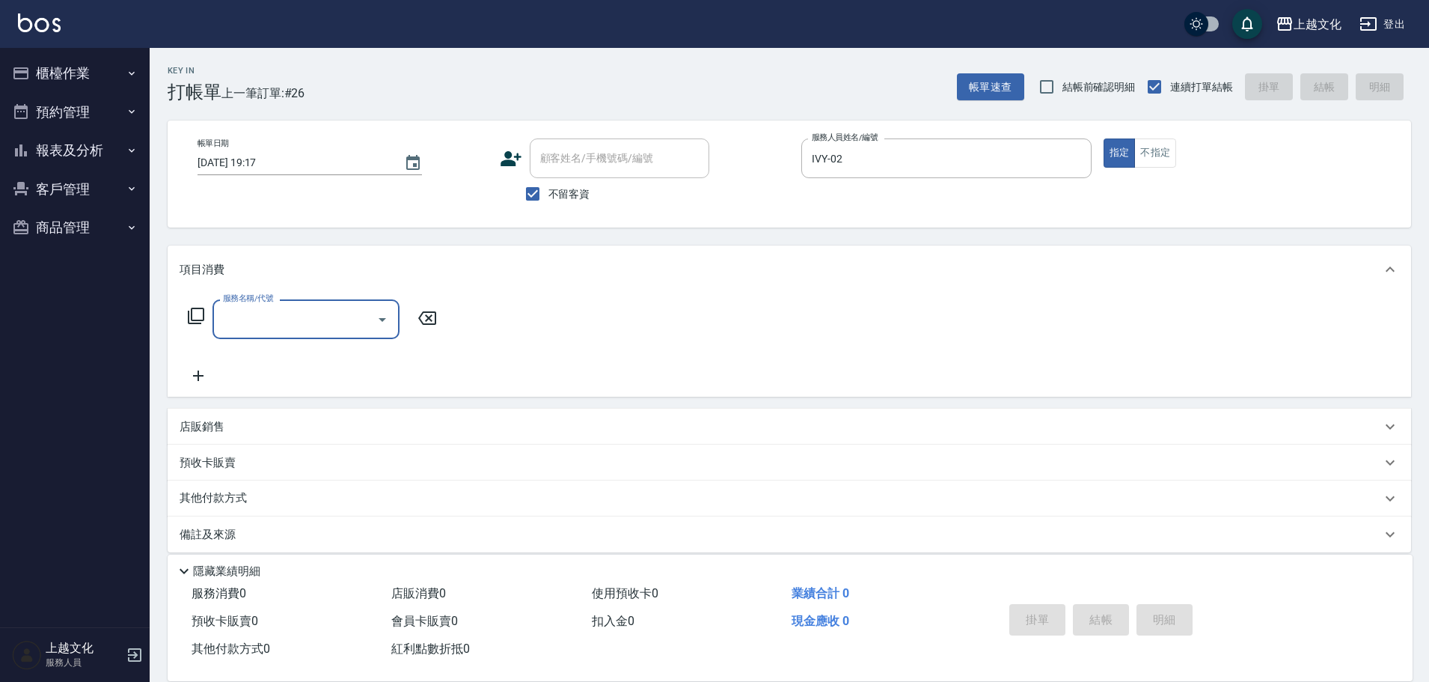
scroll to position [0, 0]
click at [298, 320] on input "服務名稱/代號" at bounding box center [294, 319] width 151 height 26
click at [292, 328] on input "服務名稱/代號" at bounding box center [294, 319] width 151 height 26
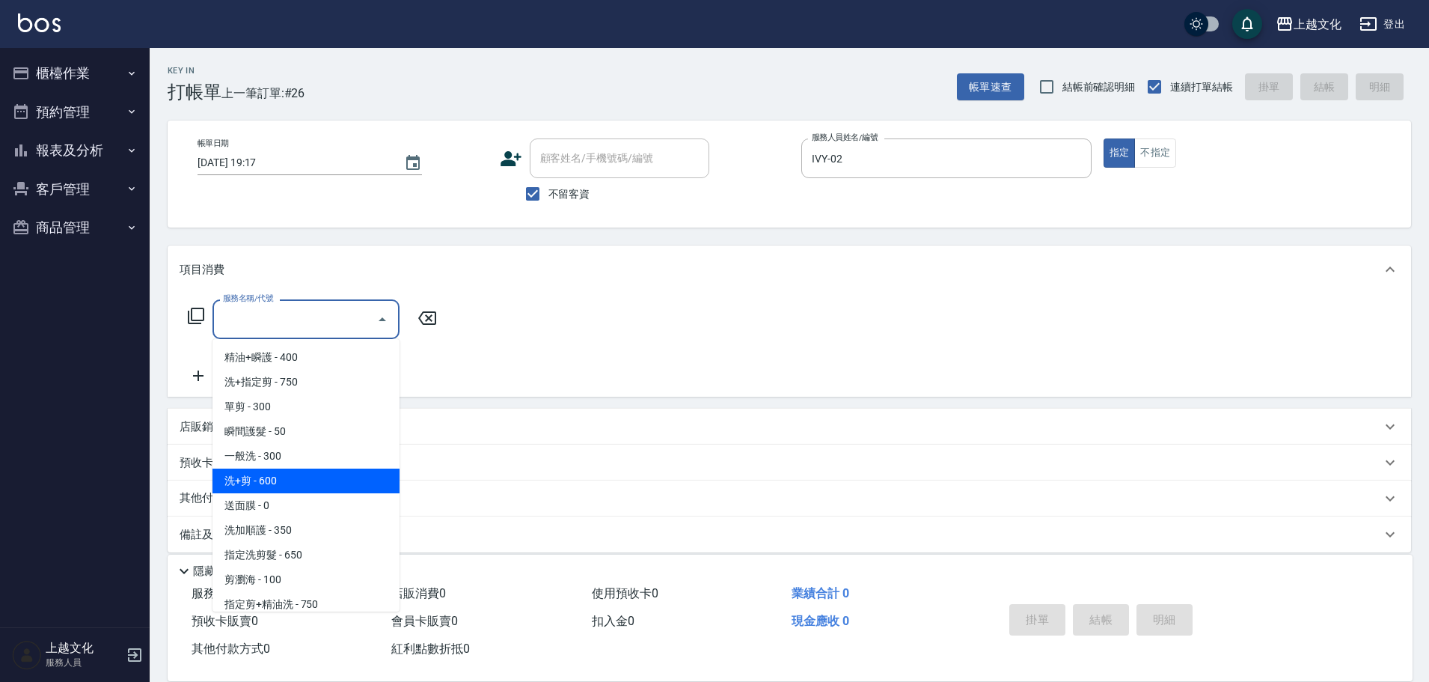
click at [314, 472] on span "洗+剪 - 600" at bounding box center [306, 480] width 187 height 25
type input "洗+剪(108)"
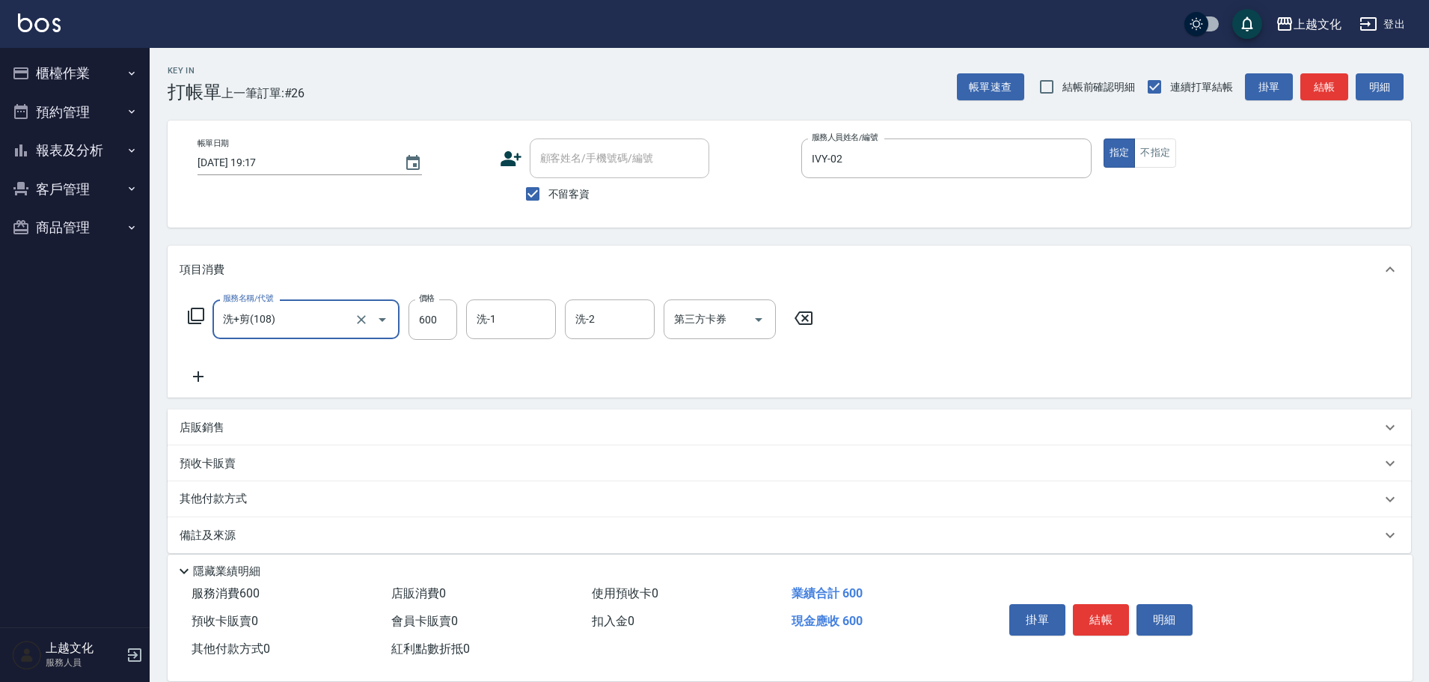
click at [1086, 613] on button "結帳" at bounding box center [1101, 619] width 56 height 31
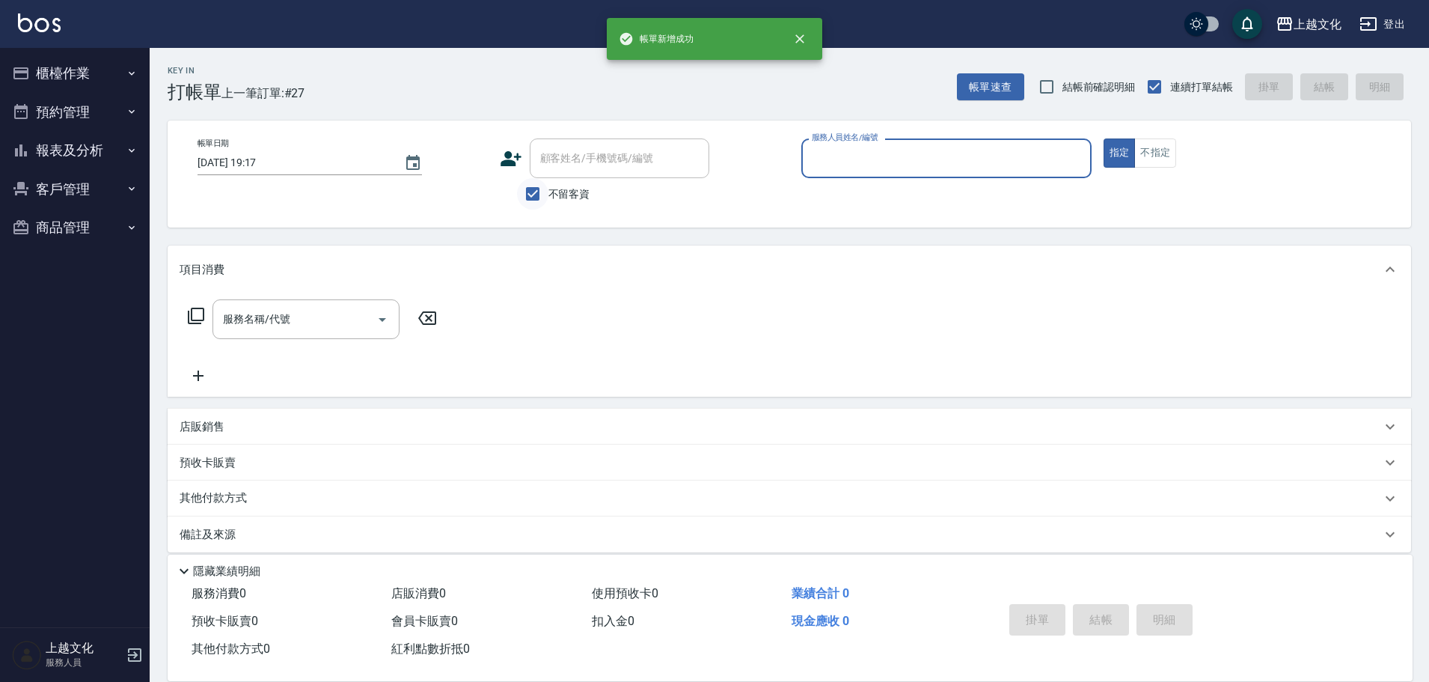
click at [530, 198] on input "不留客資" at bounding box center [532, 193] width 31 height 31
checkbox input "false"
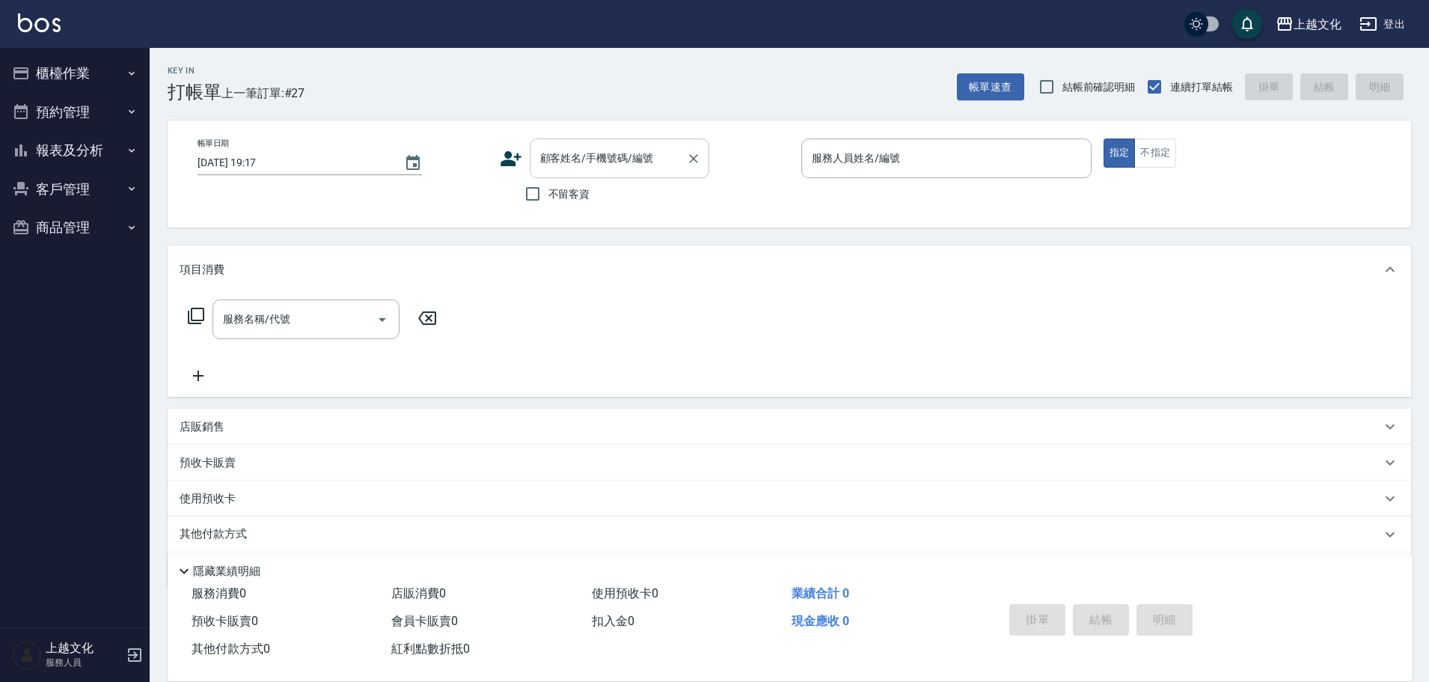
click at [542, 171] on input "顧客姓名/手機號碼/編號" at bounding box center [609, 158] width 144 height 26
type input "謝芳杏/0917052003/0203"
type input "IVY-02"
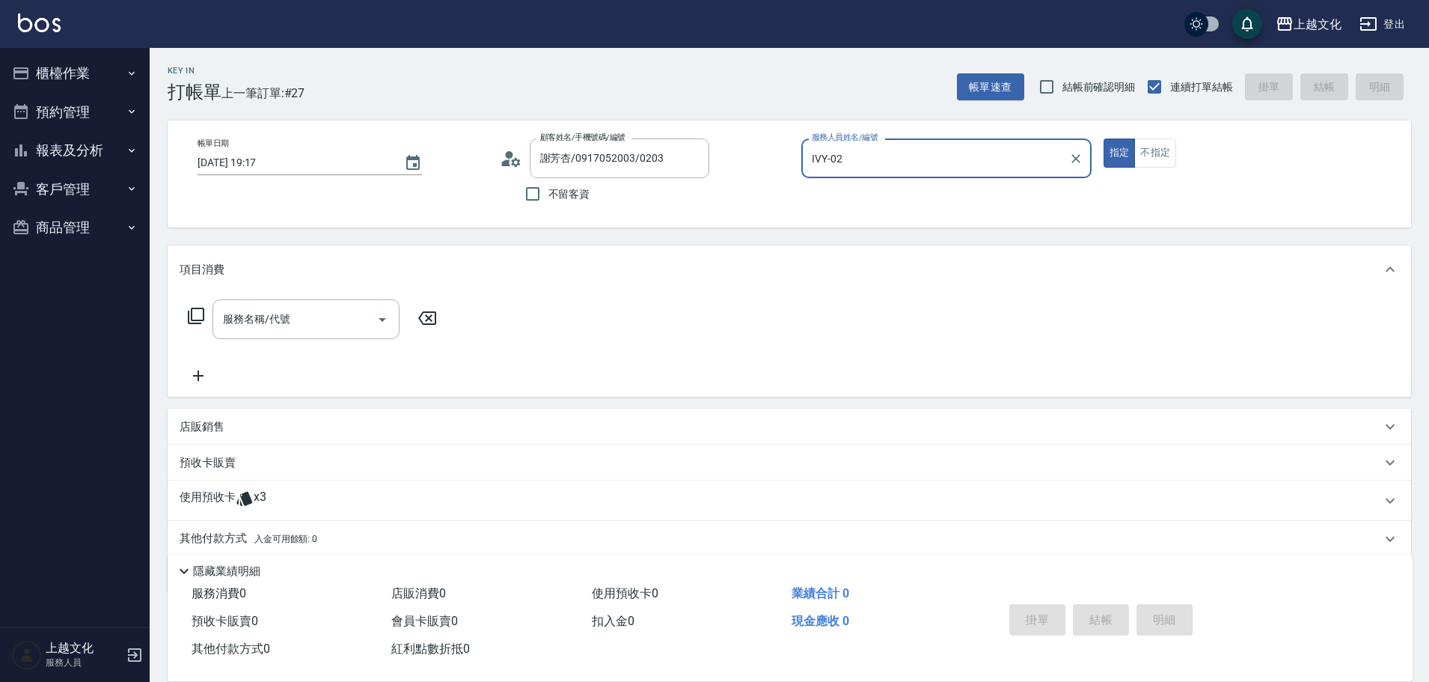
click at [195, 315] on icon at bounding box center [196, 316] width 18 height 18
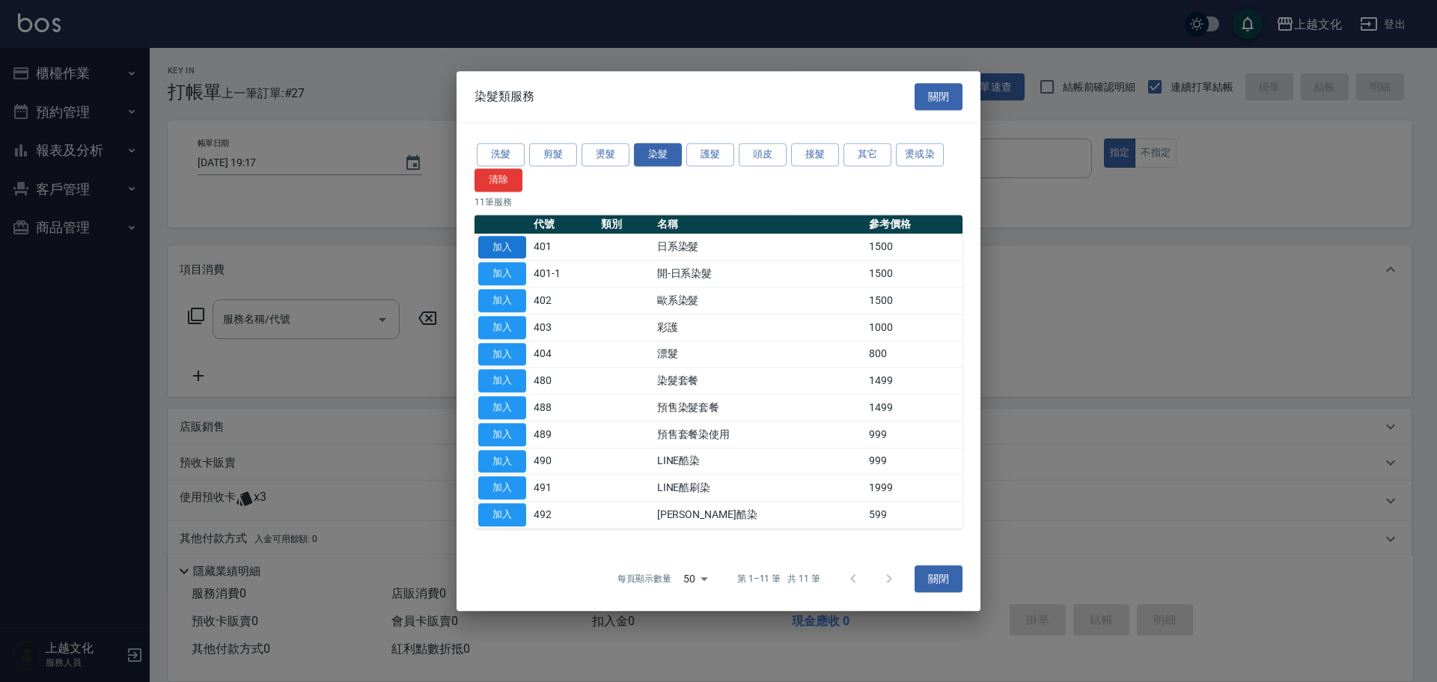
click at [516, 248] on button "加入" at bounding box center [502, 247] width 48 height 23
drag, startPoint x: 516, startPoint y: 248, endPoint x: 484, endPoint y: 256, distance: 33.0
click at [516, 248] on div "項目消費" at bounding box center [790, 269] width 1244 height 48
type input "日系染髮(401)"
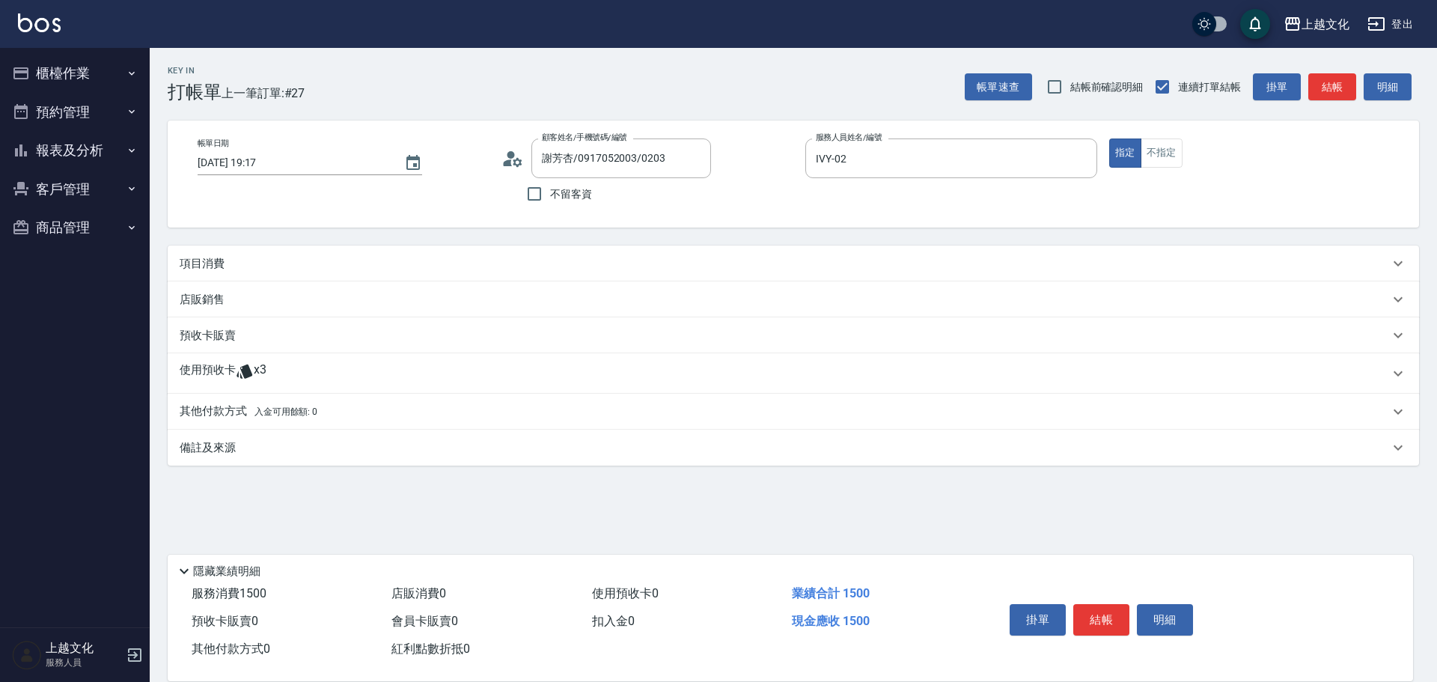
click at [191, 264] on p "項目消費" at bounding box center [202, 264] width 45 height 16
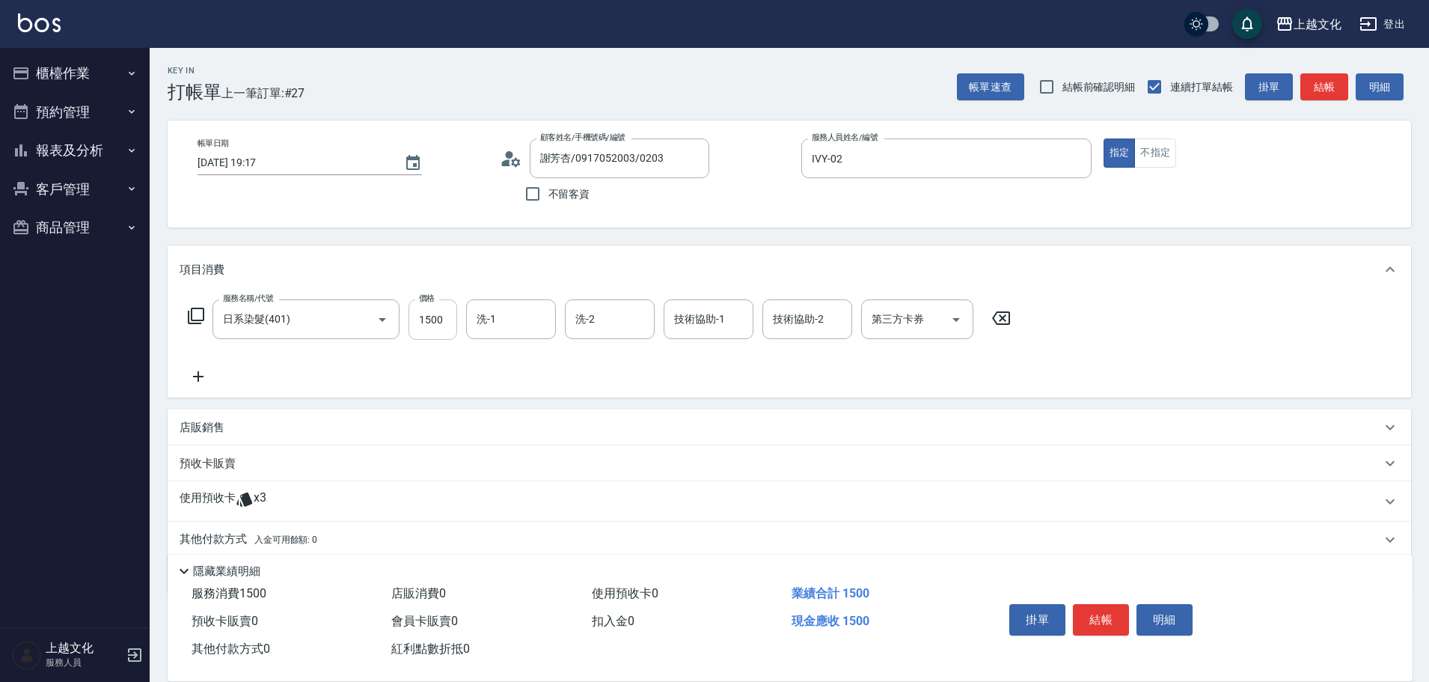
click at [452, 334] on input "1500" at bounding box center [433, 319] width 49 height 40
type input "2300"
drag, startPoint x: 192, startPoint y: 494, endPoint x: 197, endPoint y: 477, distance: 17.3
click at [192, 493] on p "使用預收卡" at bounding box center [208, 501] width 56 height 22
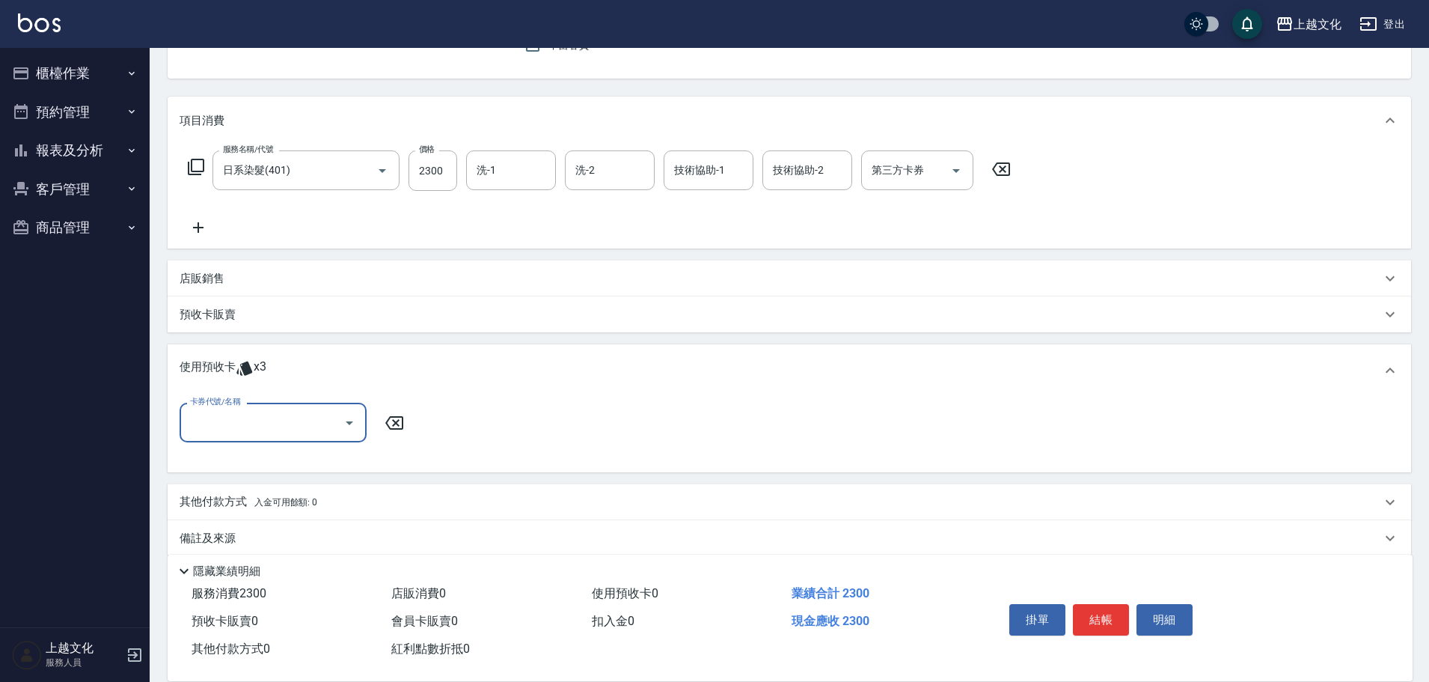
scroll to position [150, 0]
click at [216, 424] on input "卡券代號/名稱" at bounding box center [261, 422] width 151 height 26
click at [214, 455] on div "護髮包卡ˋ 剩餘3張" at bounding box center [273, 459] width 187 height 25
type input "護髮包卡ˋ"
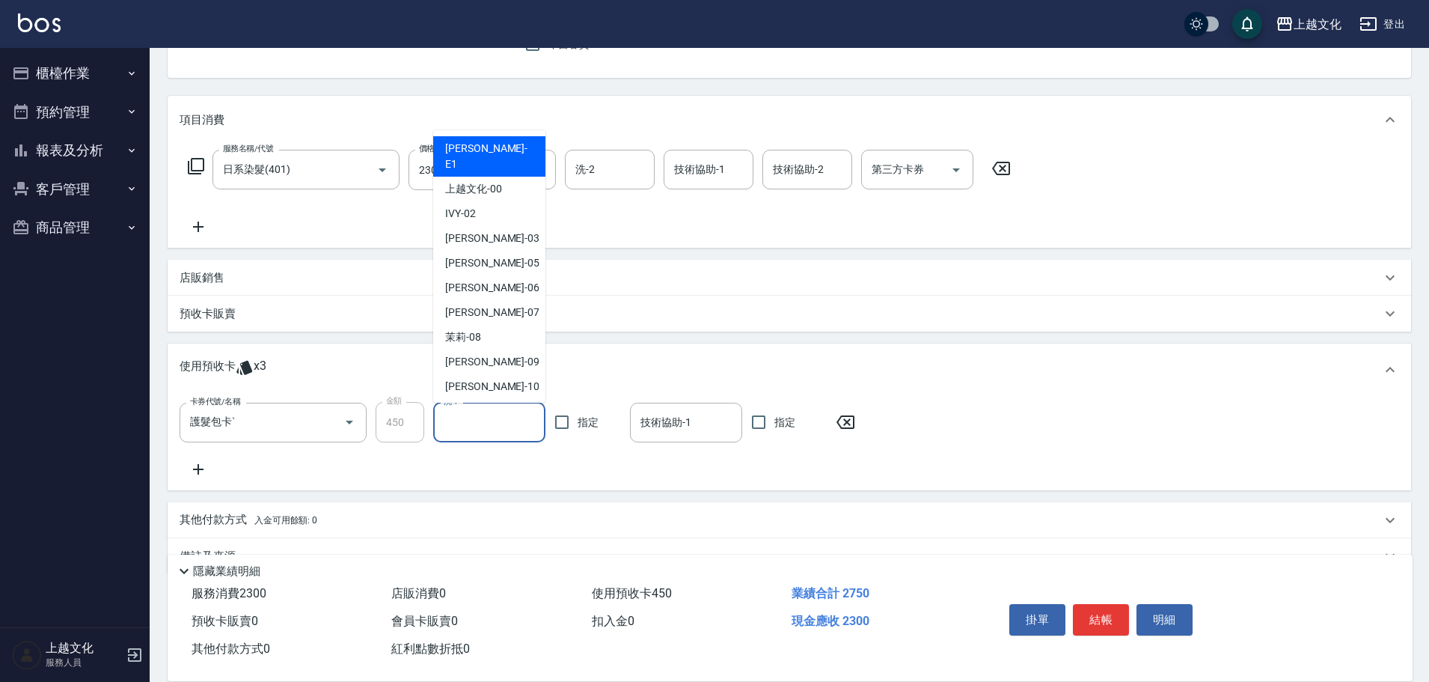
click at [457, 420] on input "洗-1" at bounding box center [489, 422] width 99 height 26
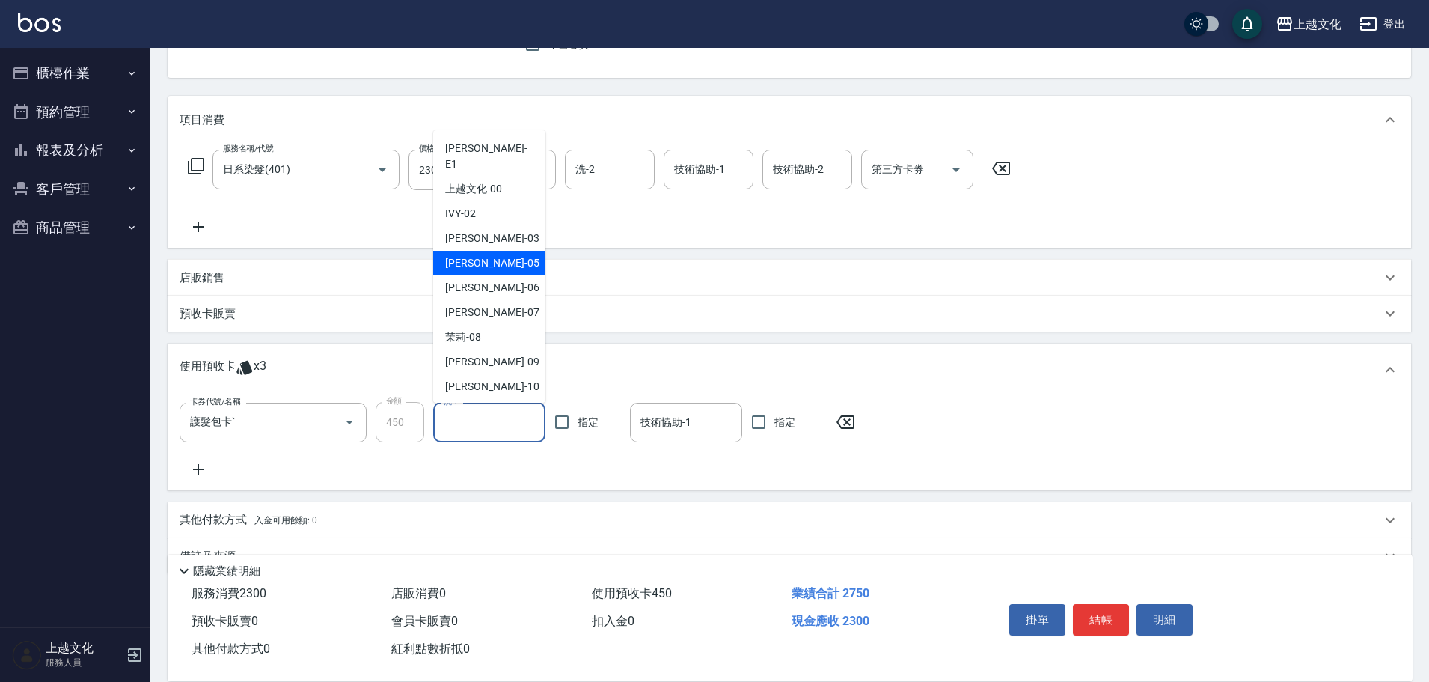
drag, startPoint x: 478, startPoint y: 245, endPoint x: 495, endPoint y: 253, distance: 18.1
click at [480, 255] on span "EMILY -05" at bounding box center [492, 263] width 94 height 16
type input "EMILY-05"
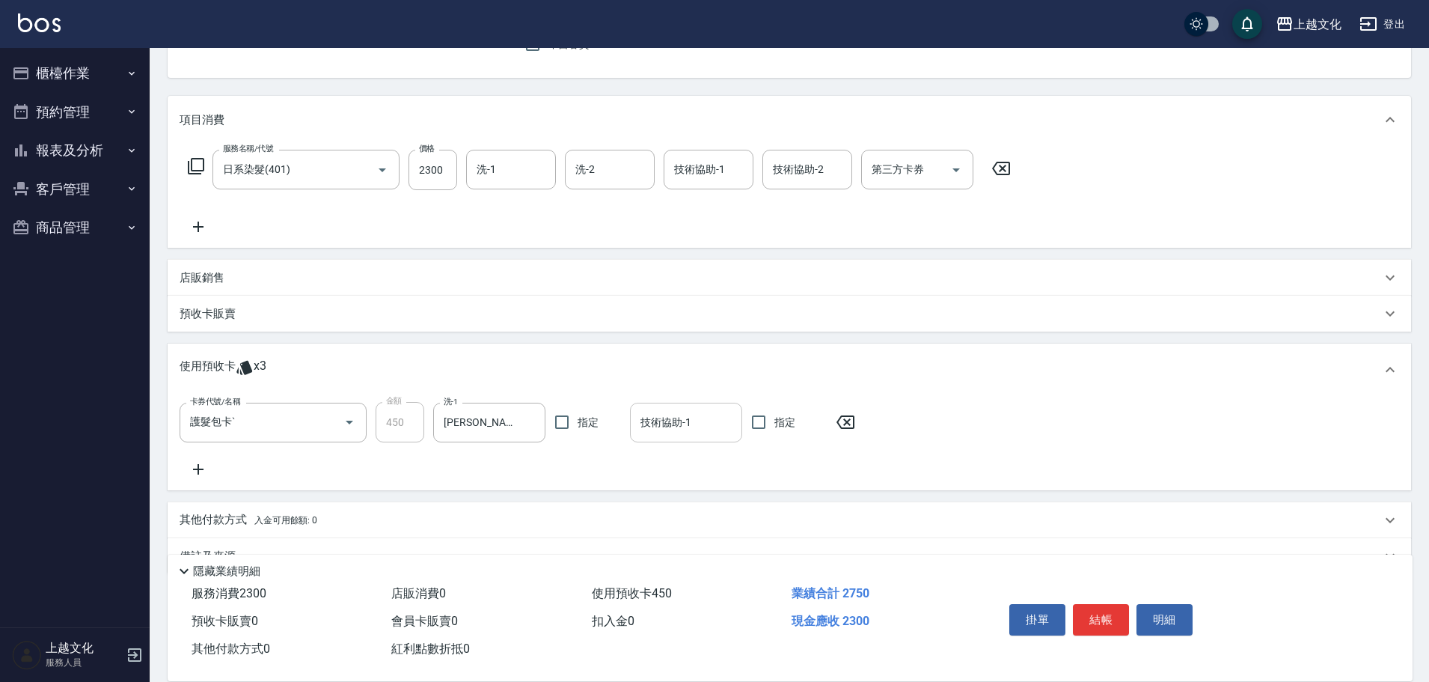
click at [679, 426] on input "技術協助-1" at bounding box center [686, 422] width 99 height 26
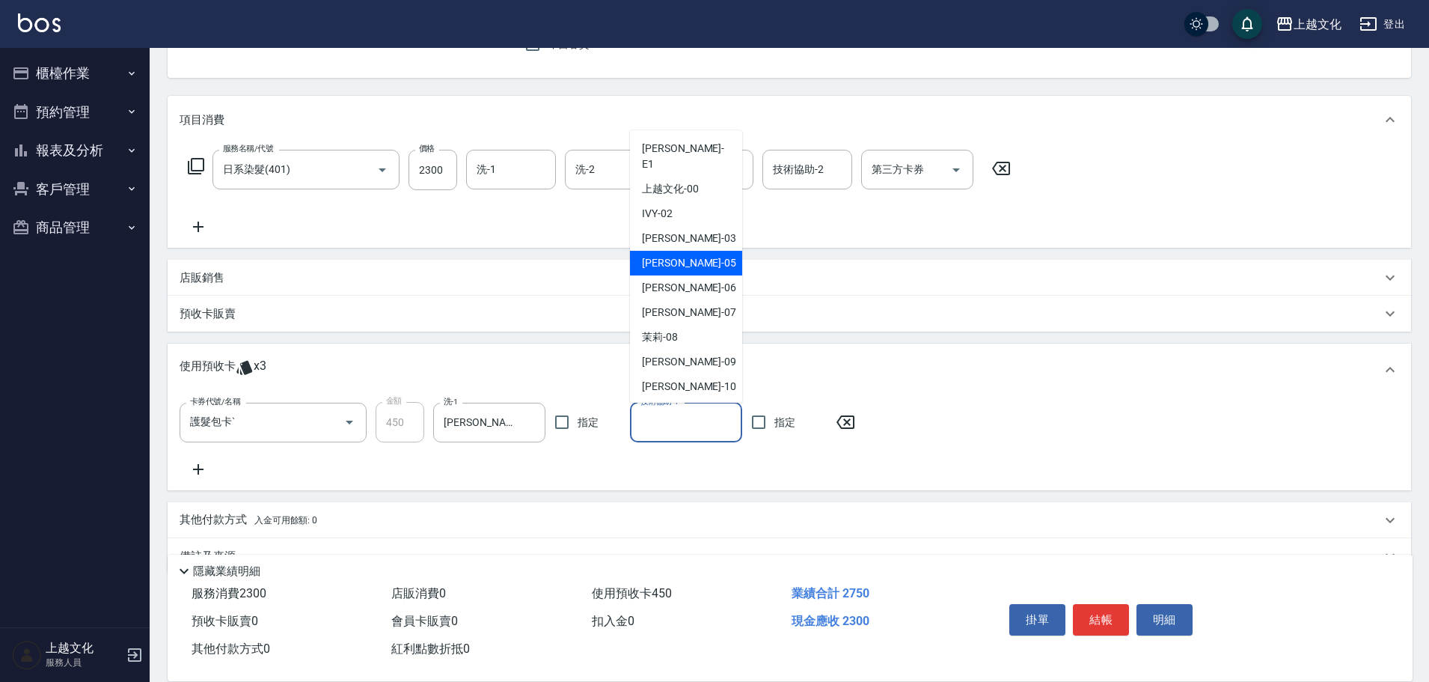
click at [695, 251] on div "EMILY -05" at bounding box center [686, 263] width 112 height 25
type input "EMILY-05"
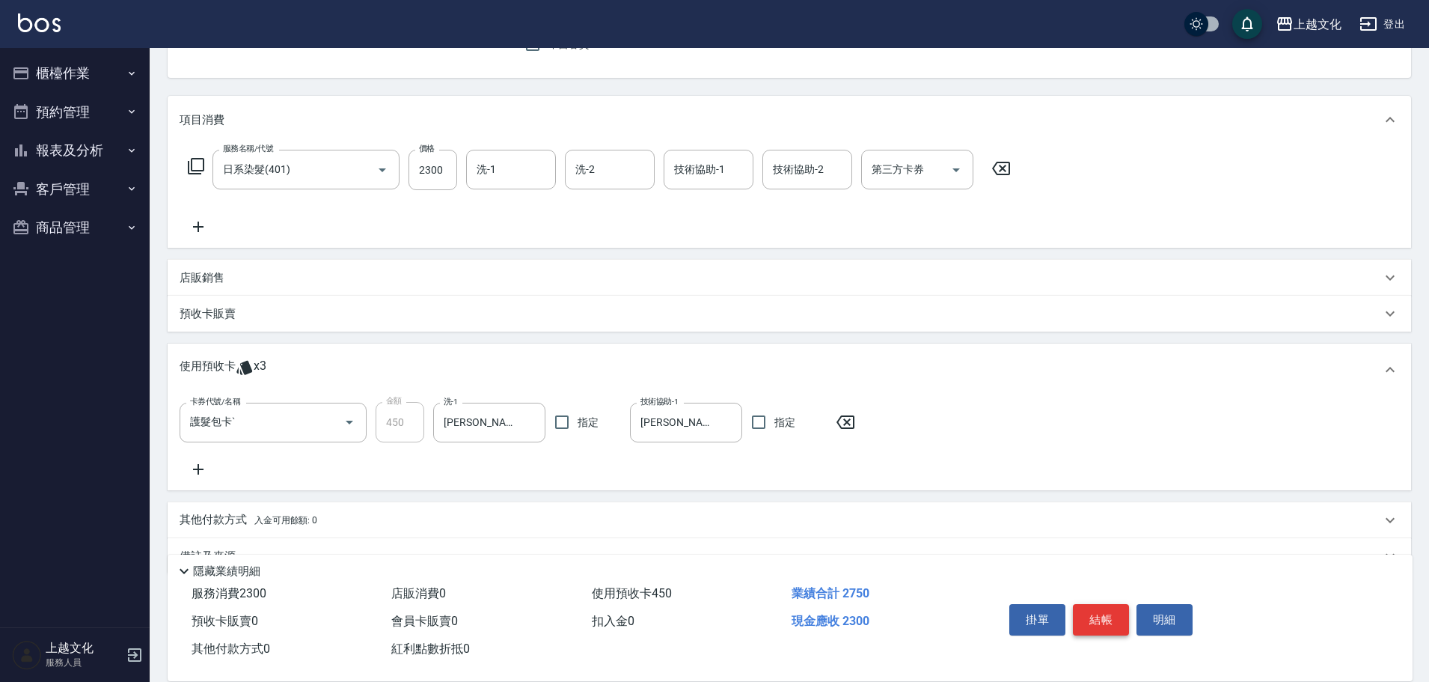
click at [1103, 614] on button "結帳" at bounding box center [1101, 619] width 56 height 31
type input "2025/08/14 19:18"
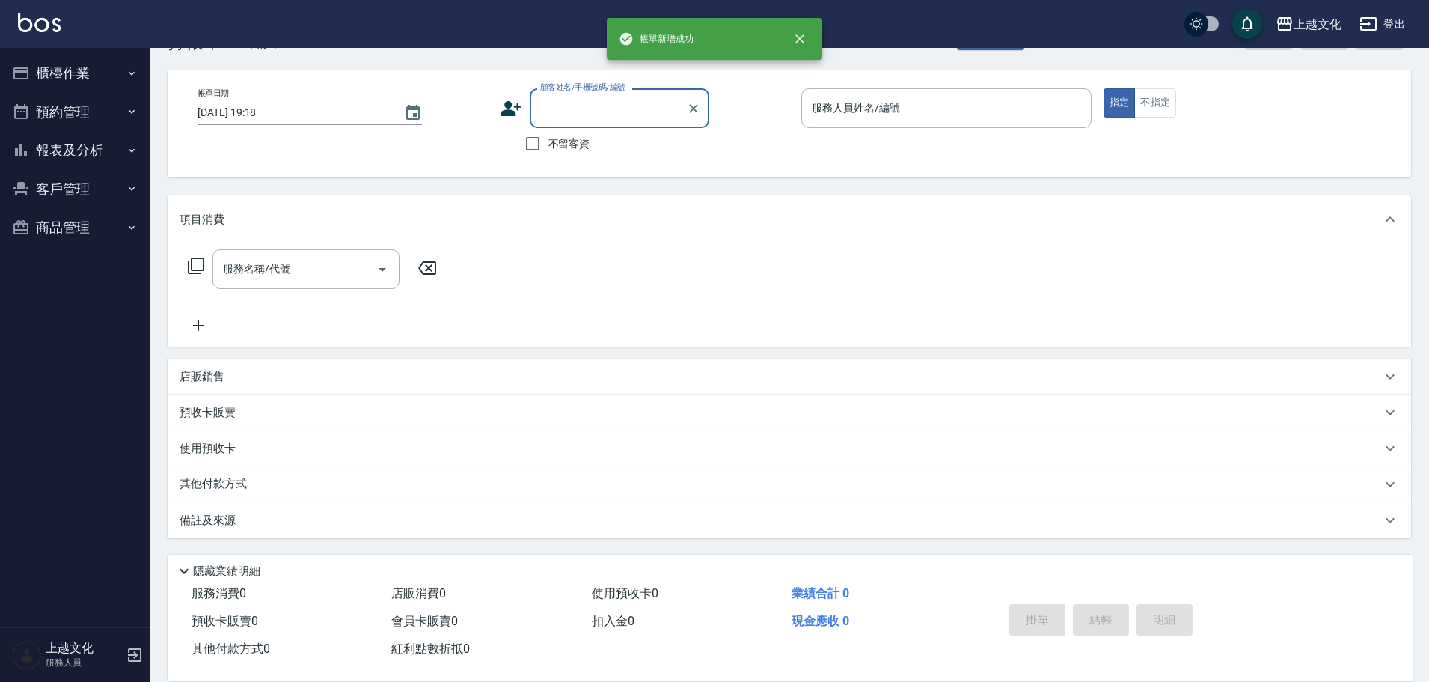
scroll to position [50, 0]
click at [51, 150] on button "報表及分析" at bounding box center [75, 150] width 138 height 39
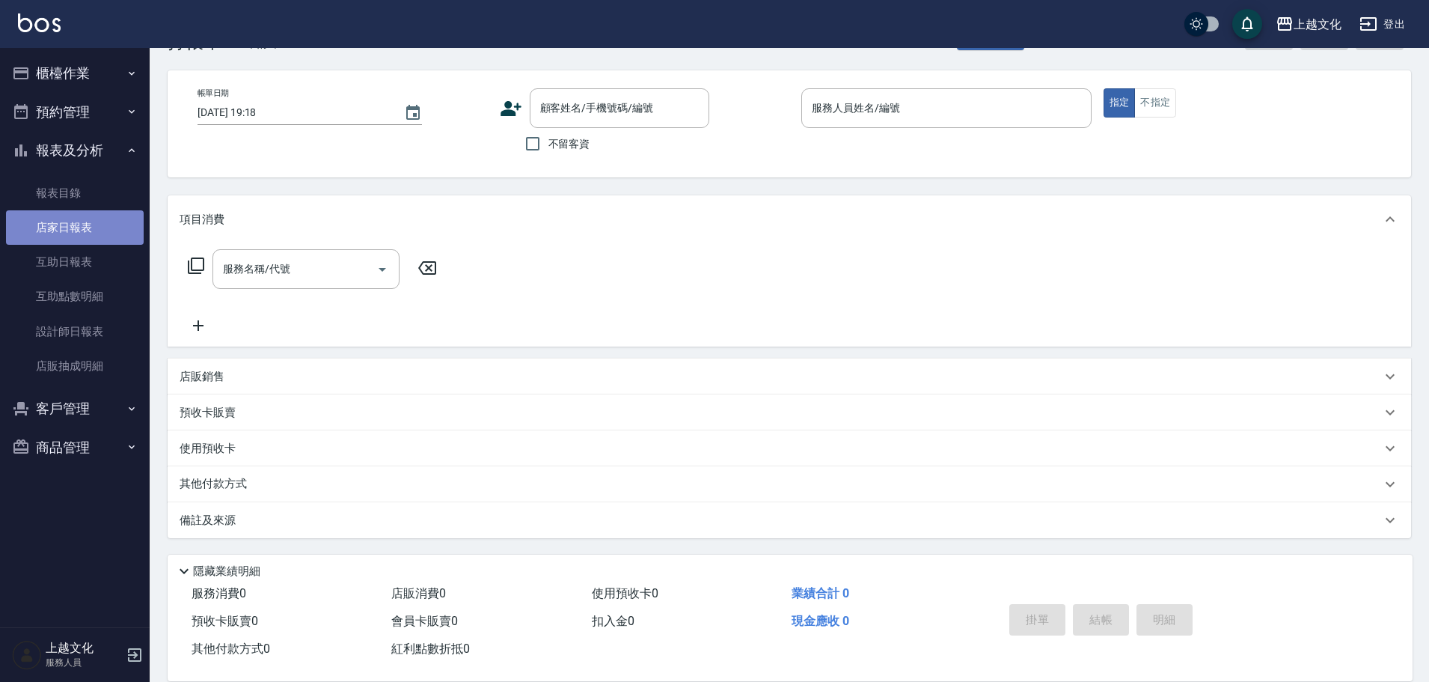
click at [81, 231] on link "店家日報表" at bounding box center [75, 227] width 138 height 34
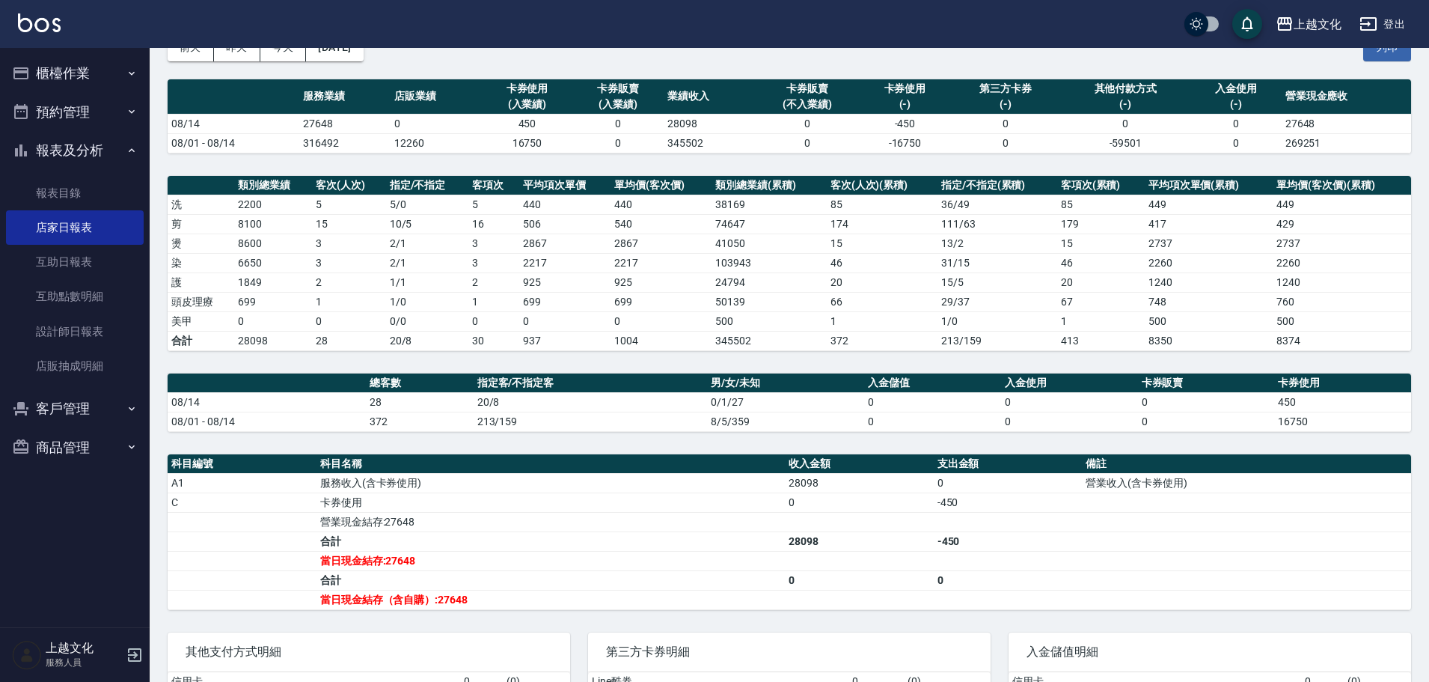
scroll to position [191, 0]
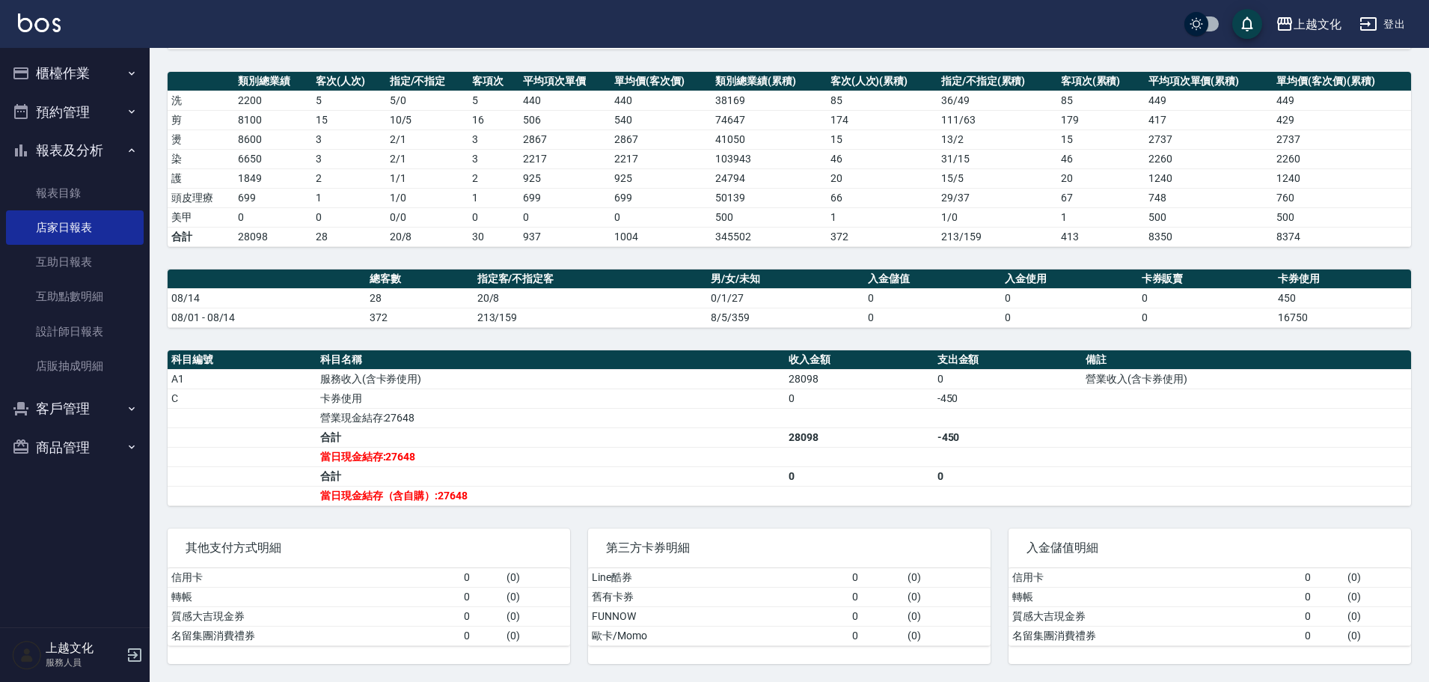
click at [72, 77] on button "櫃檯作業" at bounding box center [75, 73] width 138 height 39
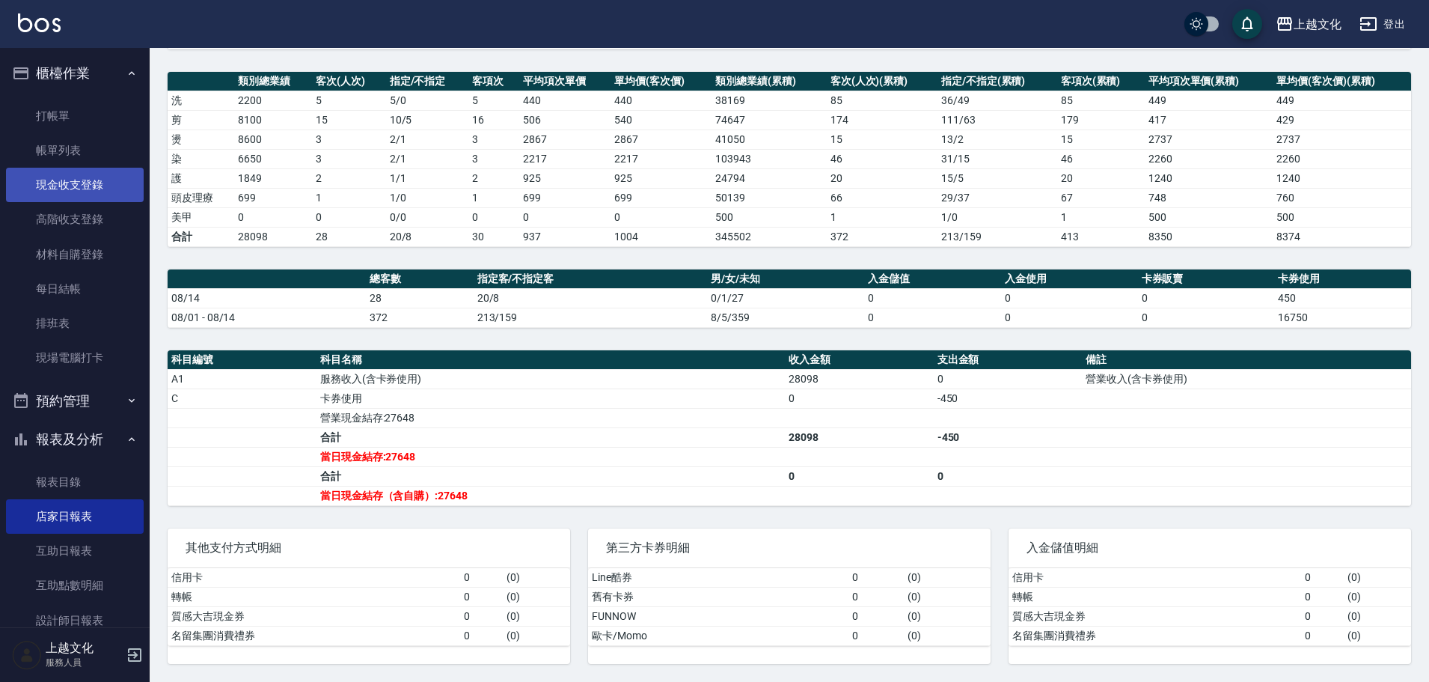
click at [79, 182] on link "現金收支登錄" at bounding box center [75, 185] width 138 height 34
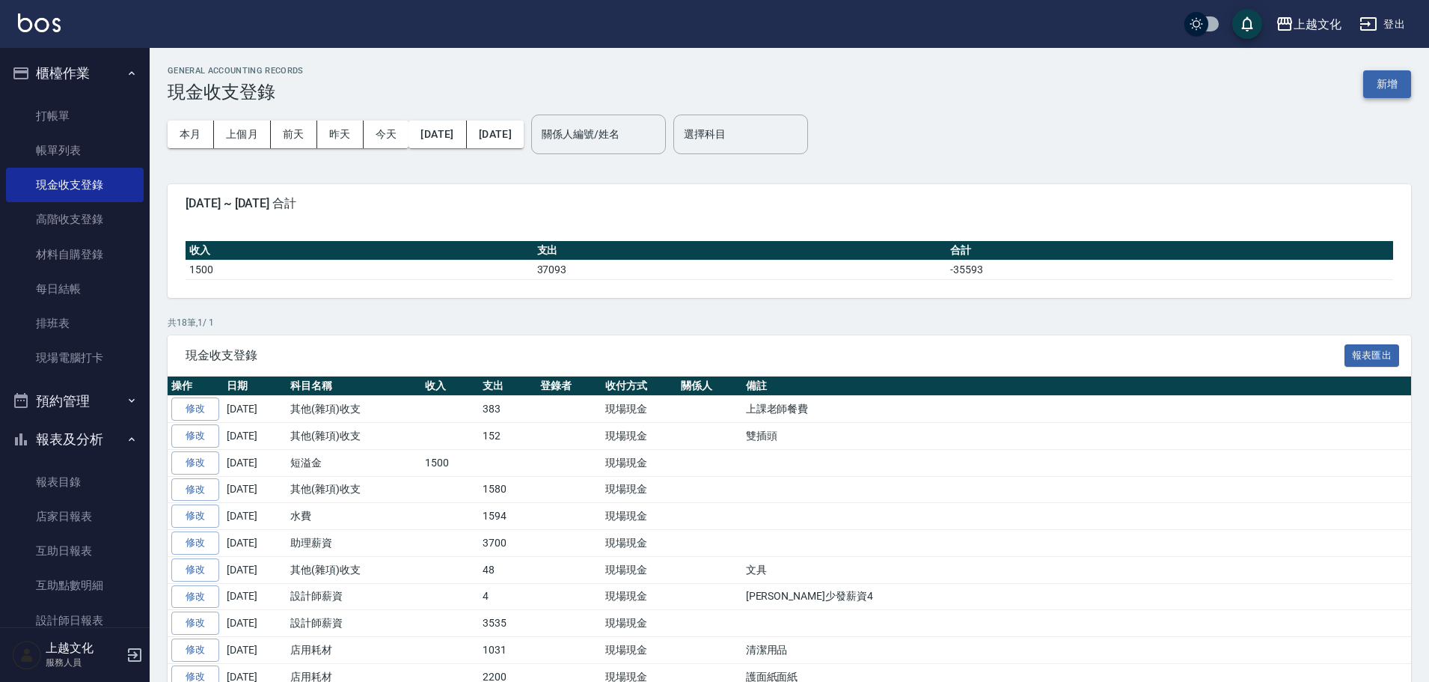
click at [1389, 78] on button "新增" at bounding box center [1387, 84] width 48 height 28
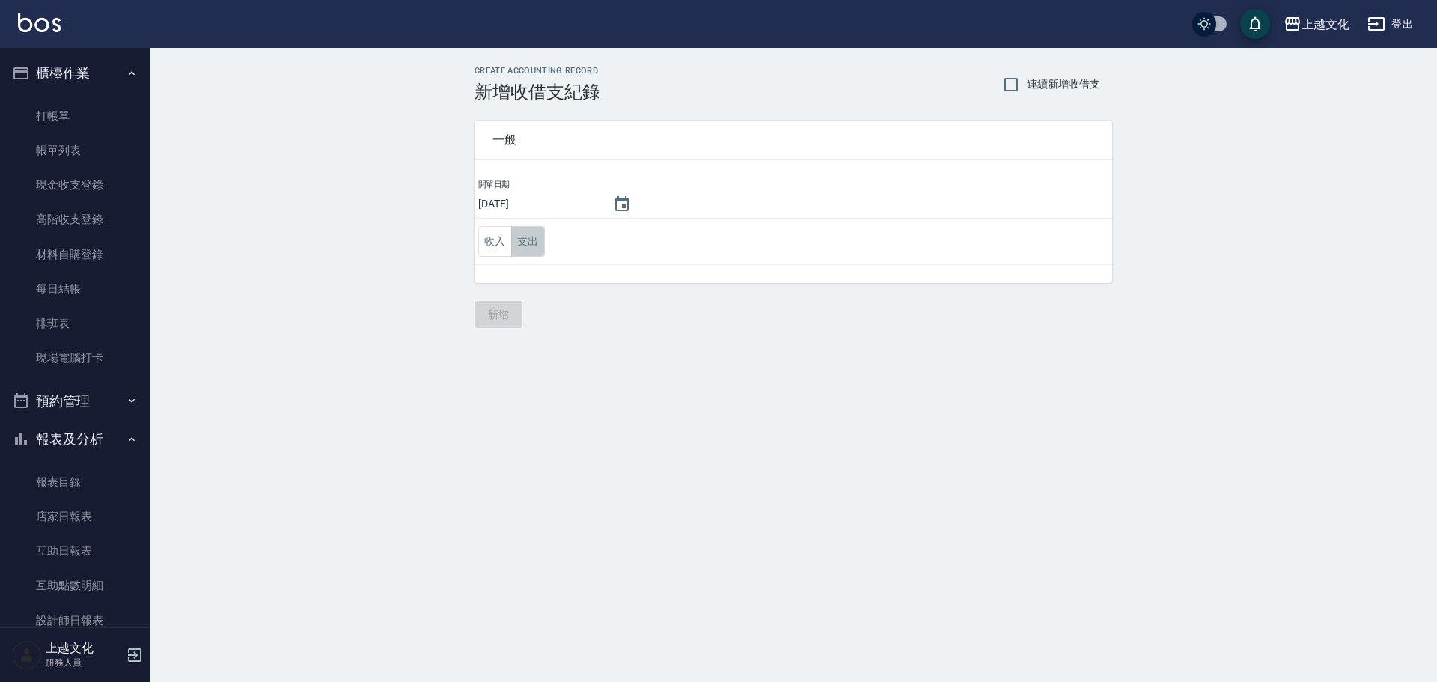
click at [513, 244] on button "支出" at bounding box center [528, 241] width 34 height 31
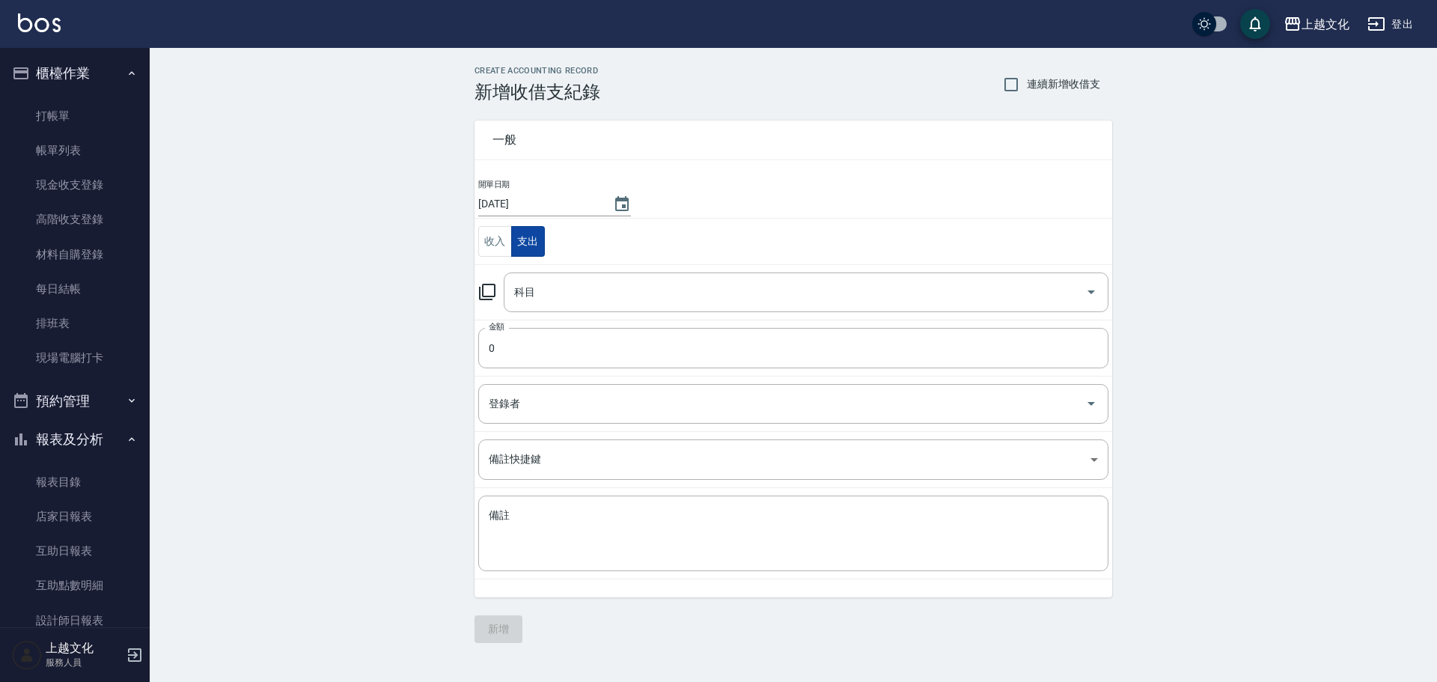
click at [526, 282] on div "科目 科目" at bounding box center [806, 292] width 605 height 40
drag, startPoint x: 516, startPoint y: 254, endPoint x: 526, endPoint y: 282, distance: 30.1
click at [526, 282] on div "科目 科目" at bounding box center [806, 292] width 605 height 40
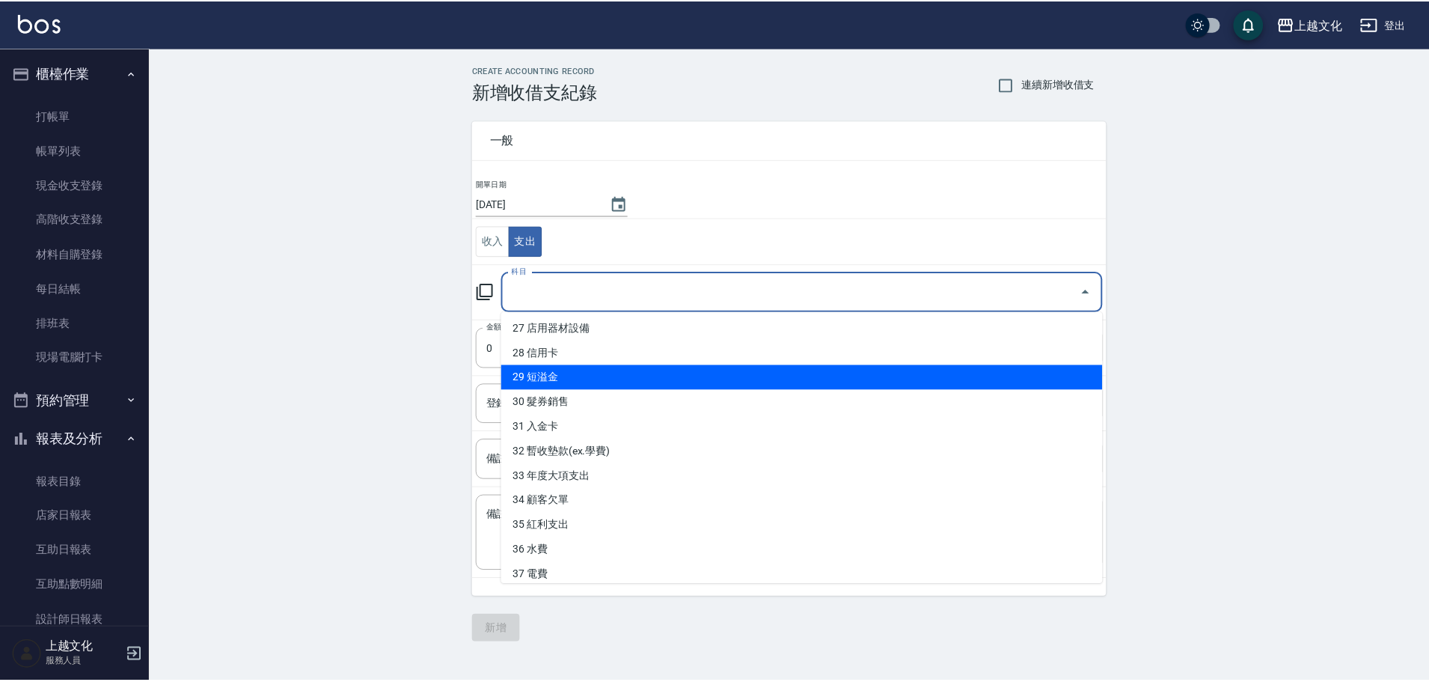
scroll to position [673, 0]
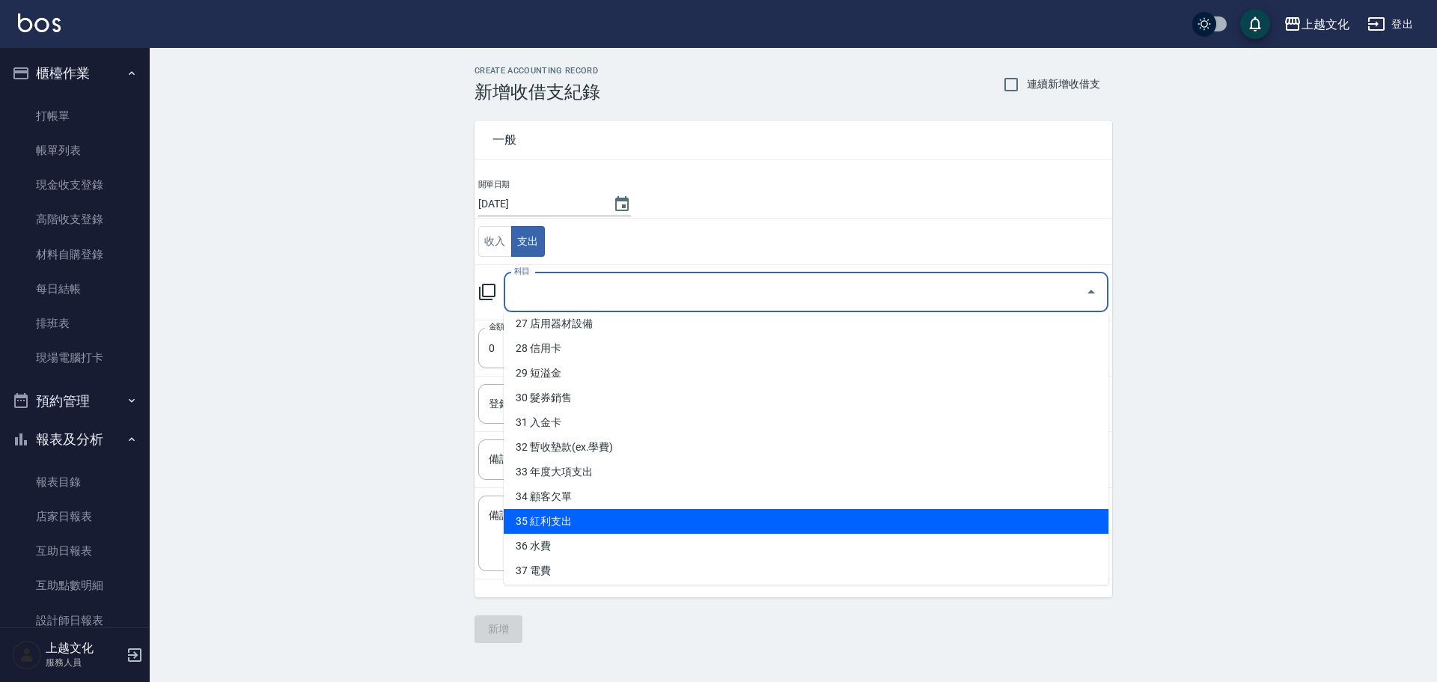
click at [605, 510] on li "35 紅利支出" at bounding box center [806, 521] width 605 height 25
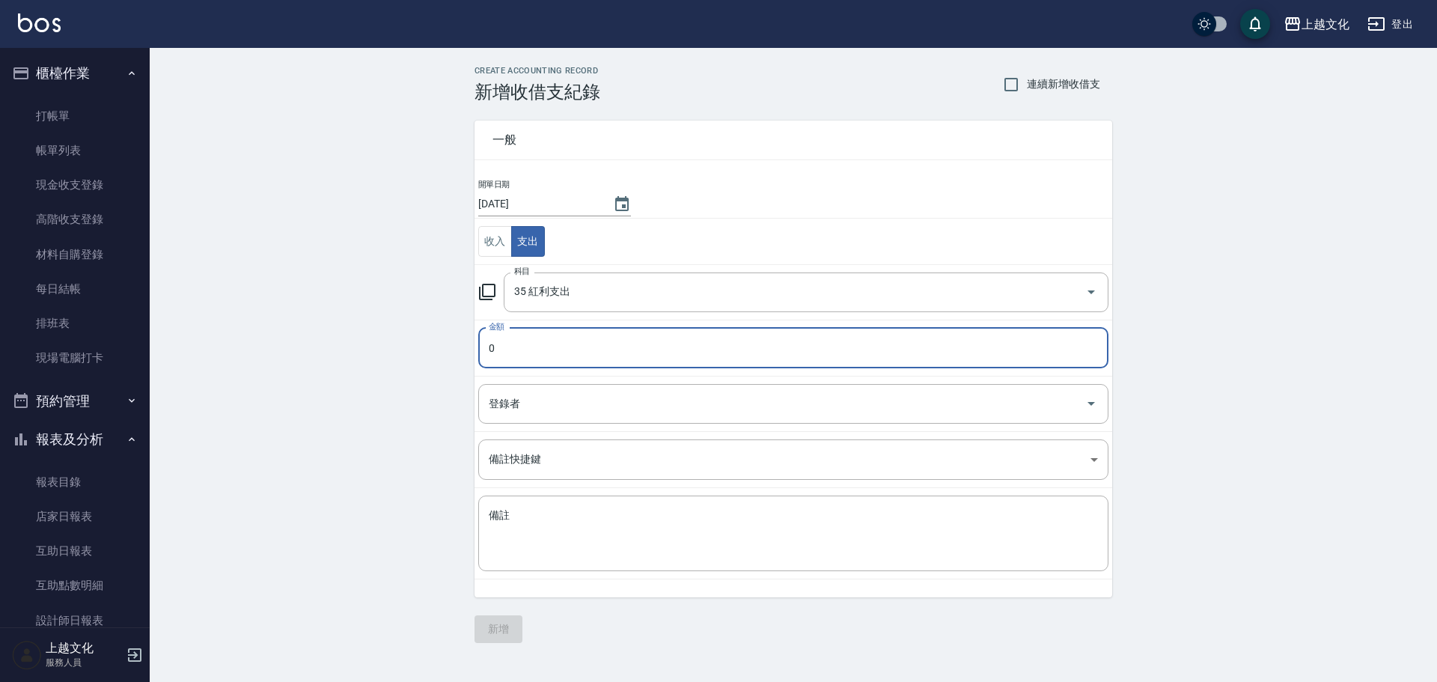
type input "35 紅利支出"
type input "22500"
click at [527, 550] on textarea "備註" at bounding box center [793, 533] width 609 height 51
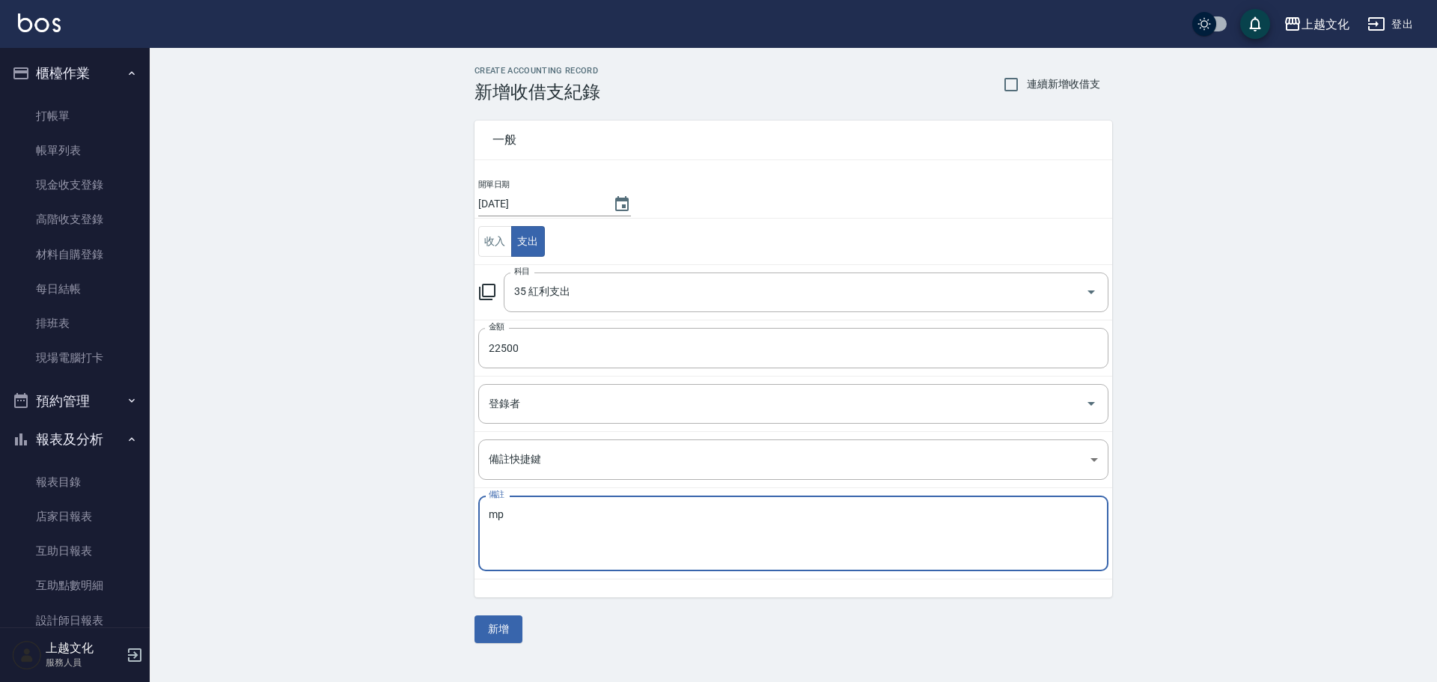
type textarea "m"
type textarea "允研 琳 彥寧"
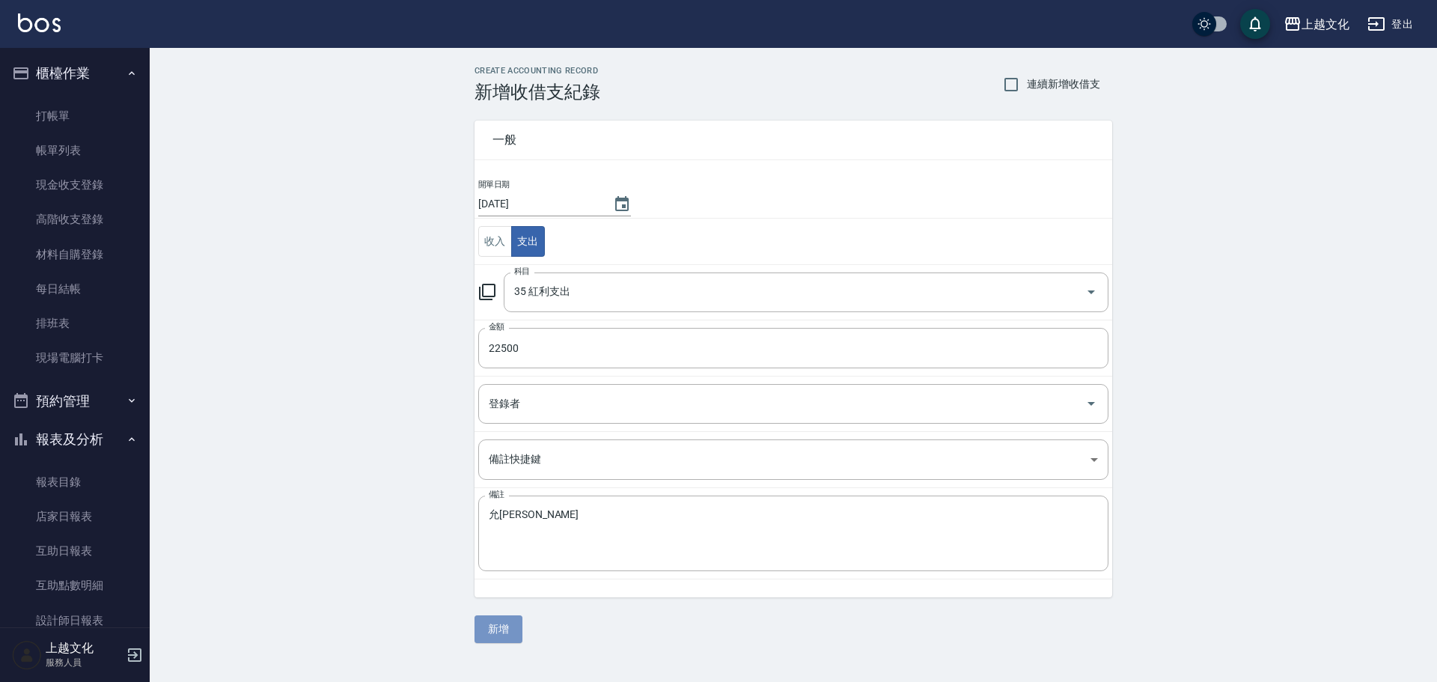
click at [504, 636] on button "新增" at bounding box center [498, 629] width 48 height 28
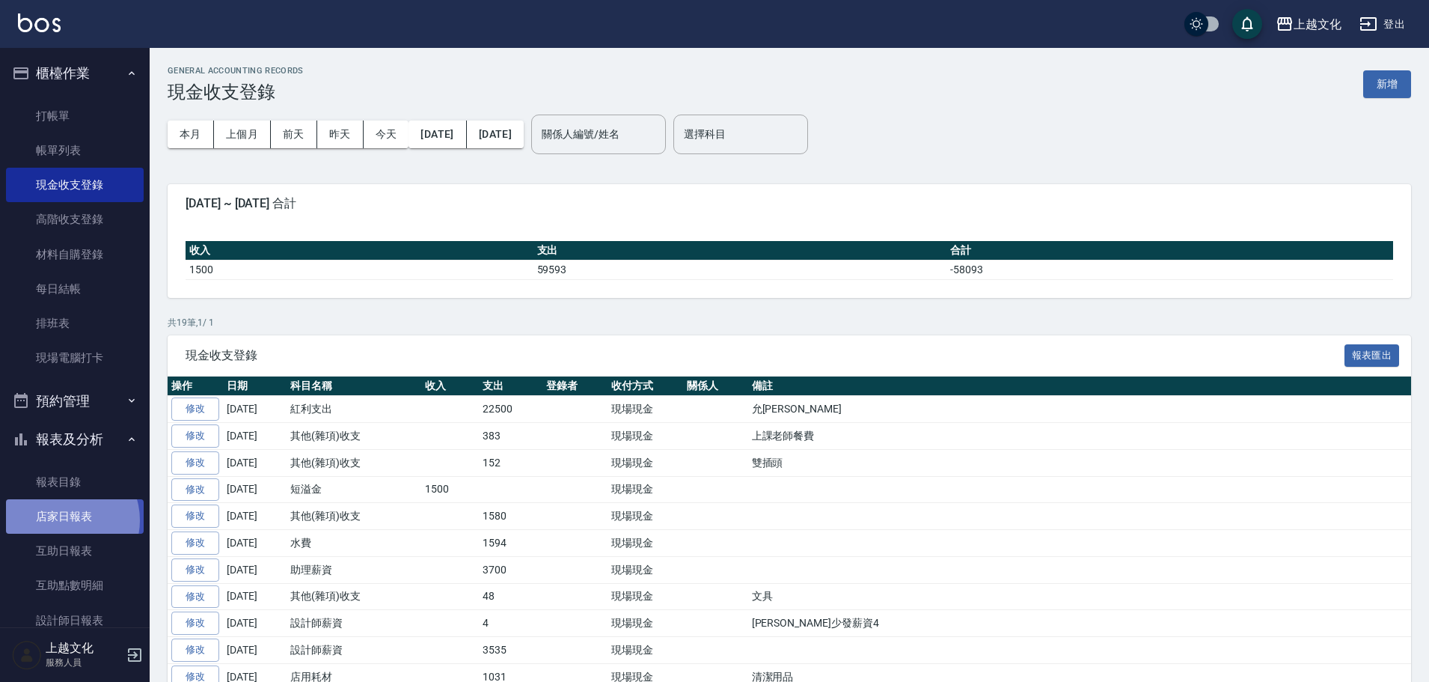
click at [64, 520] on link "店家日報表" at bounding box center [75, 516] width 138 height 34
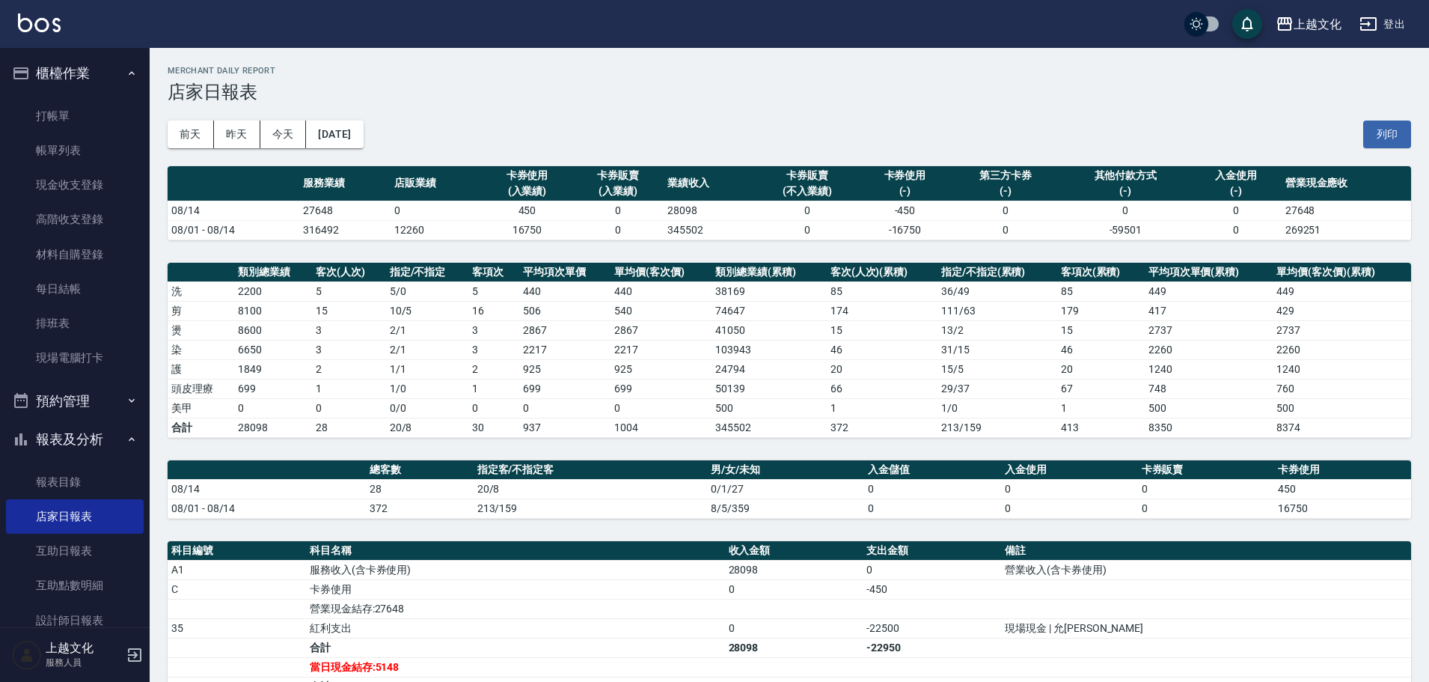
scroll to position [210, 0]
